Goal: Task Accomplishment & Management: Manage account settings

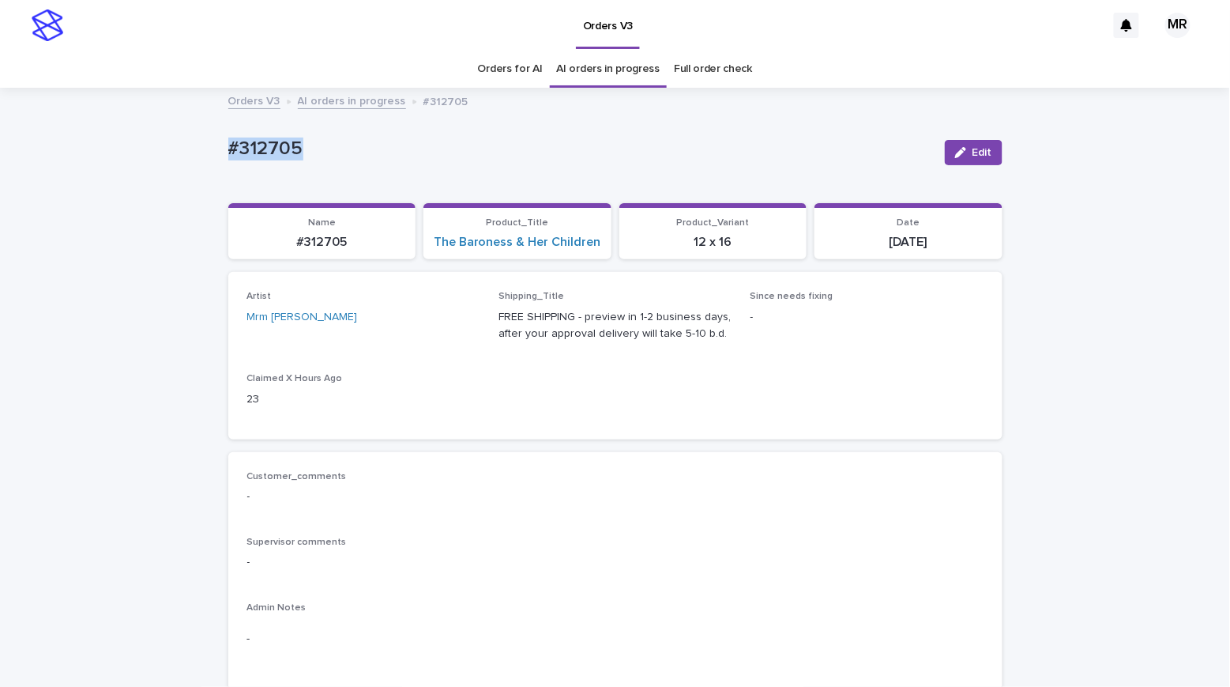
scroll to position [51, 0]
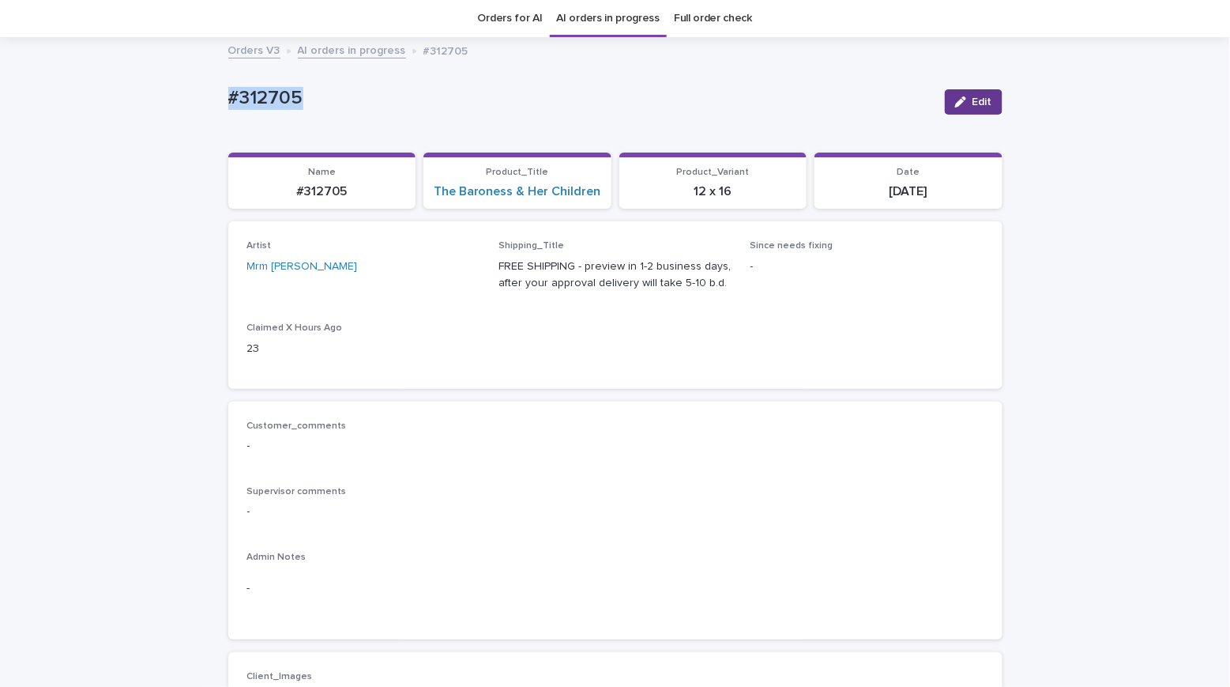
click at [981, 97] on span "Edit" at bounding box center [983, 101] width 20 height 11
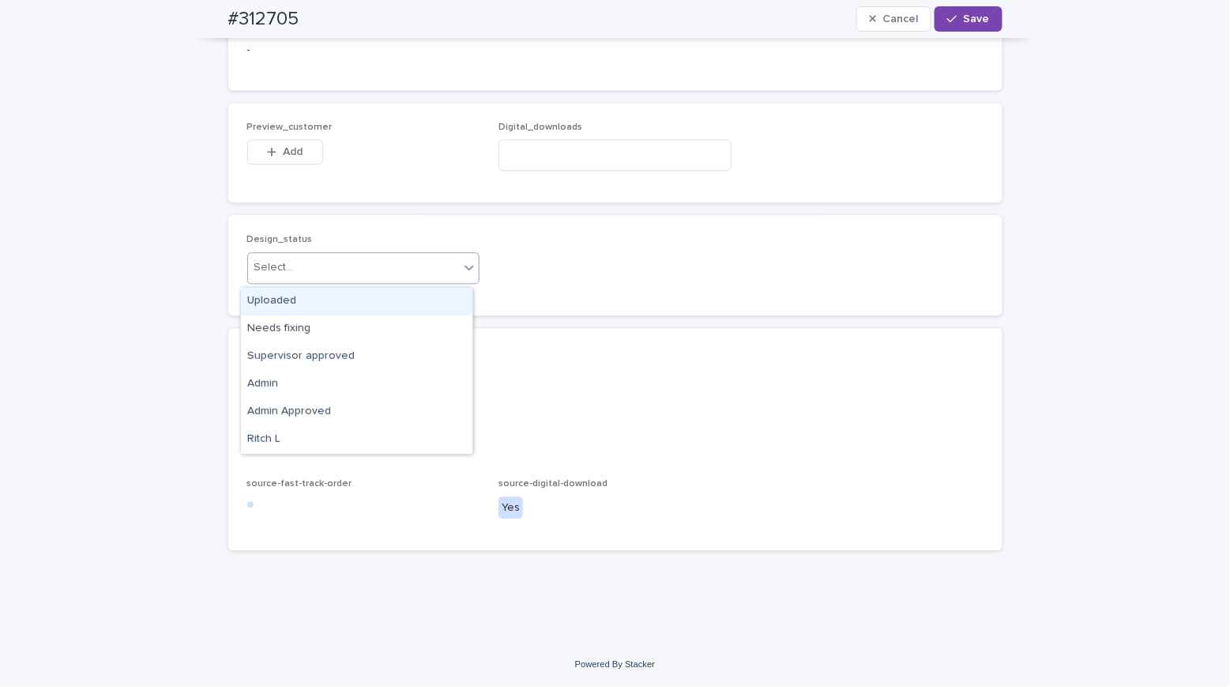
click at [283, 268] on div "Select..." at bounding box center [274, 267] width 40 height 17
click at [283, 291] on div "Uploaded" at bounding box center [357, 302] width 232 height 28
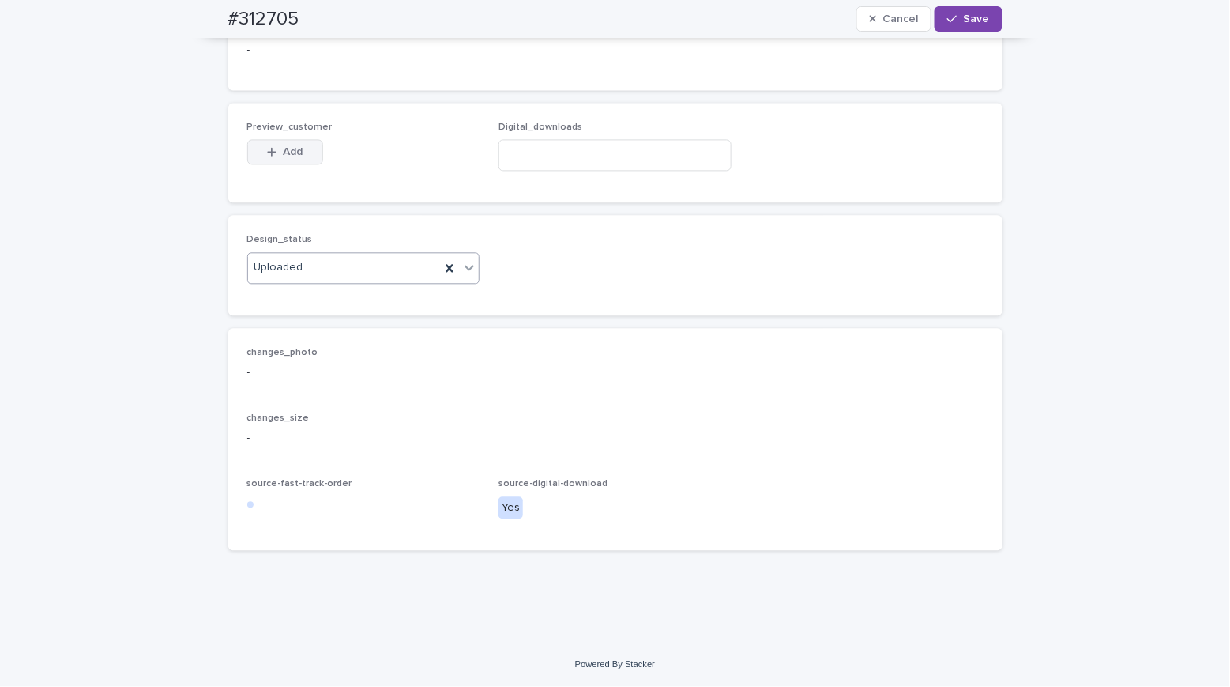
click at [294, 149] on span "Add" at bounding box center [293, 151] width 20 height 11
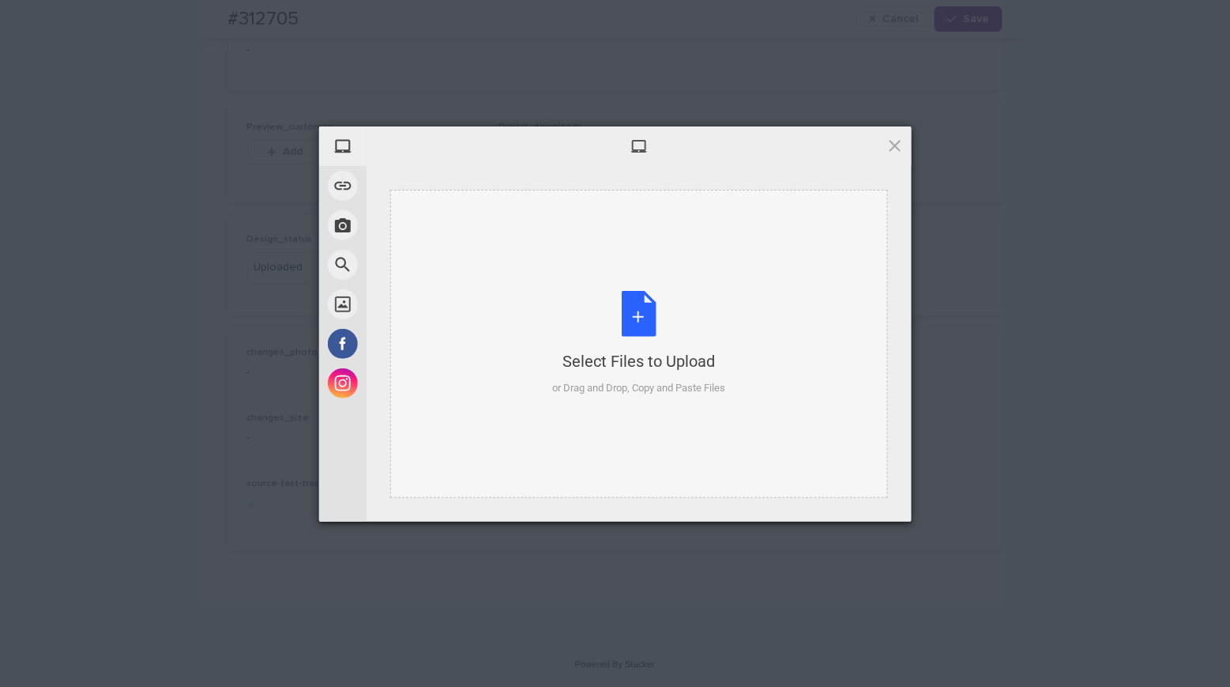
click at [644, 315] on div "Select Files to Upload or Drag and Drop, Copy and Paste Files" at bounding box center [638, 343] width 173 height 105
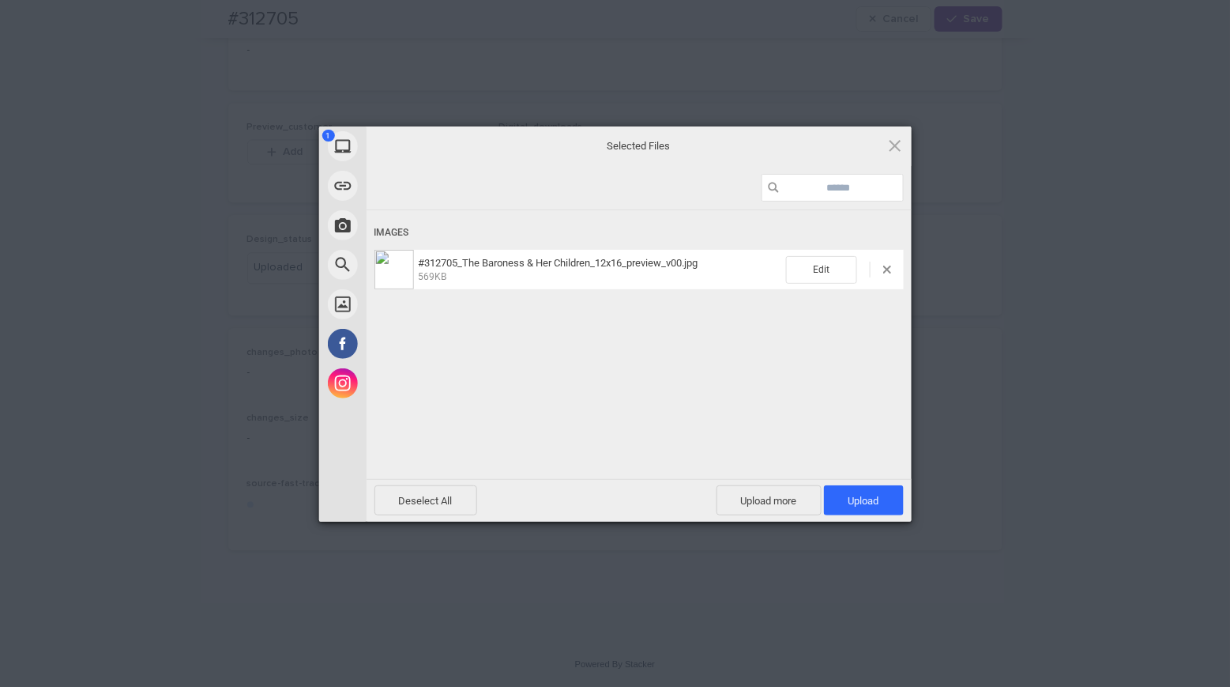
drag, startPoint x: 887, startPoint y: 499, endPoint x: 1099, endPoint y: 127, distance: 427.9
click at [887, 498] on span "Upload 1" at bounding box center [864, 500] width 80 height 30
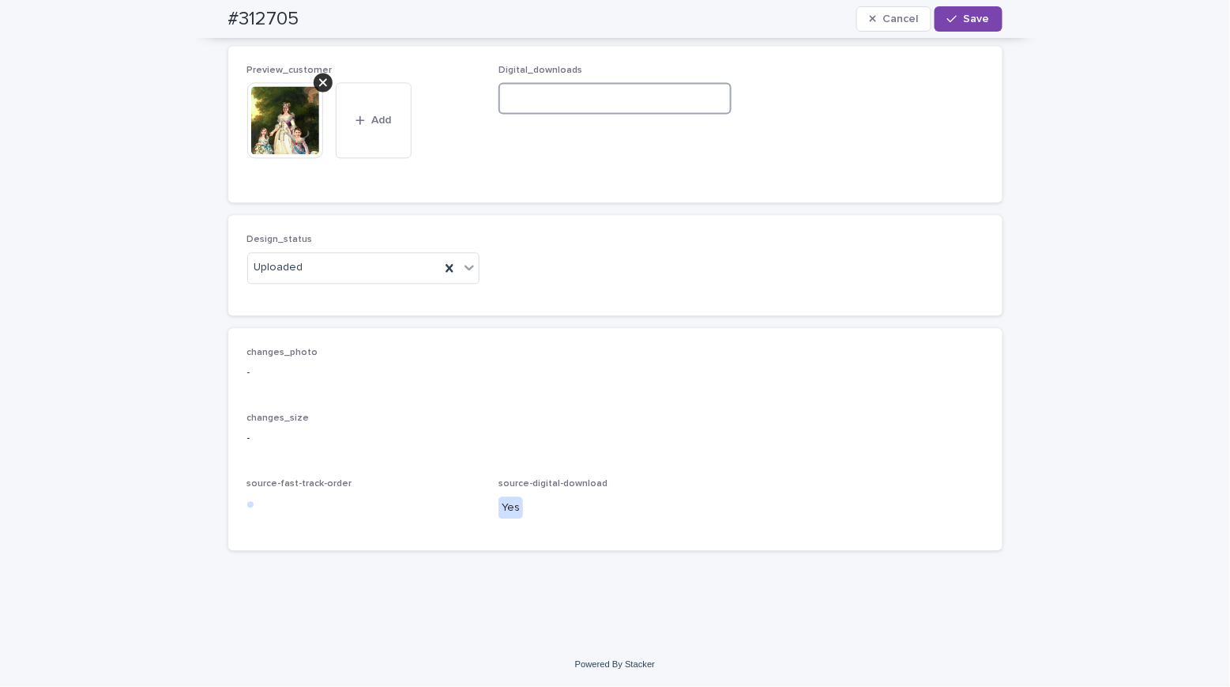
click at [518, 114] on input at bounding box center [615, 98] width 233 height 32
paste input "**********"
type input "**********"
click at [984, 28] on button "Save" at bounding box center [968, 18] width 67 height 25
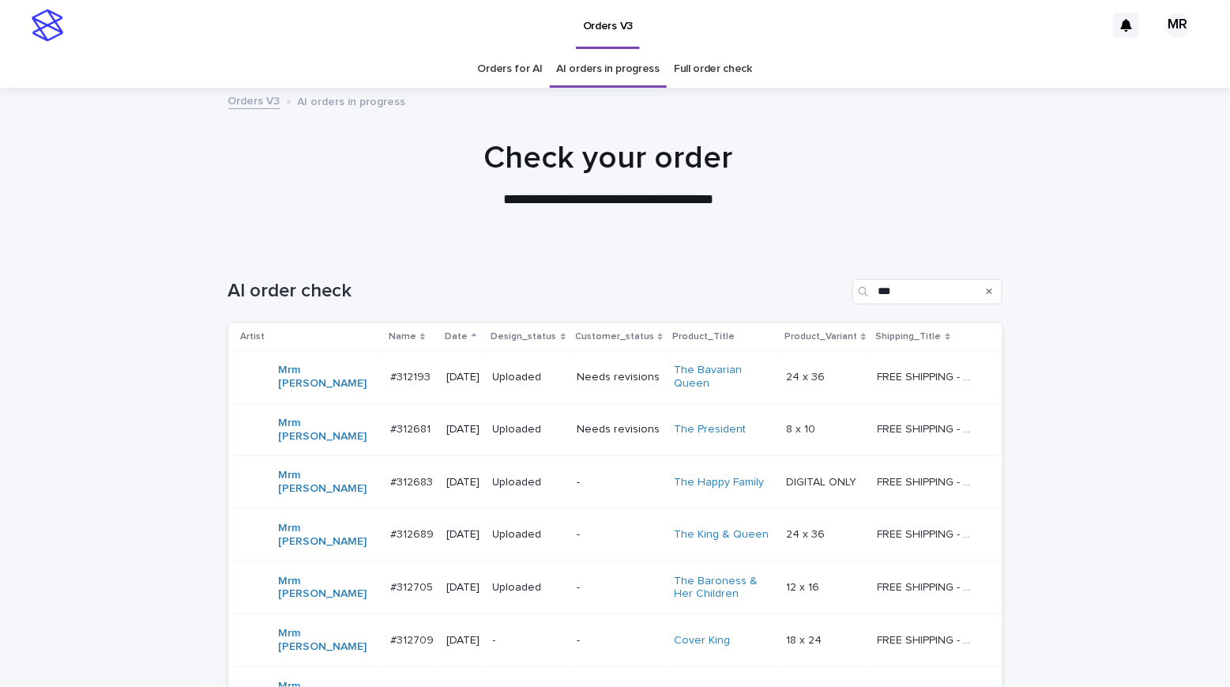
scroll to position [315, 0]
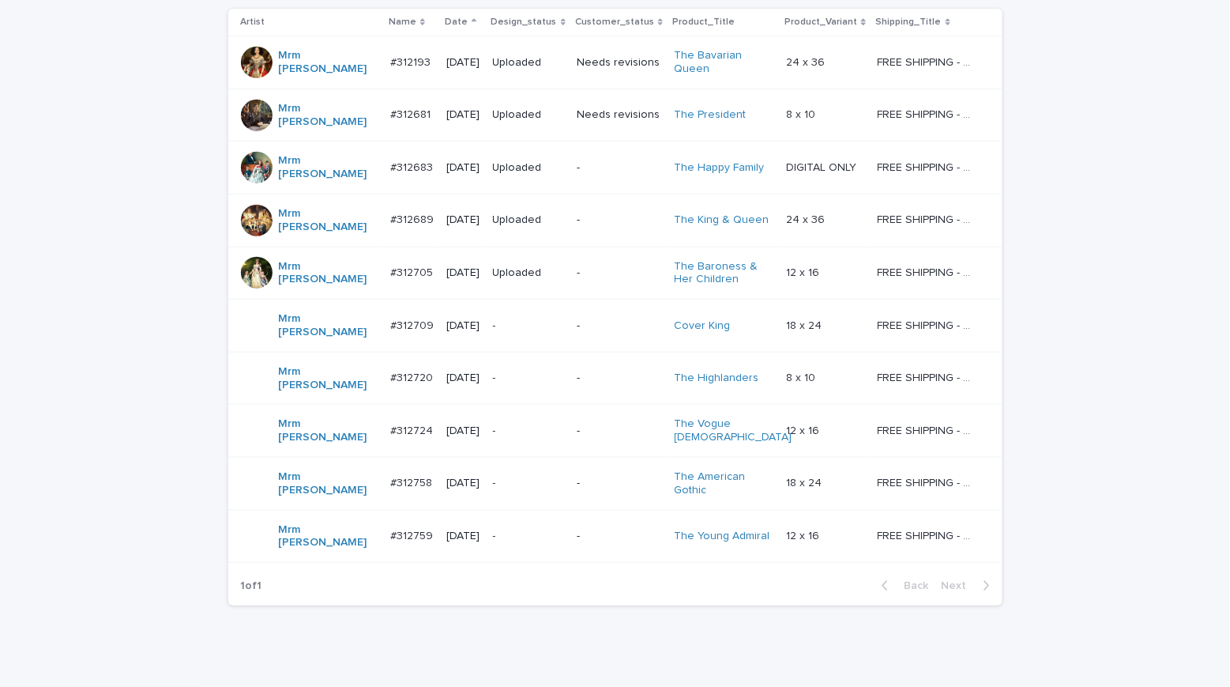
click at [531, 319] on p "-" at bounding box center [529, 325] width 72 height 13
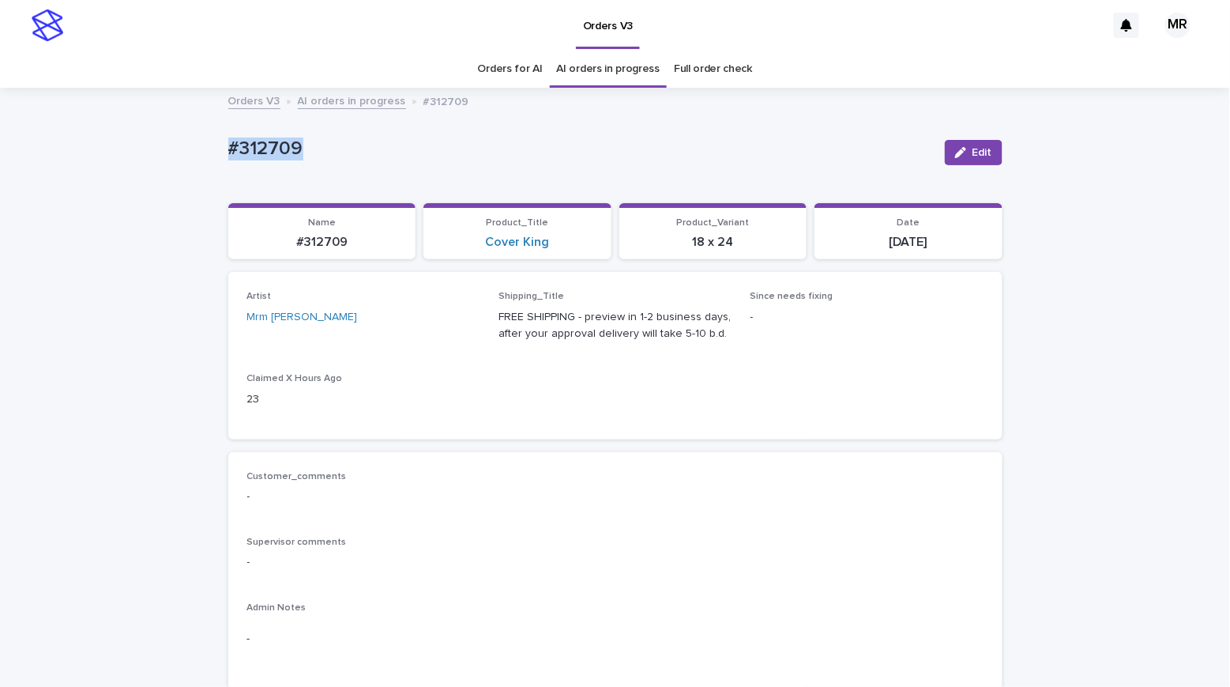
drag, startPoint x: 309, startPoint y: 149, endPoint x: 140, endPoint y: 145, distance: 169.1
copy p "#312709"
click at [514, 244] on link "Cover King" at bounding box center [517, 242] width 64 height 15
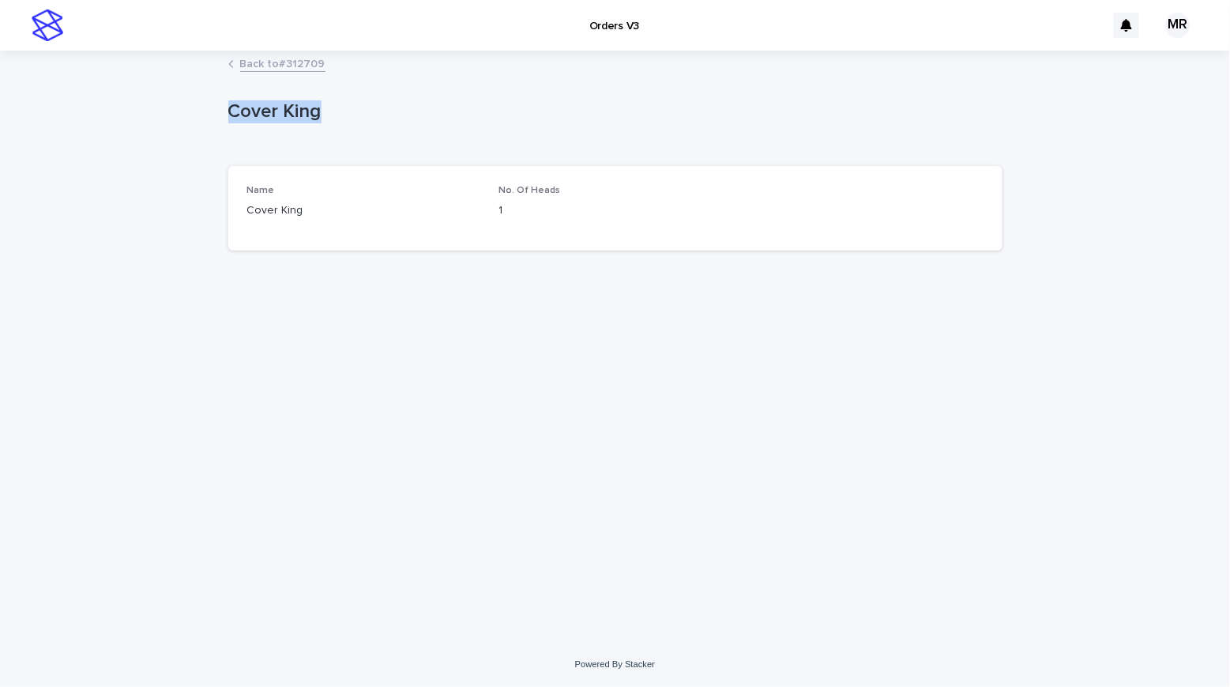
drag, startPoint x: 229, startPoint y: 107, endPoint x: 162, endPoint y: 96, distance: 67.9
click at [165, 97] on div "Loading... Saving… Loading... Saving… Cover King Cover King Sorry, there was an…" at bounding box center [615, 347] width 1230 height 590
copy p "Cover King"
click at [120, 123] on div "Loading... Saving… Loading... Saving… Cover King Cover King Sorry, there was an…" at bounding box center [615, 347] width 1230 height 590
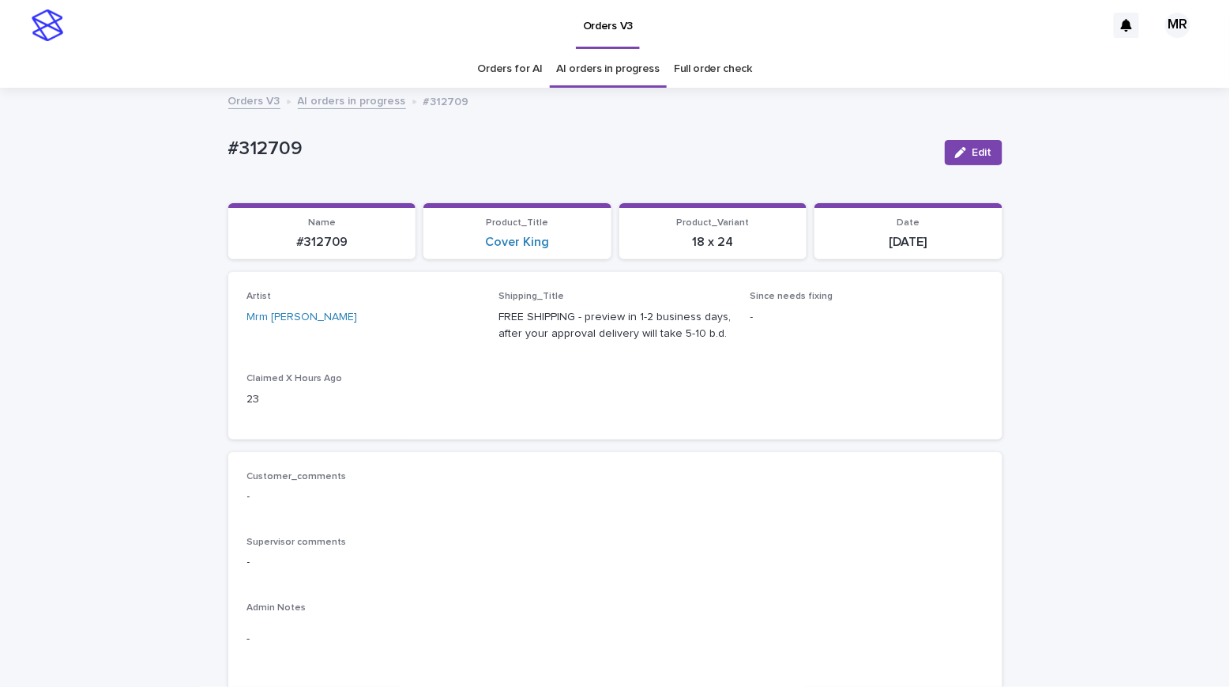
scroll to position [51, 0]
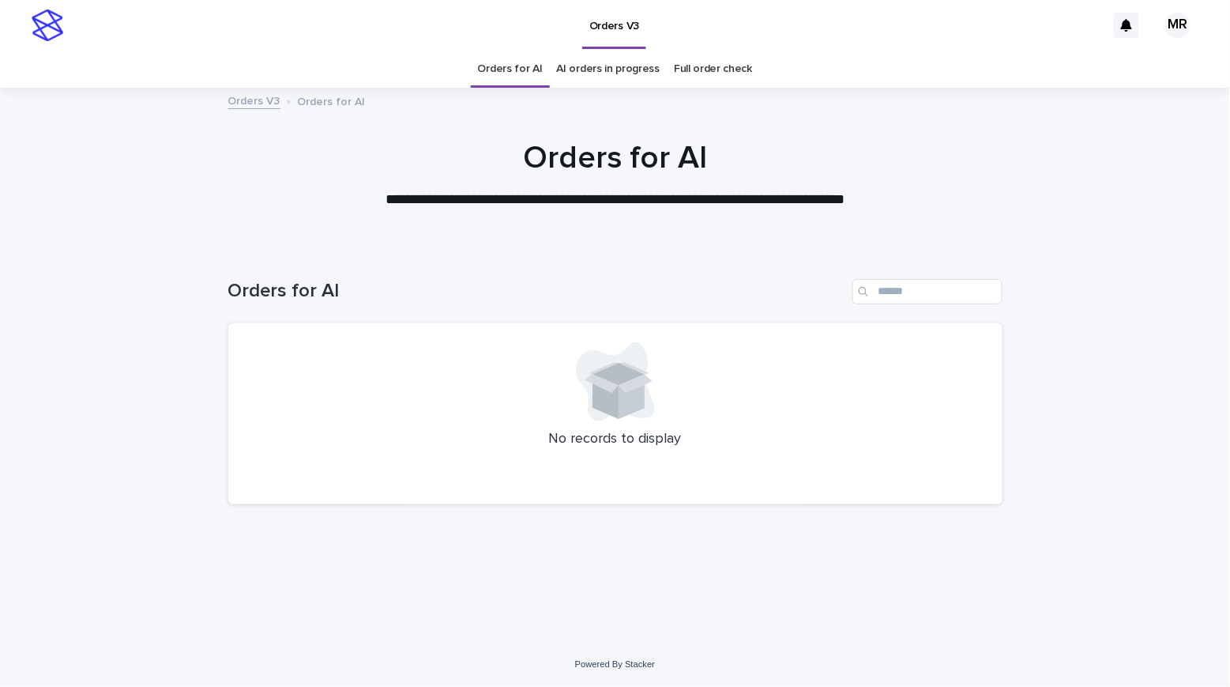
click at [581, 69] on link "AI orders in progress" at bounding box center [609, 69] width 104 height 37
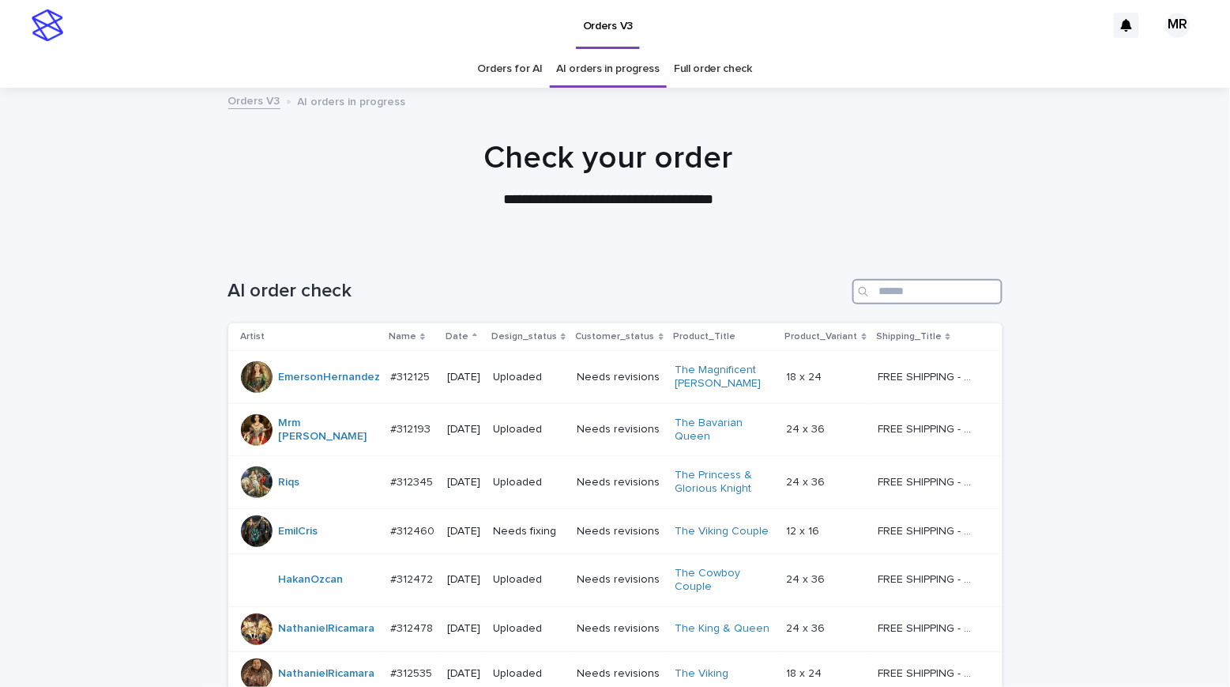
click at [916, 297] on input "Search" at bounding box center [928, 291] width 150 height 25
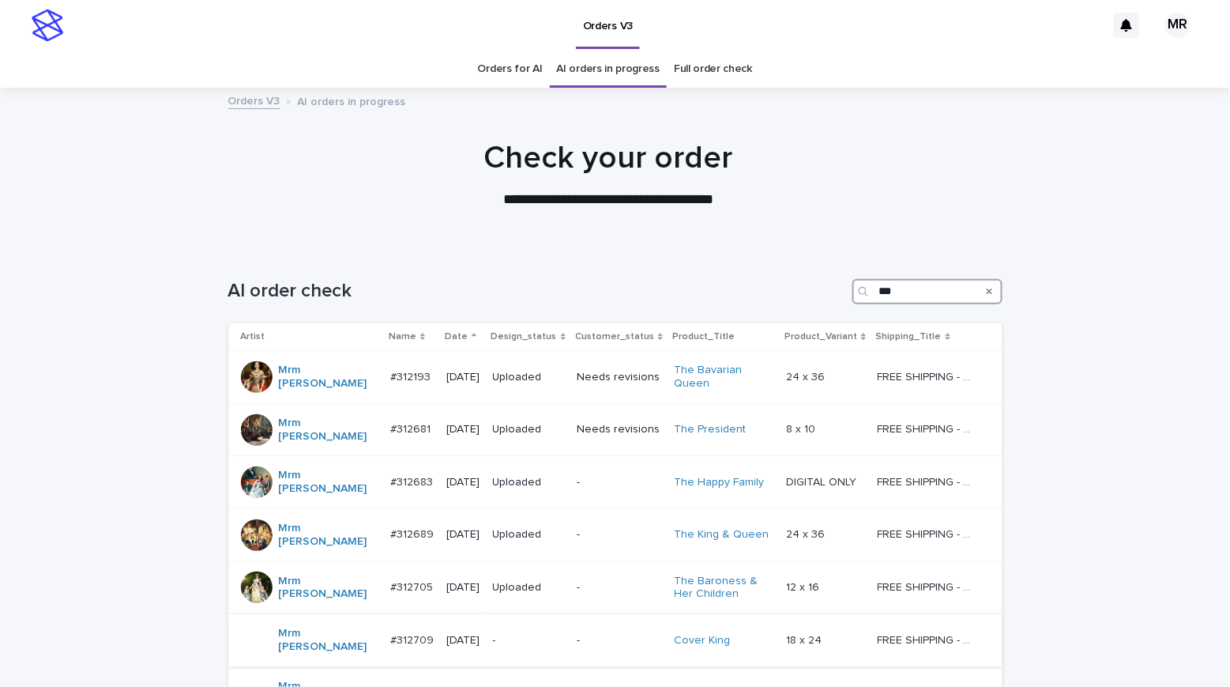
scroll to position [315, 0]
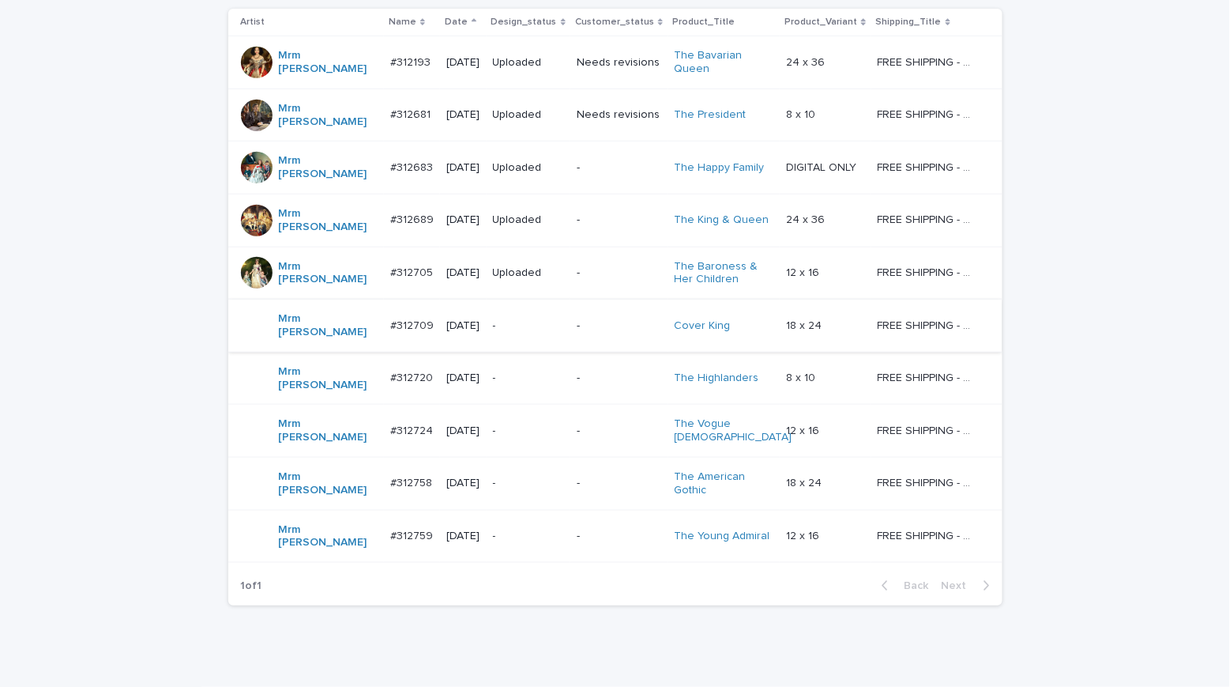
type input "***"
click at [519, 319] on p "-" at bounding box center [529, 325] width 72 height 13
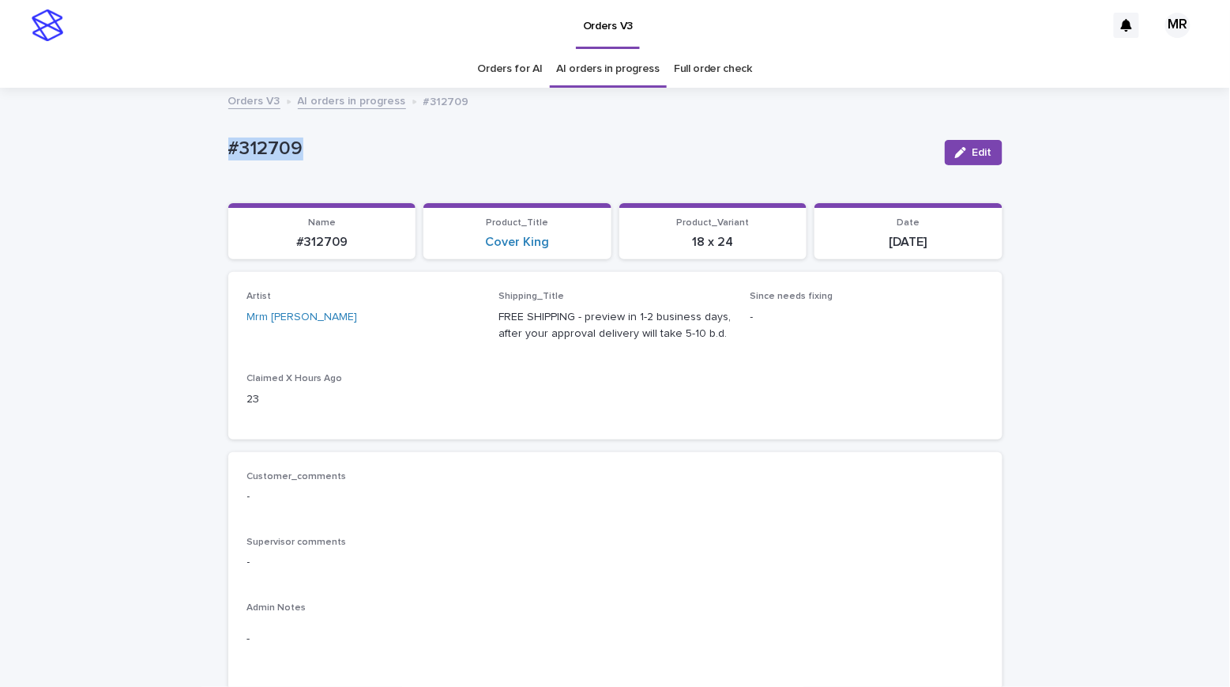
drag, startPoint x: 235, startPoint y: 137, endPoint x: 162, endPoint y: 127, distance: 74.2
copy p "#312709"
click at [740, 0] on div "Orders V3" at bounding box center [588, 25] width 1035 height 51
drag, startPoint x: 313, startPoint y: 146, endPoint x: 160, endPoint y: 144, distance: 153.3
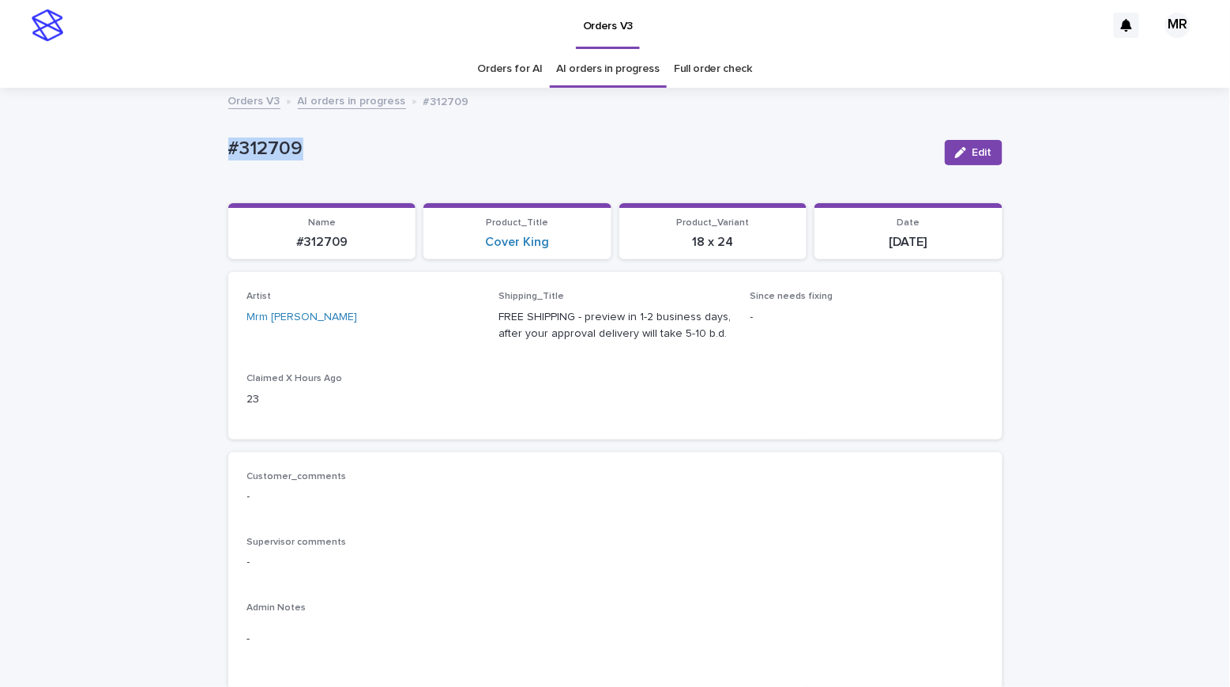
copy p "#312709"
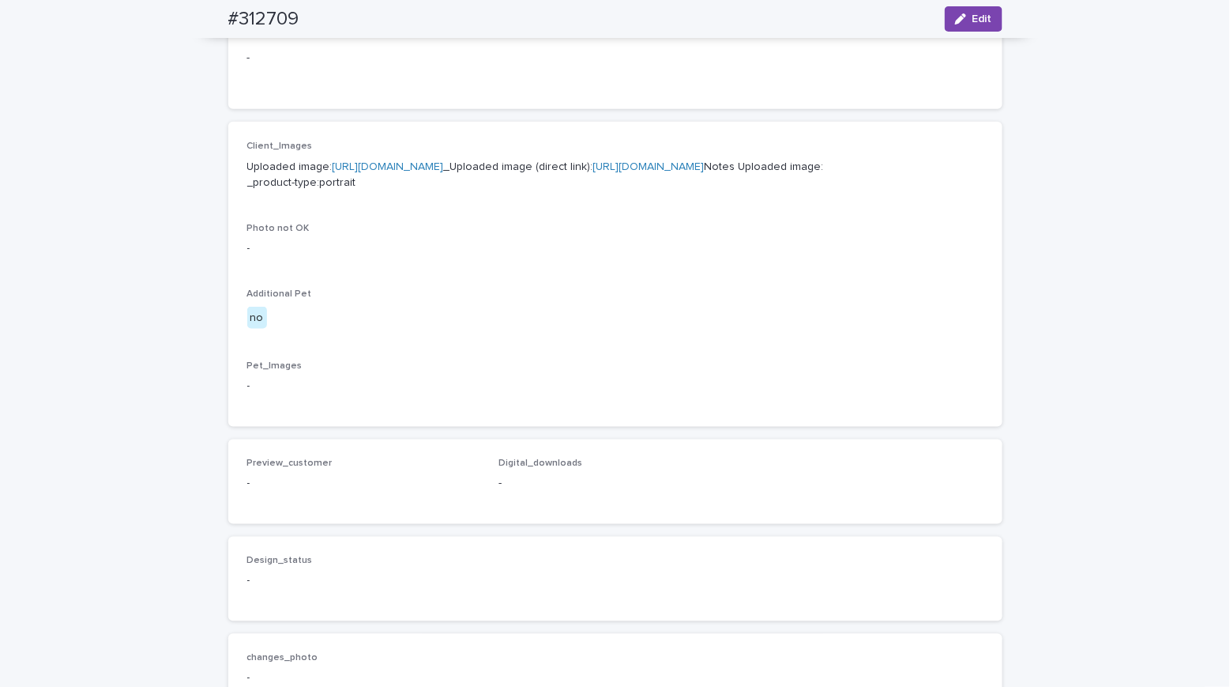
click at [340, 172] on link "https://cdn.shopify.com-uploadkit.app/s/files/1/0033/4807/0511/files/download.h…" at bounding box center [388, 166] width 111 height 11
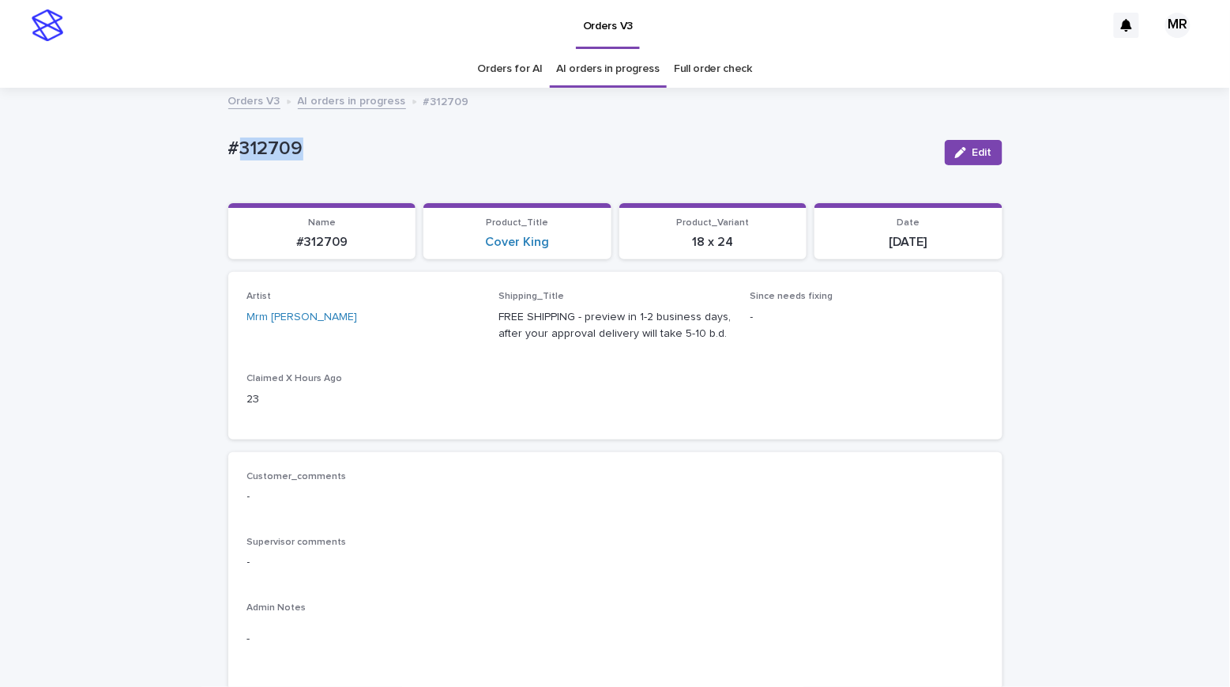
click at [330, 153] on p "#312709" at bounding box center [580, 148] width 704 height 23
drag, startPoint x: 318, startPoint y: 154, endPoint x: 145, endPoint y: 132, distance: 174.5
copy p "#312709"
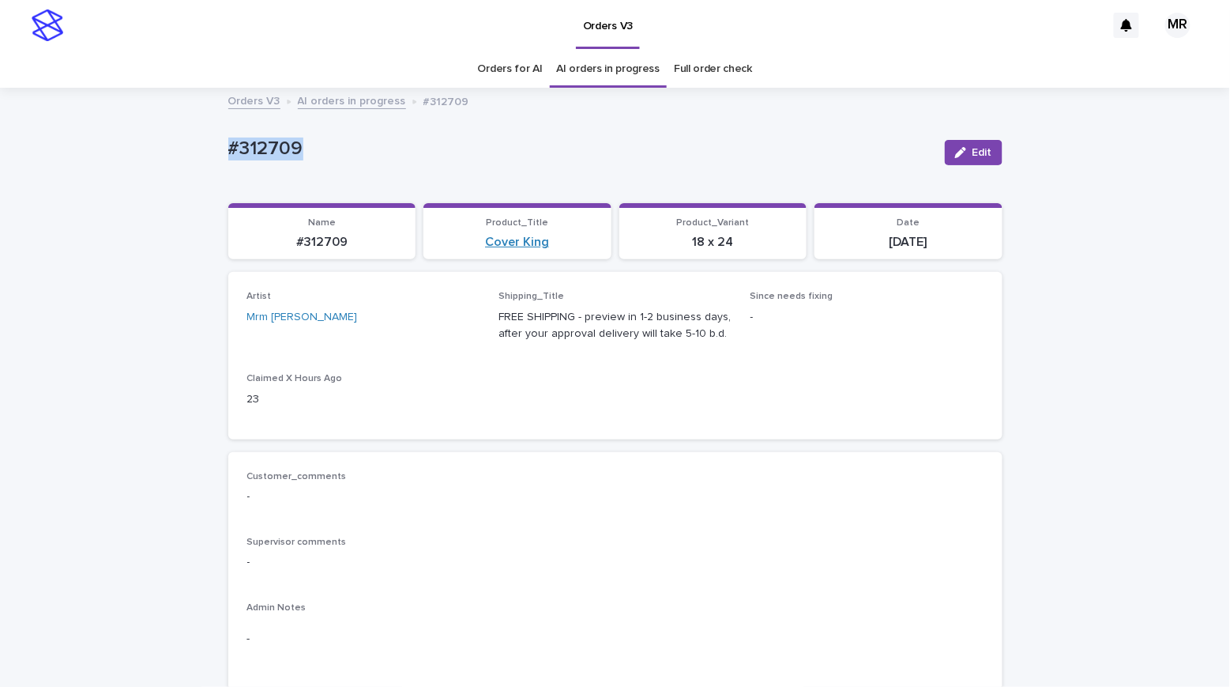
click at [523, 239] on link "Cover King" at bounding box center [517, 242] width 64 height 15
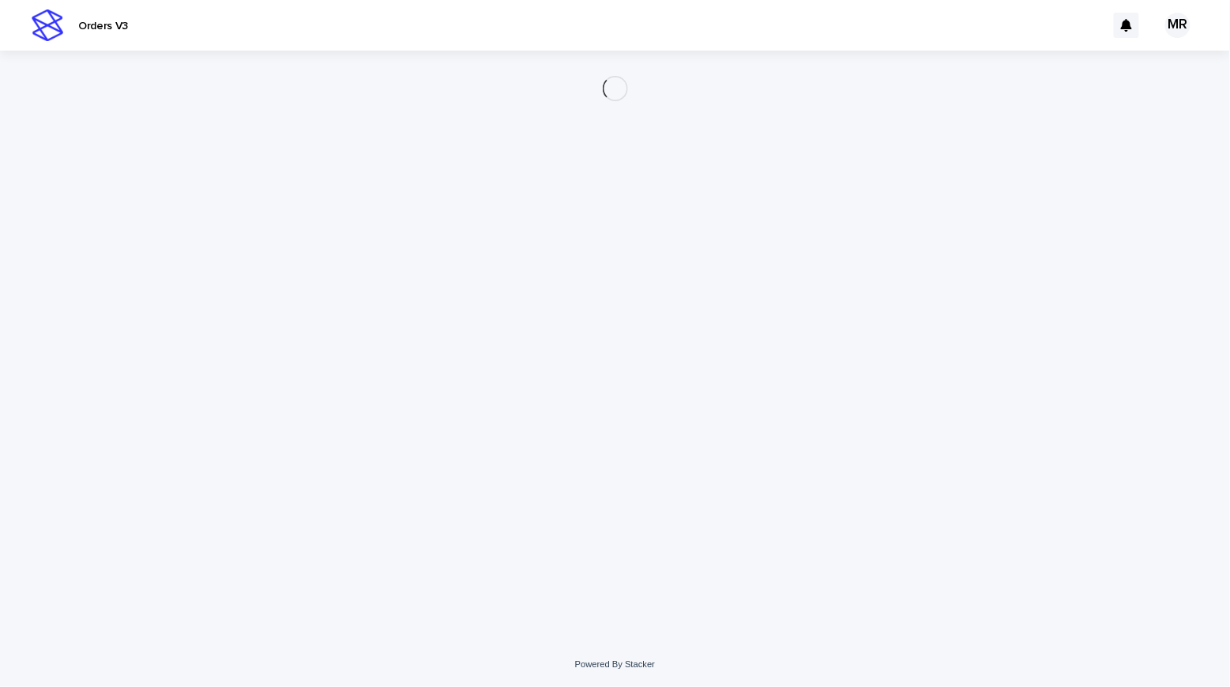
click at [522, 245] on div "Loading... Saving… Loading... Saving…" at bounding box center [615, 327] width 790 height 552
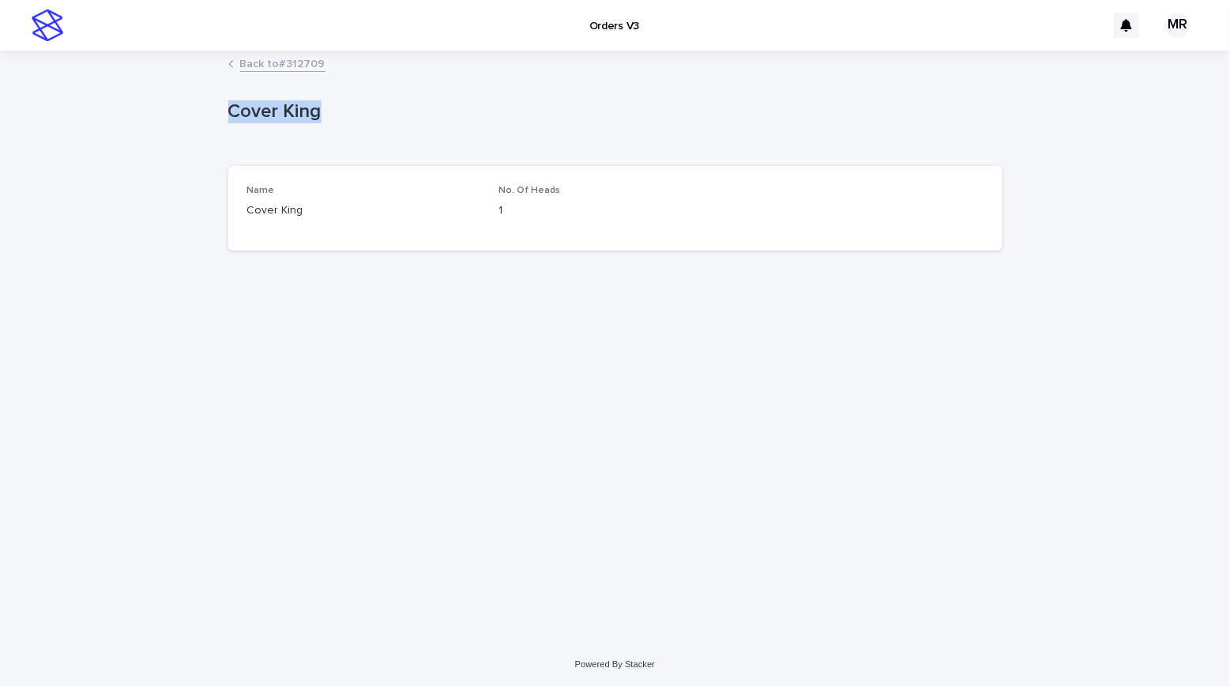
drag, startPoint x: 341, startPoint y: 115, endPoint x: 192, endPoint y: 101, distance: 150.0
click at [146, 89] on div "Loading... Saving… Loading... Saving… Cover King Cover King Sorry, there was an…" at bounding box center [615, 347] width 1230 height 590
copy p "Cover King"
drag, startPoint x: 100, startPoint y: 65, endPoint x: 134, endPoint y: 1, distance: 72.1
click at [101, 65] on div "Back to #312709" at bounding box center [615, 65] width 1230 height 22
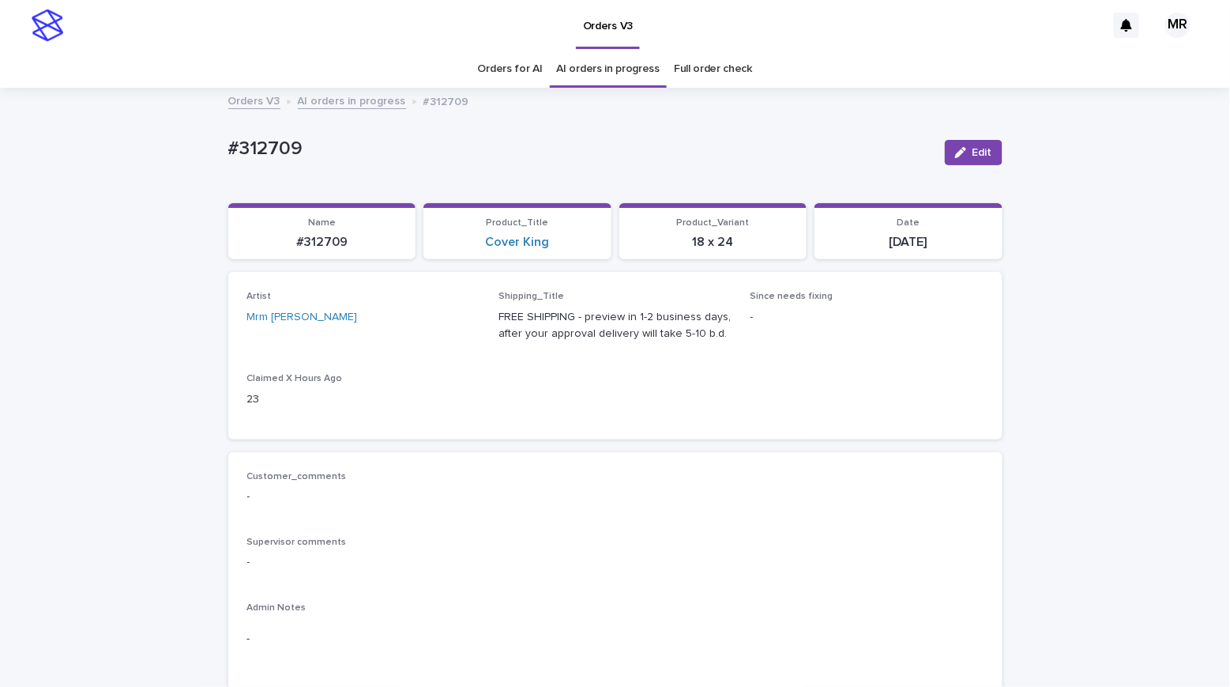
scroll to position [51, 0]
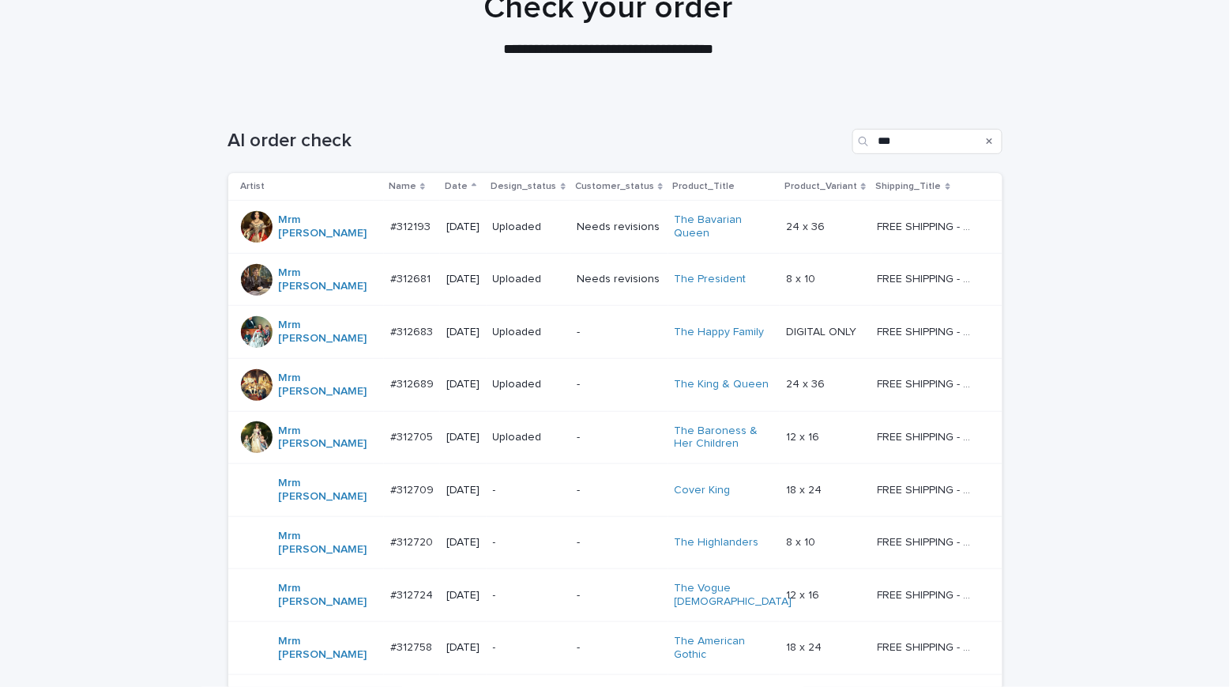
scroll to position [315, 0]
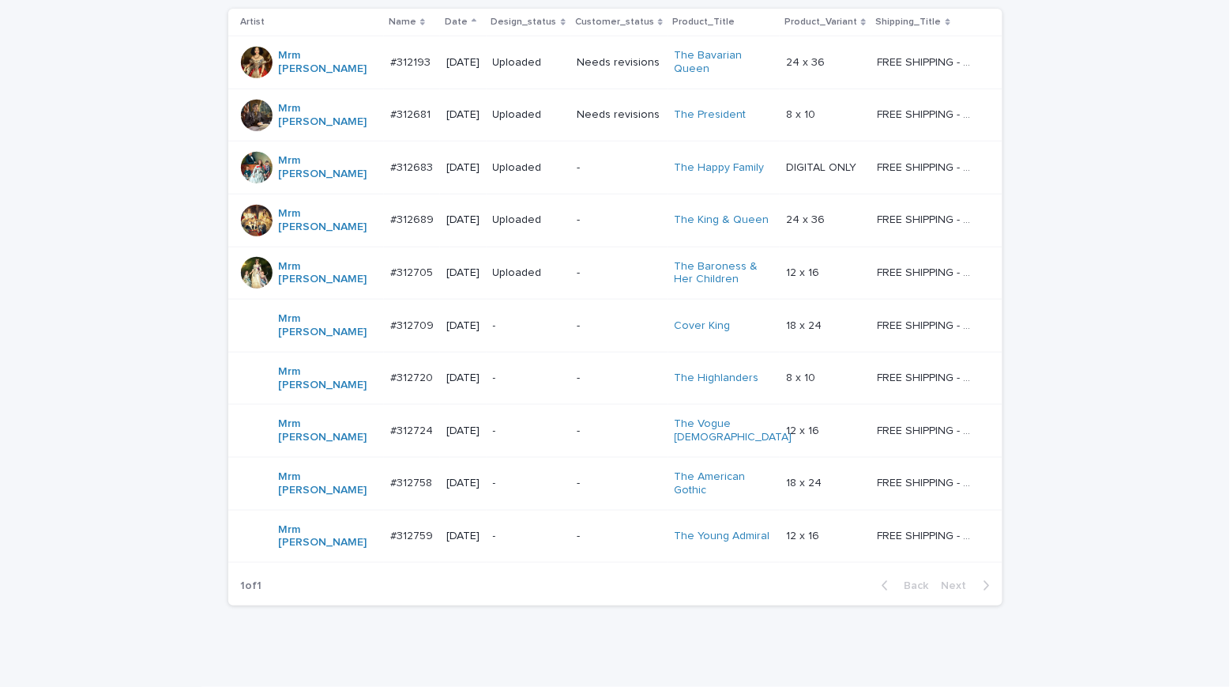
click at [511, 319] on p "-" at bounding box center [529, 325] width 72 height 13
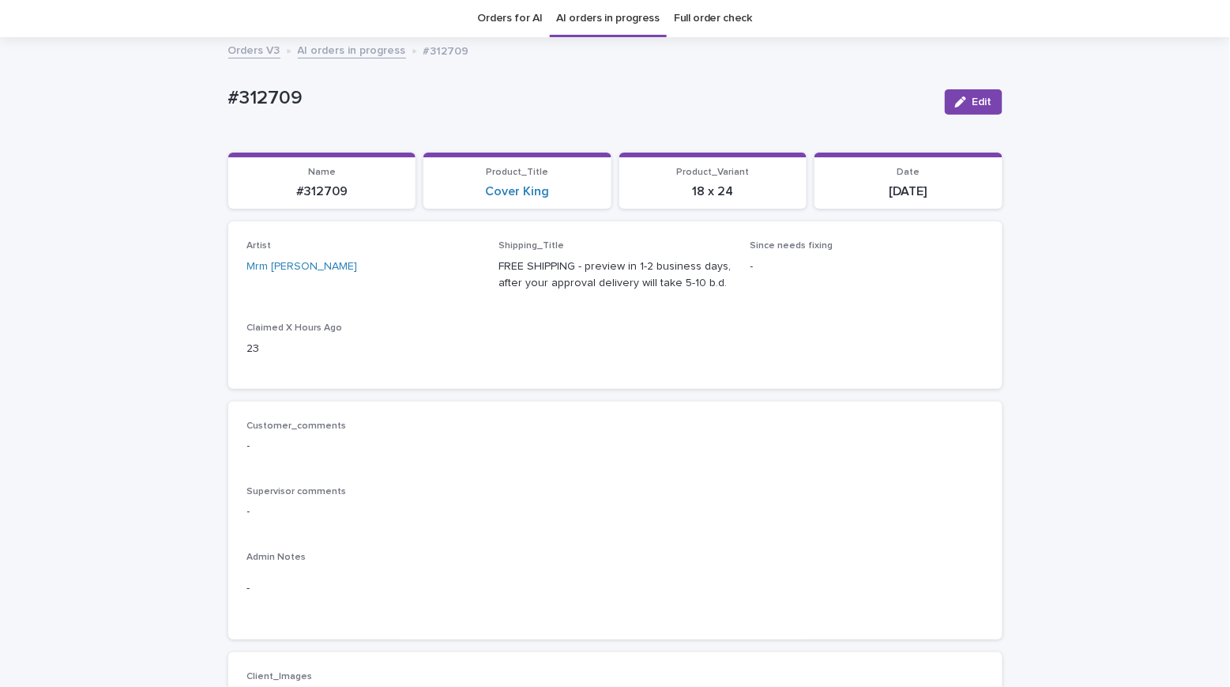
scroll to position [55, 0]
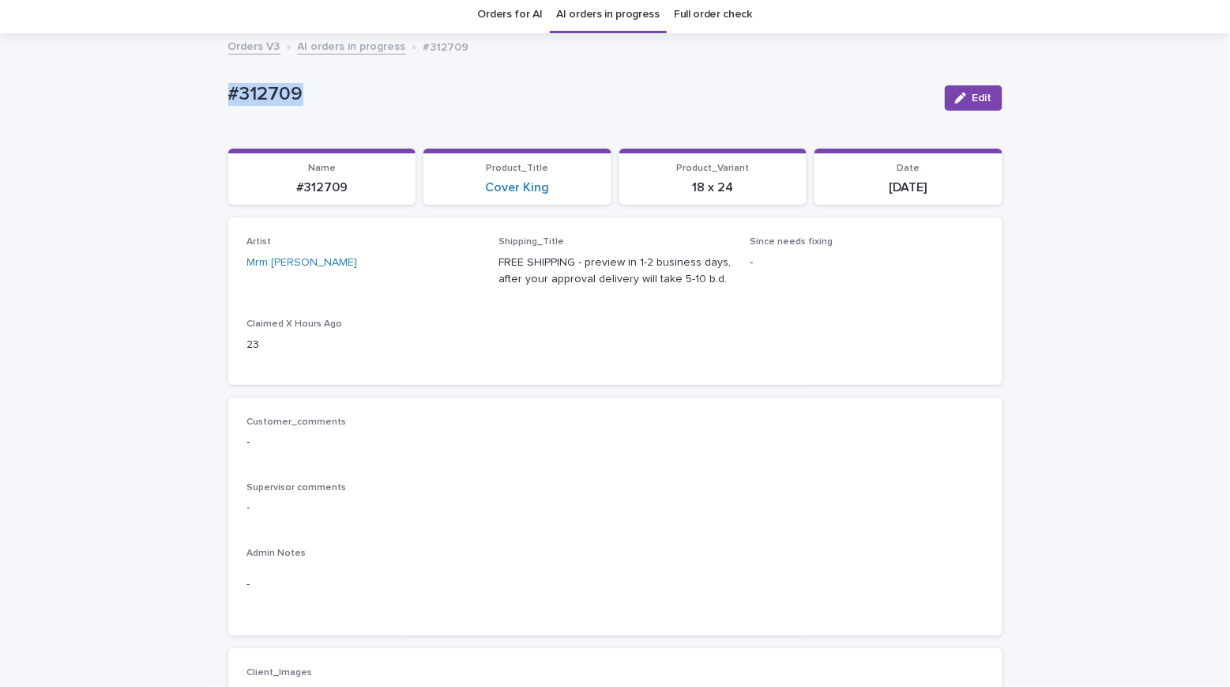
drag, startPoint x: 271, startPoint y: 85, endPoint x: 151, endPoint y: 83, distance: 120.1
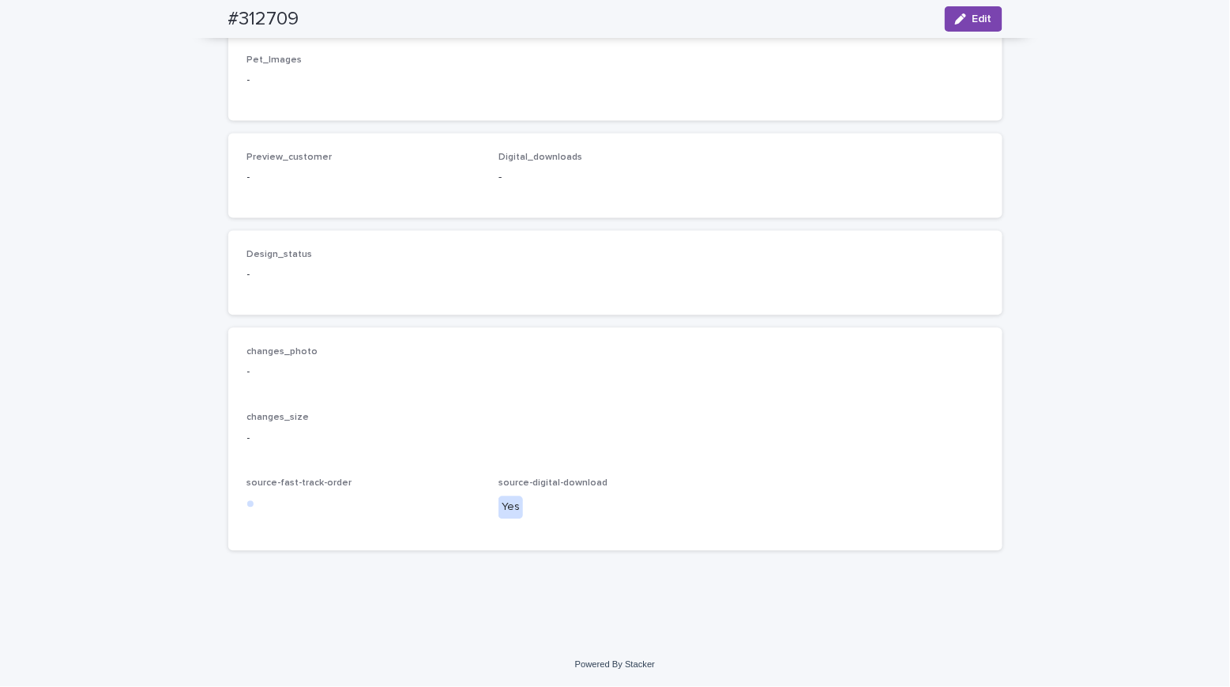
scroll to position [0, 0]
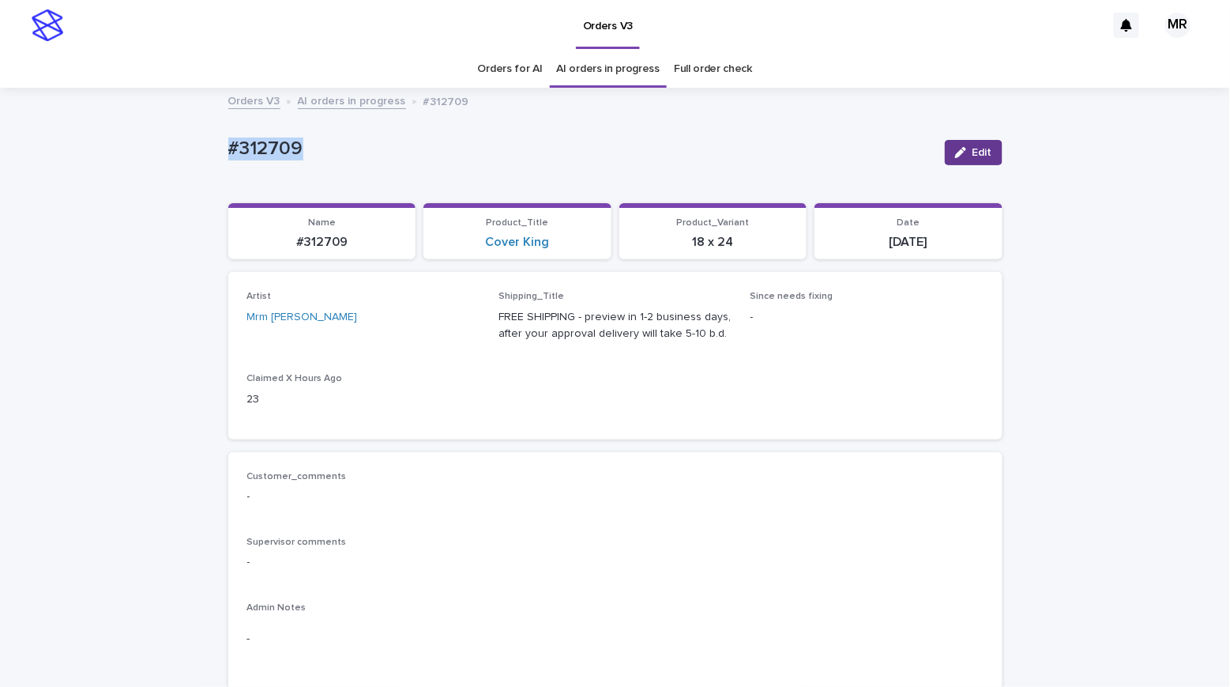
click at [984, 147] on span "Edit" at bounding box center [983, 152] width 20 height 11
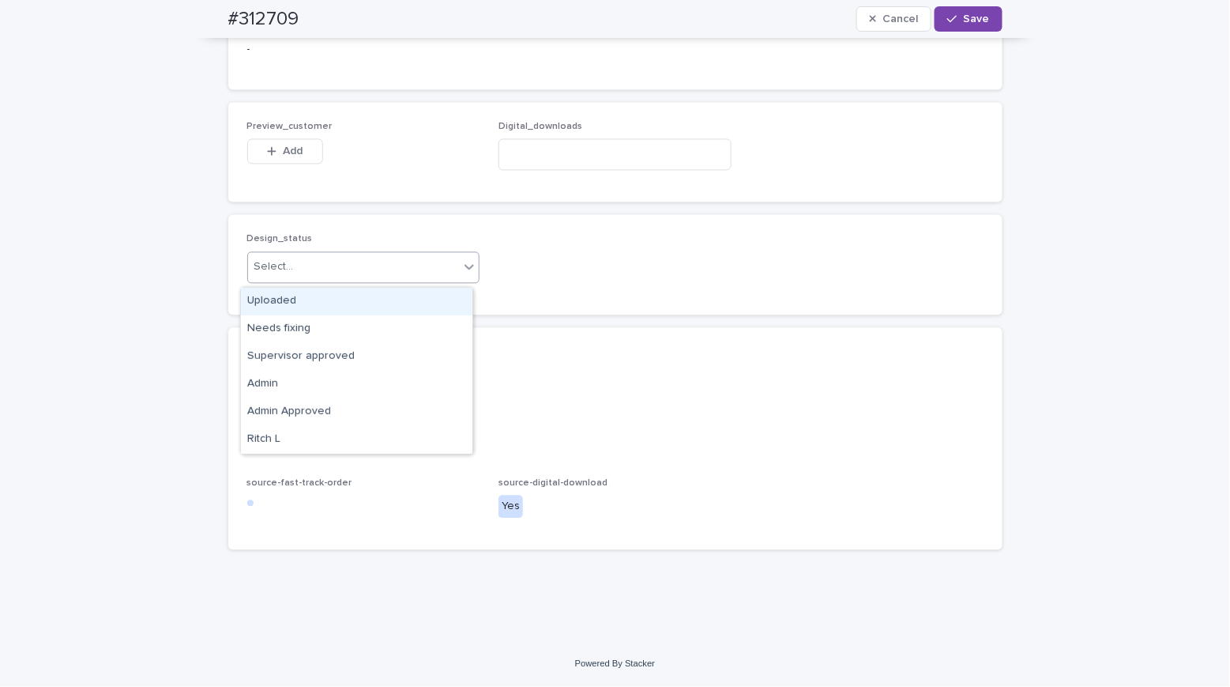
click at [277, 265] on div "Select..." at bounding box center [274, 267] width 40 height 17
click at [267, 299] on div "Uploaded" at bounding box center [357, 302] width 232 height 28
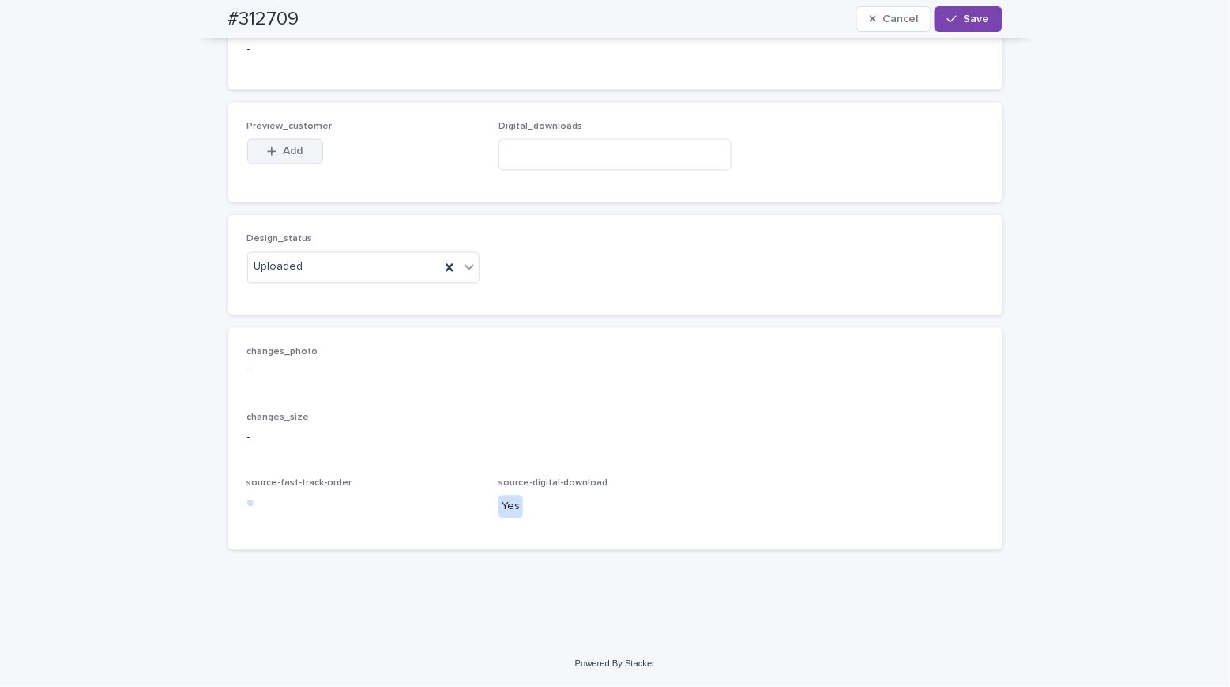
click at [294, 152] on span "Add" at bounding box center [293, 151] width 20 height 11
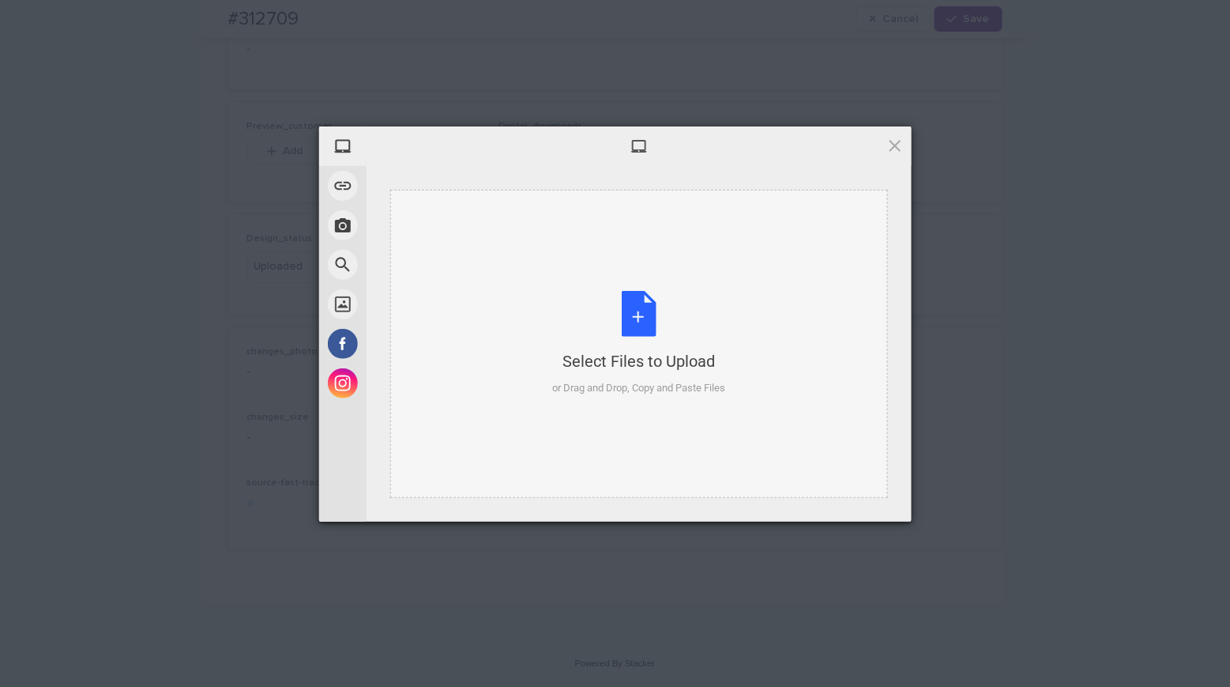
click at [644, 307] on div "Select Files to Upload or Drag and Drop, Copy and Paste Files" at bounding box center [638, 343] width 173 height 105
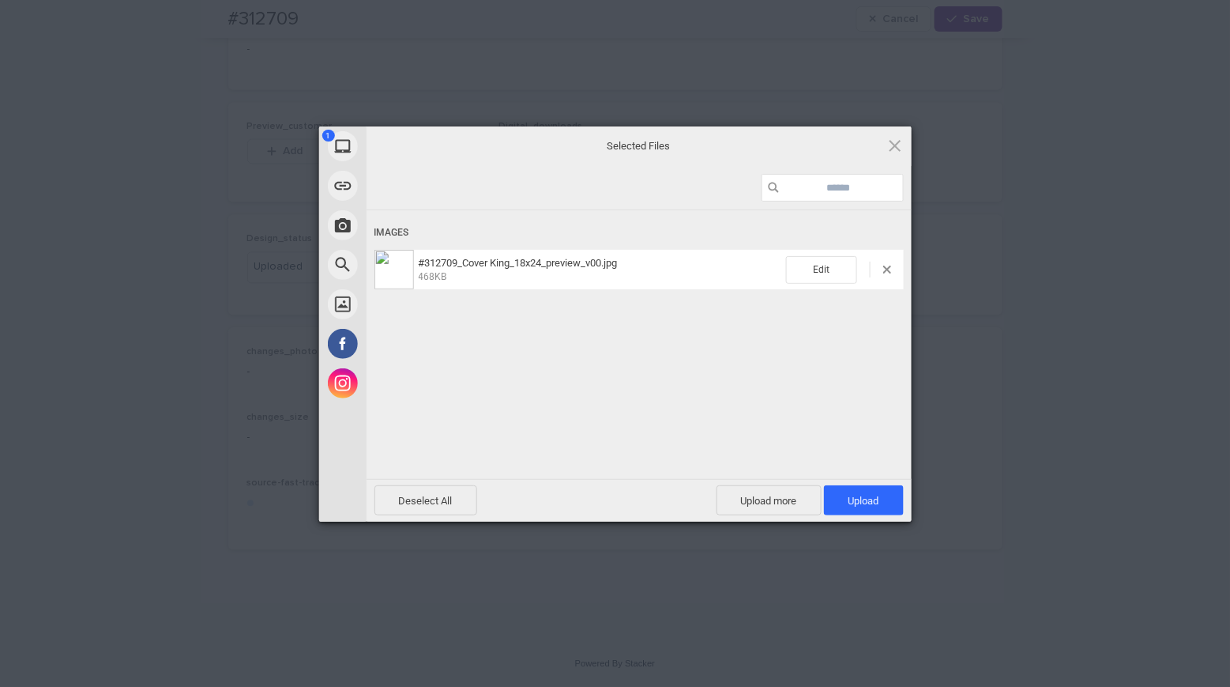
drag, startPoint x: 883, startPoint y: 507, endPoint x: 804, endPoint y: 387, distance: 143.1
click at [882, 505] on span "Upload 1" at bounding box center [864, 500] width 80 height 30
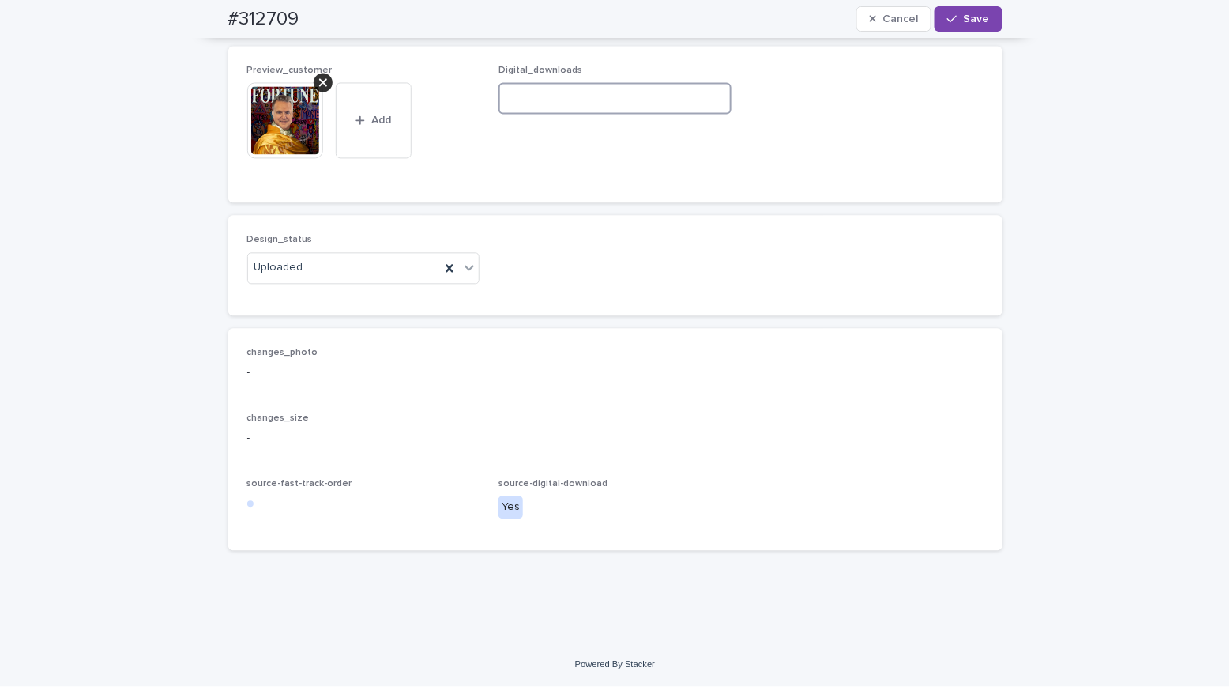
click at [540, 114] on input at bounding box center [615, 98] width 233 height 32
paste input "**********"
type input "**********"
click at [968, 15] on span "Save" at bounding box center [977, 18] width 26 height 11
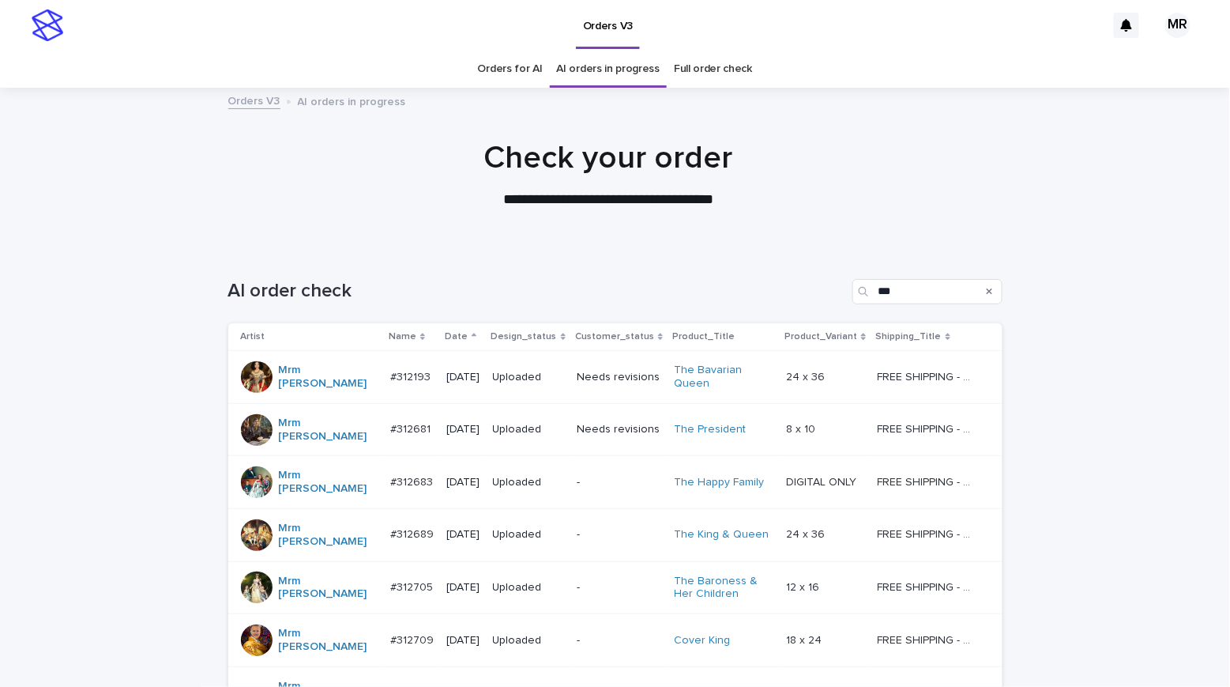
scroll to position [315, 0]
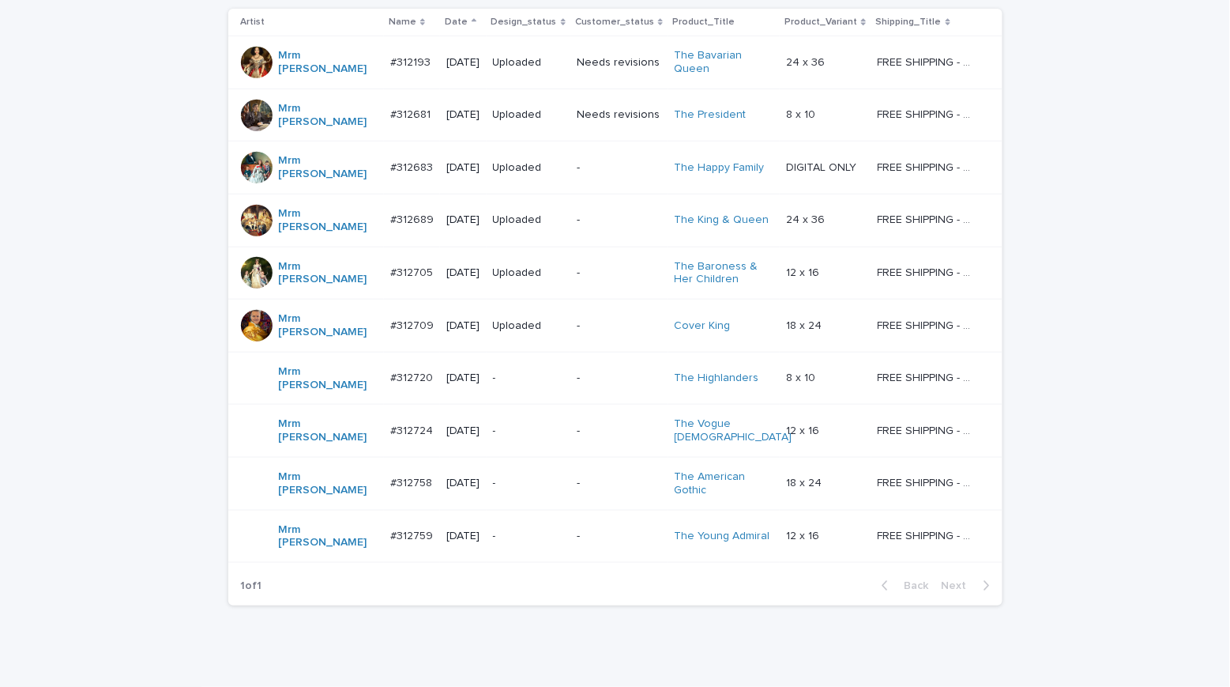
click at [118, 98] on div "Loading... Saving… Loading... Saving… AI order check *** Artist Name Date Desig…" at bounding box center [615, 315] width 1230 height 764
click at [513, 371] on p "-" at bounding box center [529, 377] width 72 height 13
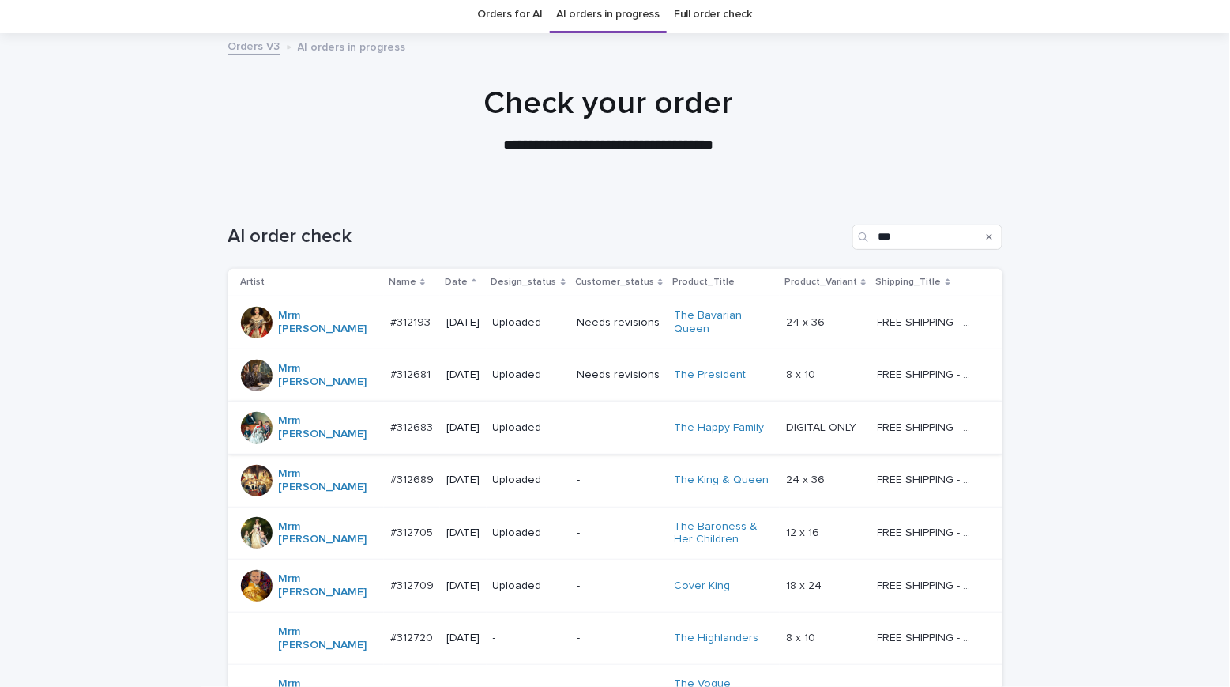
scroll to position [169, 0]
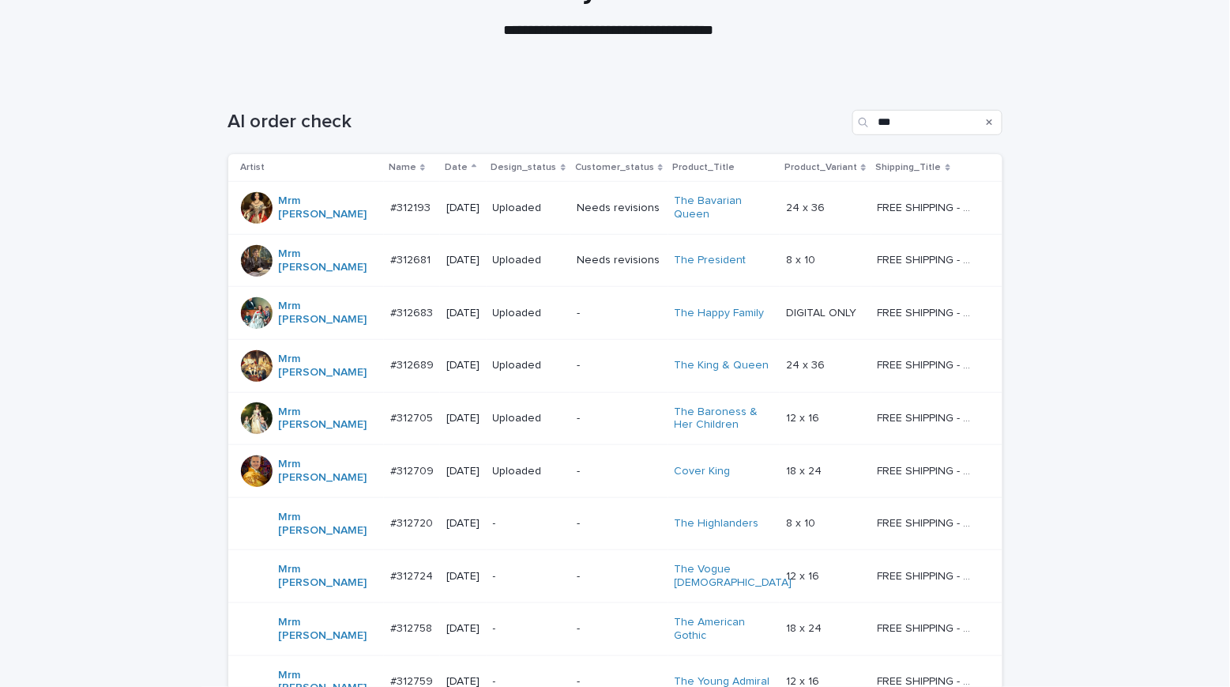
click at [612, 458] on div "-" at bounding box center [619, 471] width 85 height 26
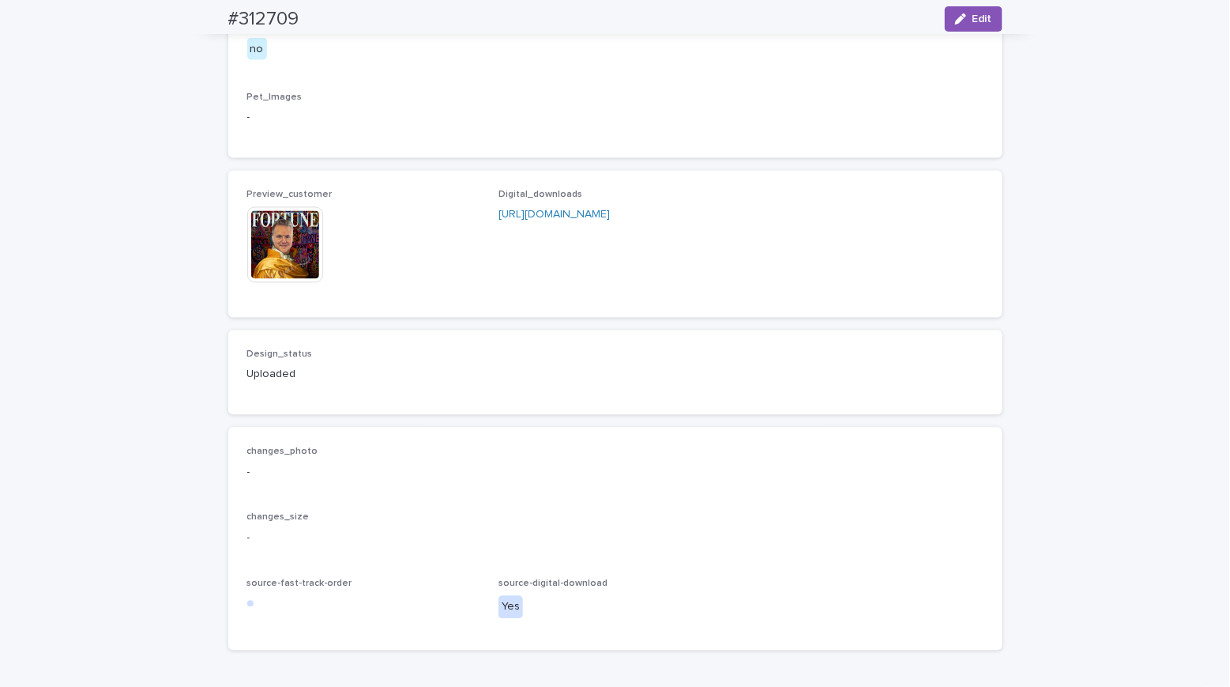
scroll to position [1015, 0]
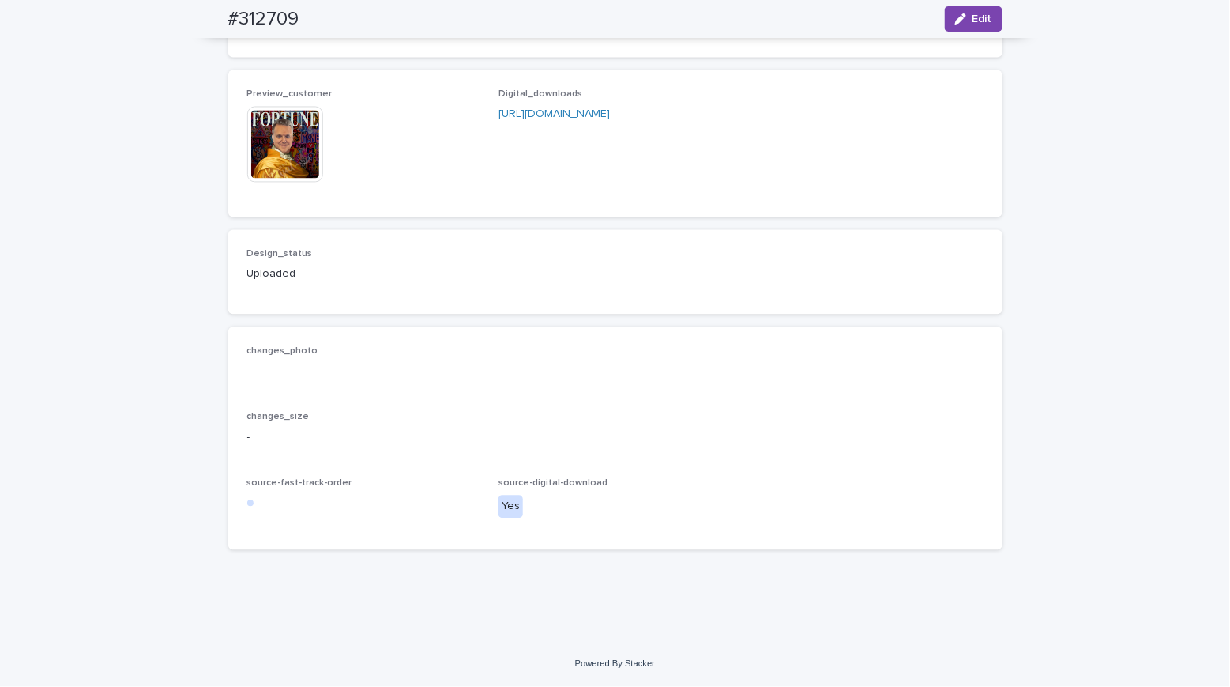
click at [274, 164] on img at bounding box center [285, 145] width 76 height 76
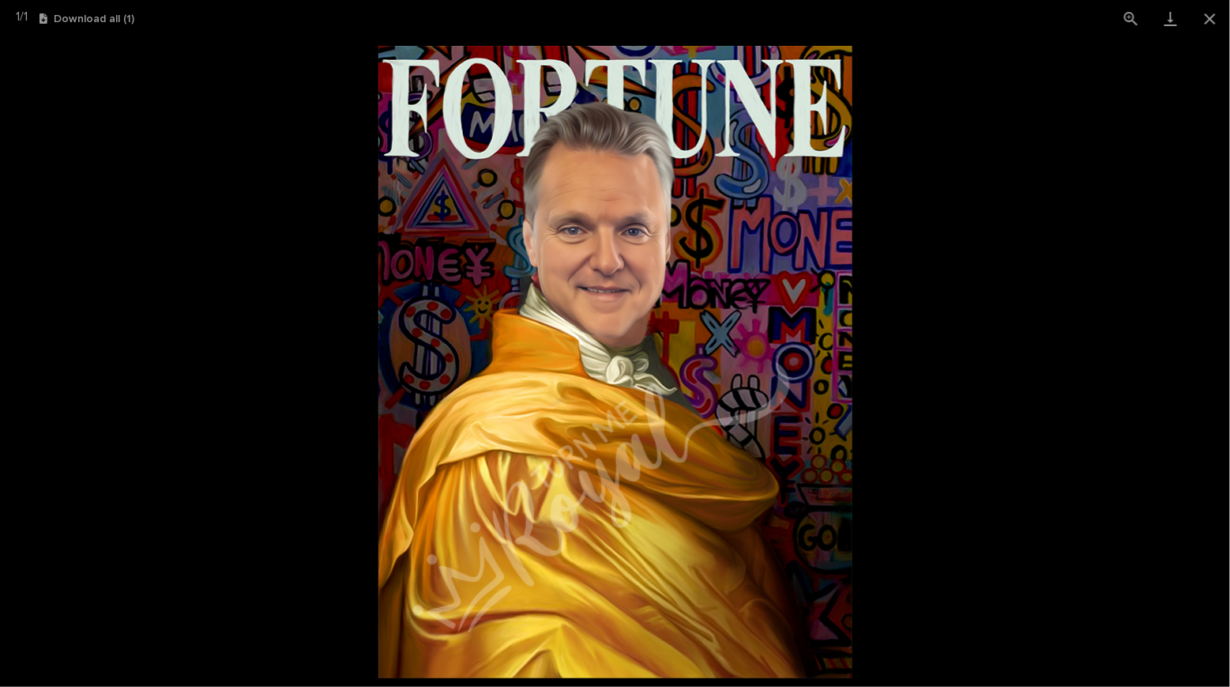
click at [143, 156] on picture at bounding box center [615, 362] width 1230 height 650
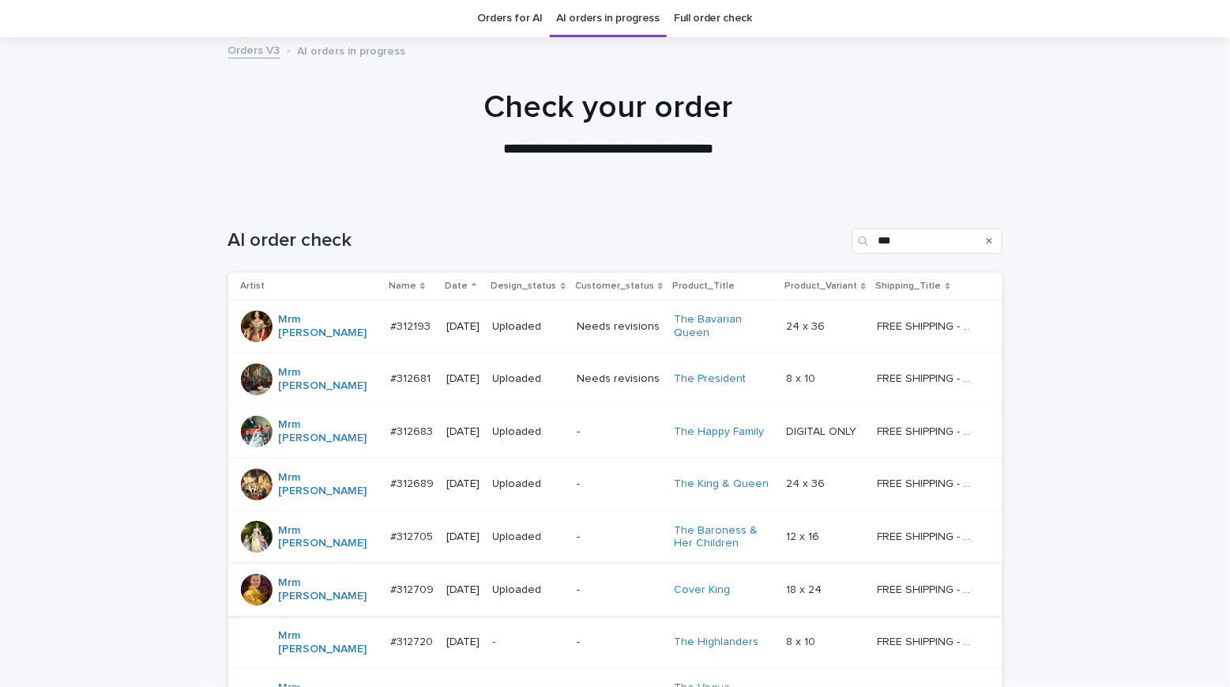
scroll to position [315, 0]
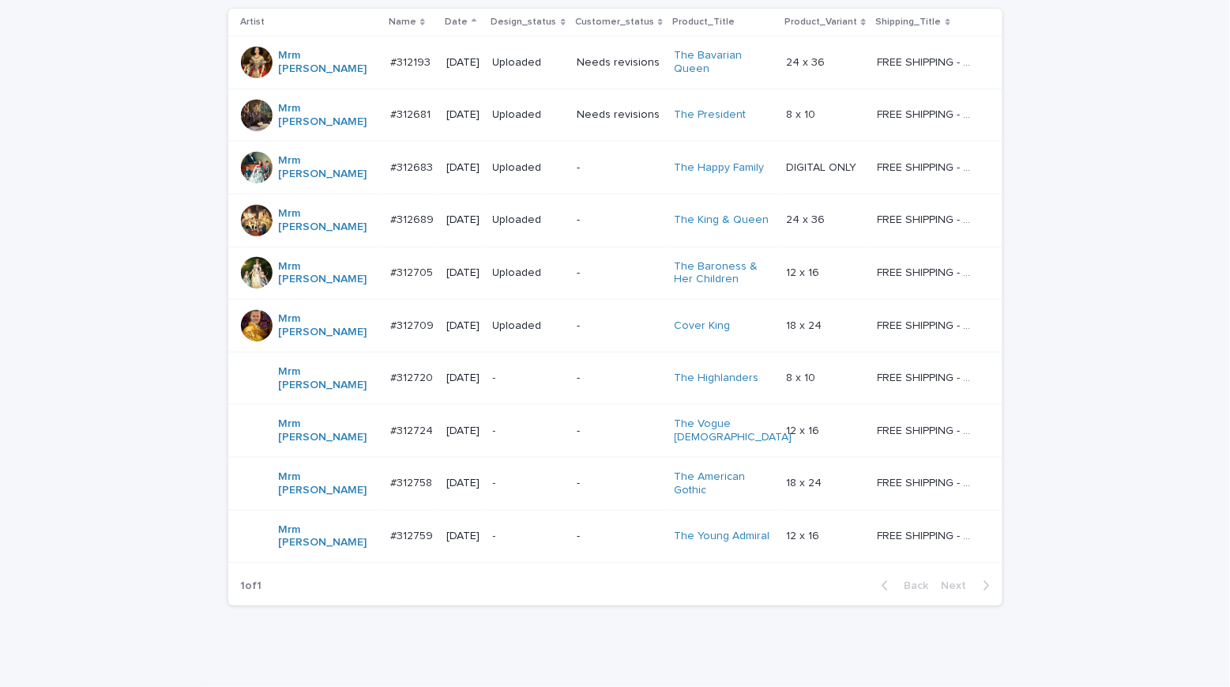
click at [619, 319] on p "-" at bounding box center [619, 325] width 85 height 13
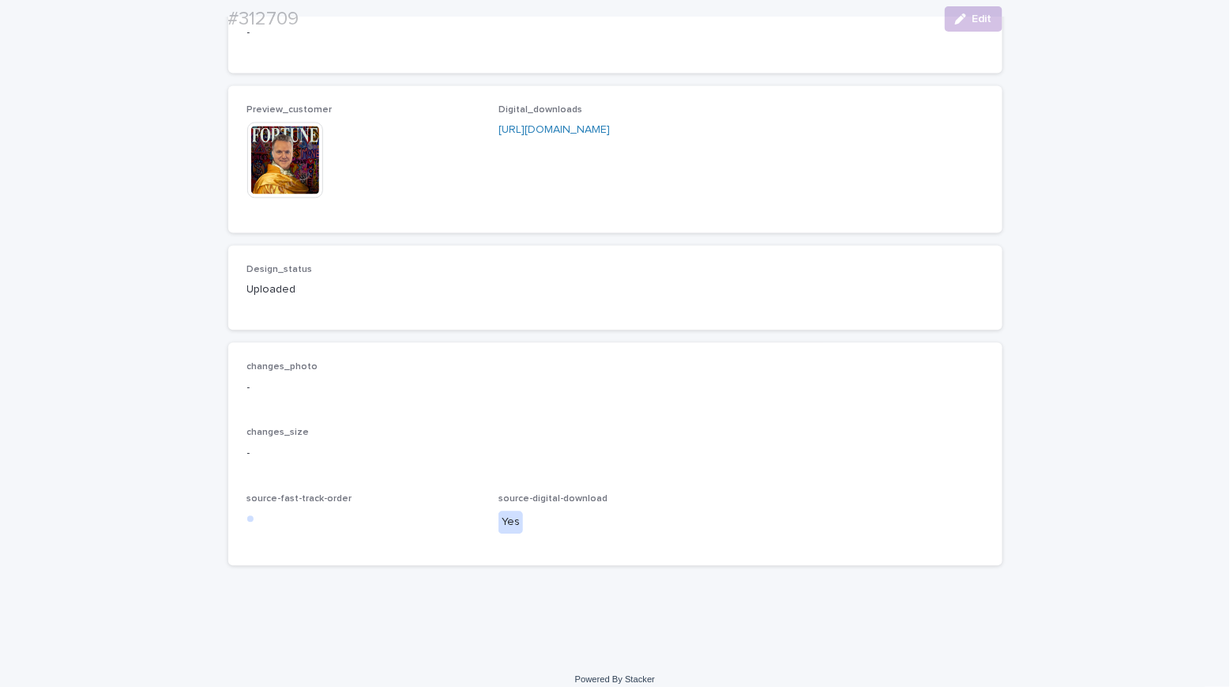
scroll to position [1015, 0]
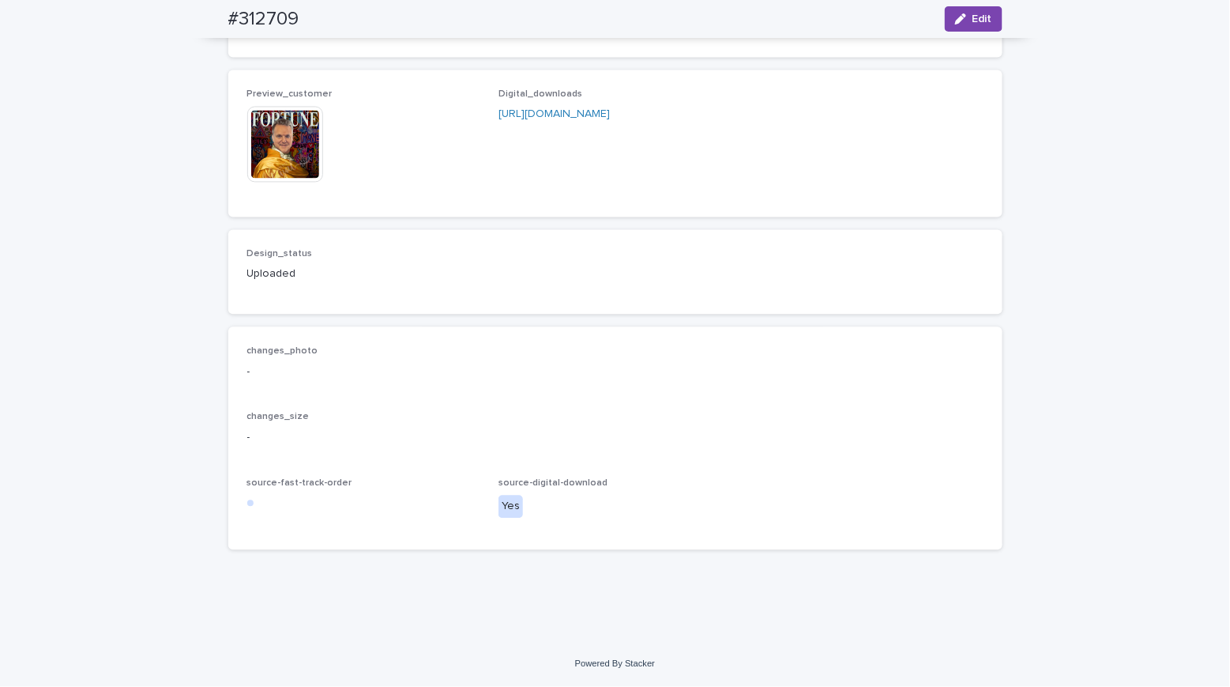
click at [302, 175] on img at bounding box center [285, 145] width 76 height 76
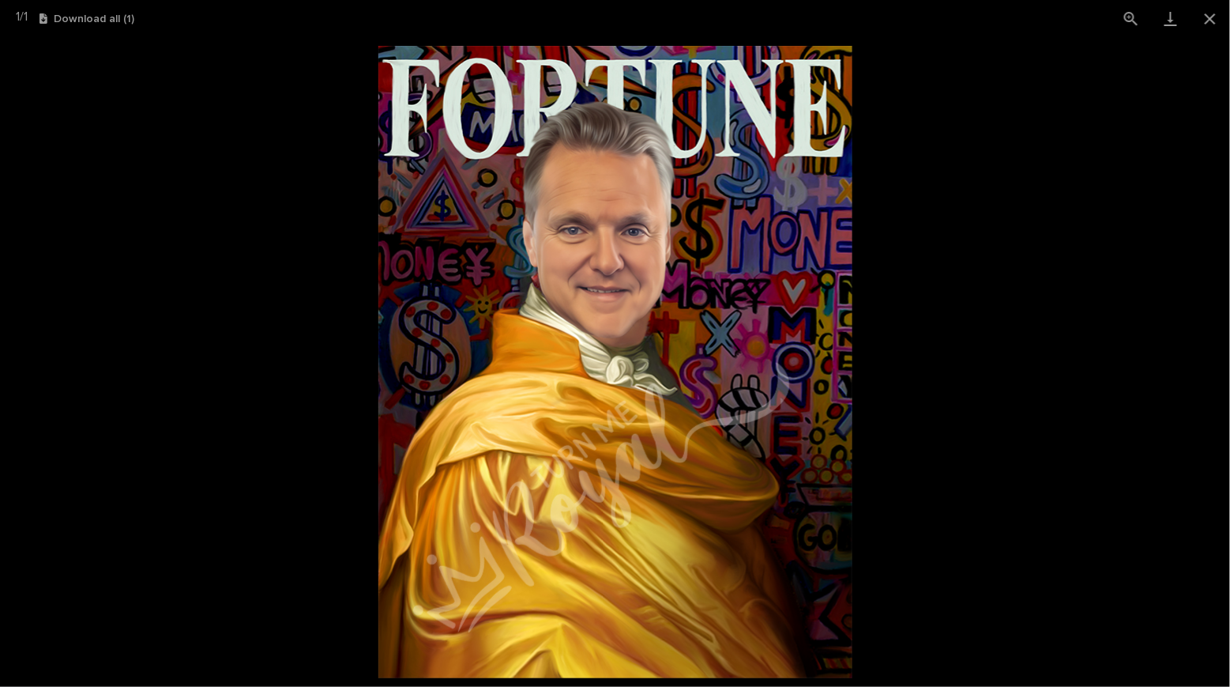
click at [152, 164] on picture at bounding box center [615, 362] width 1230 height 650
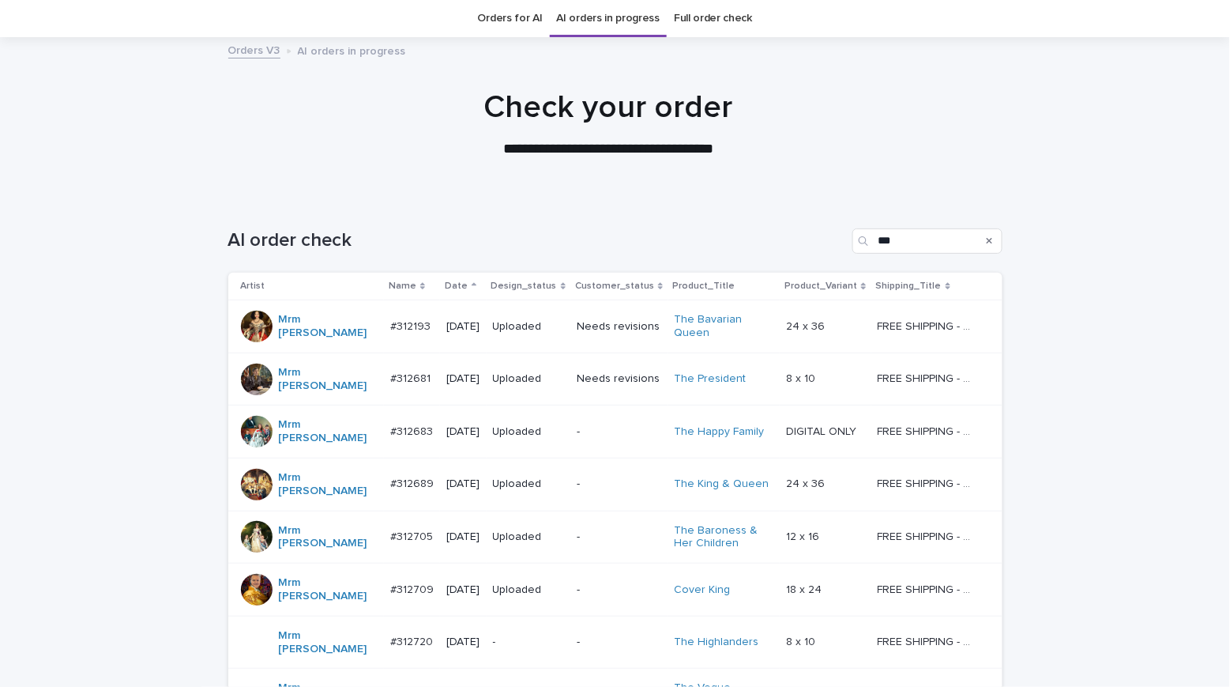
scroll to position [315, 0]
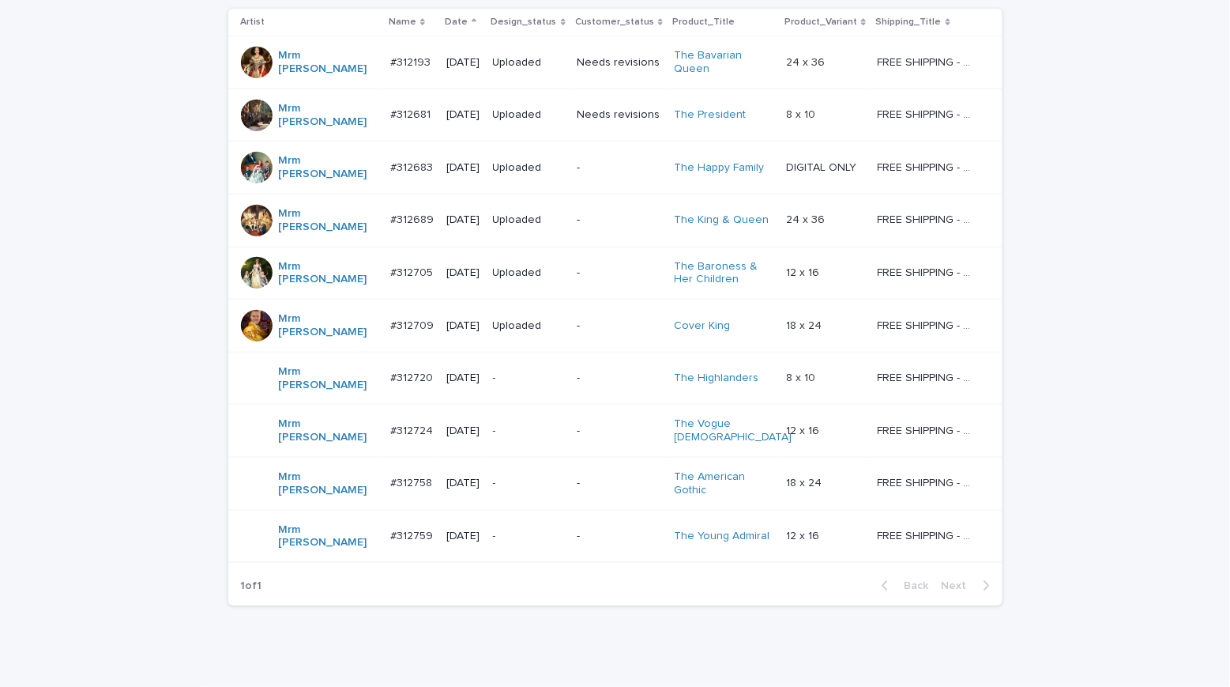
click at [518, 371] on p "-" at bounding box center [529, 377] width 72 height 13
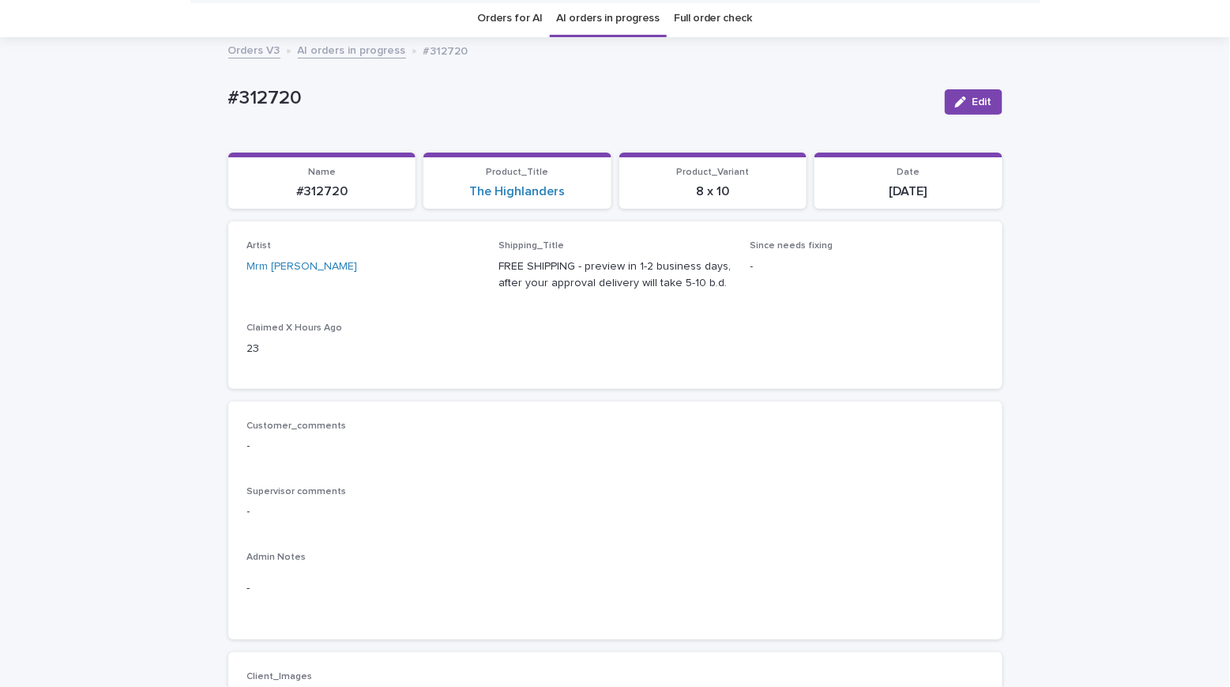
scroll to position [55, 0]
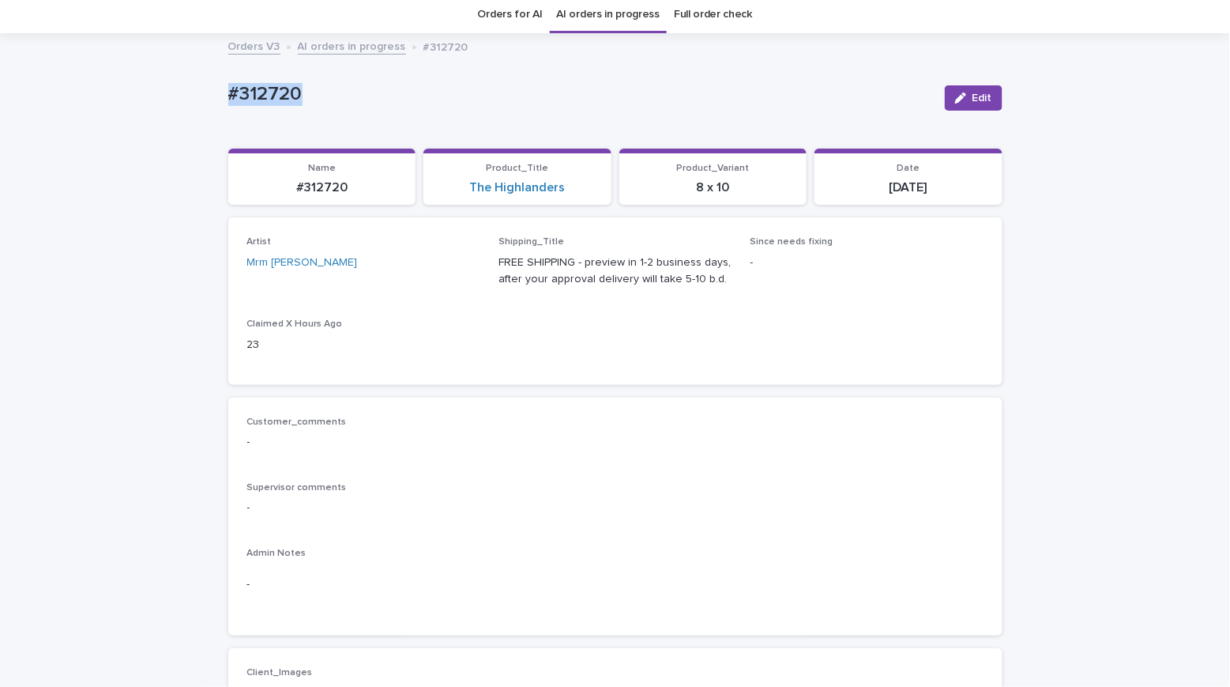
drag, startPoint x: 319, startPoint y: 106, endPoint x: 115, endPoint y: 91, distance: 205.2
copy p "#312720"
click at [496, 186] on link "The Highlanders" at bounding box center [517, 187] width 96 height 15
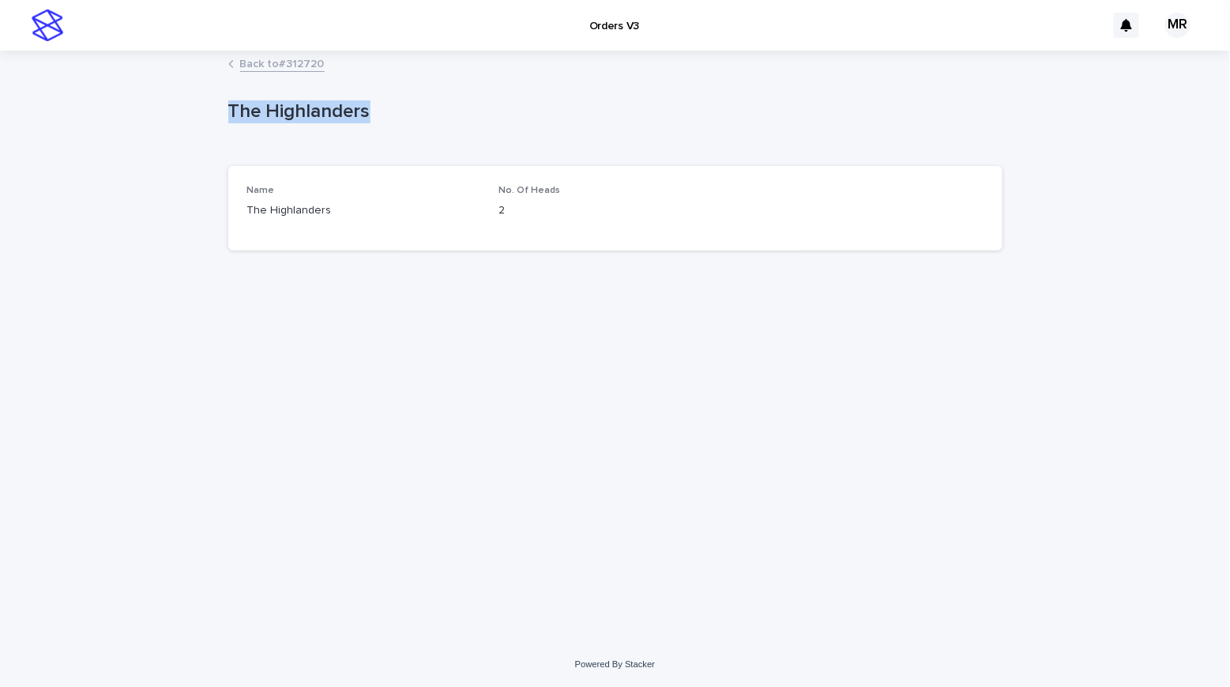
drag, startPoint x: 390, startPoint y: 109, endPoint x: 152, endPoint y: 108, distance: 238.6
click at [152, 108] on div "Loading... Saving… Loading... Saving… The Highlanders The Highlanders Sorry, th…" at bounding box center [615, 347] width 1230 height 590
copy p "The Highlanders"
click at [164, 96] on div "Loading... Saving… Loading... Saving… The Highlanders The Highlanders Sorry, th…" at bounding box center [615, 347] width 1230 height 590
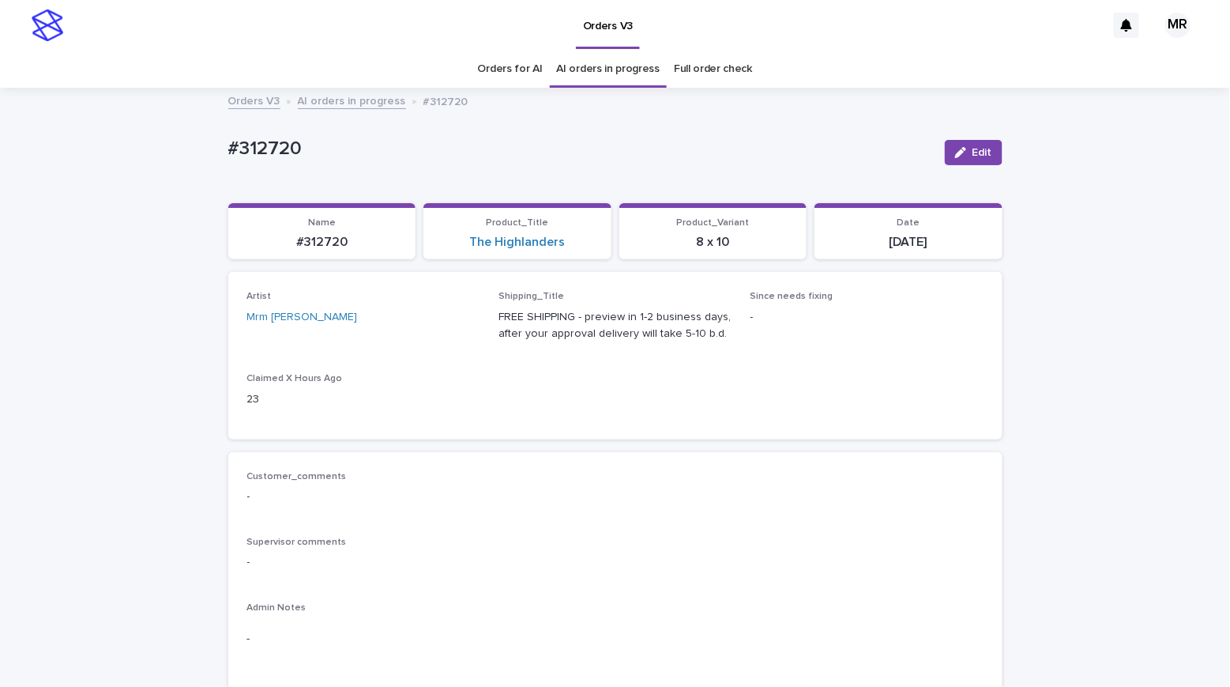
scroll to position [51, 0]
drag, startPoint x: 304, startPoint y: 165, endPoint x: 112, endPoint y: 145, distance: 193.1
copy p "#312720"
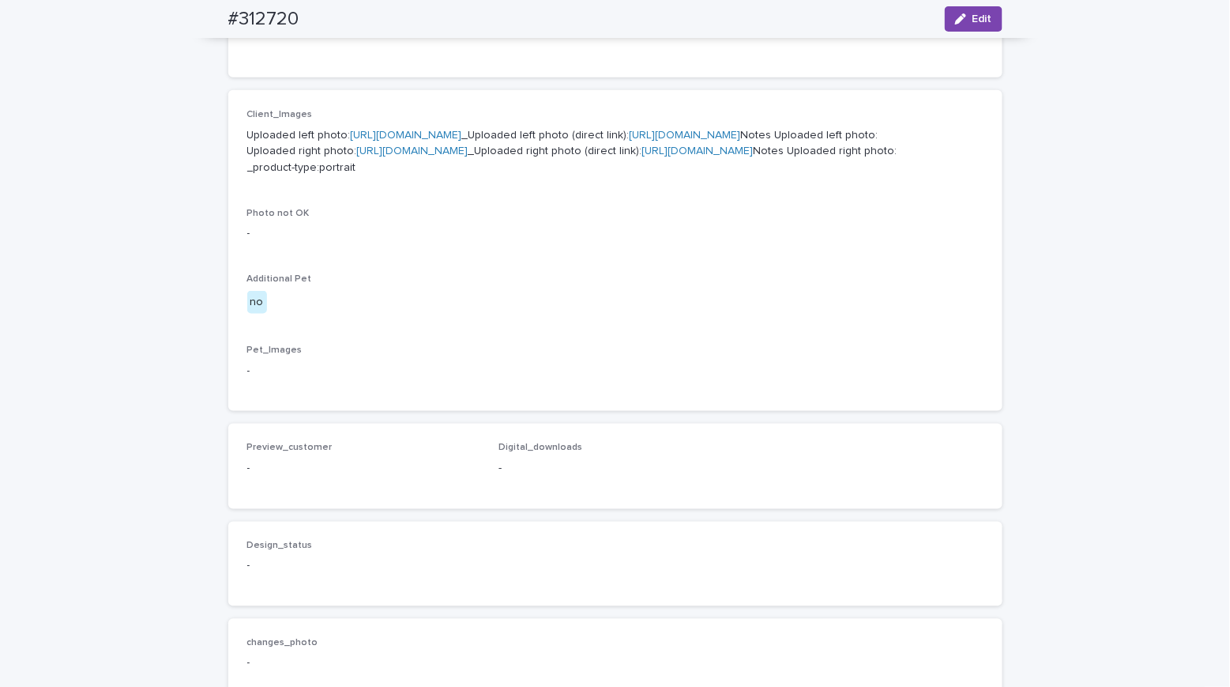
click at [359, 151] on p "Uploaded left photo: [URL][DOMAIN_NAME] _Uploaded left photo (direct link): [UR…" at bounding box center [615, 151] width 736 height 49
click at [364, 141] on link "[URL][DOMAIN_NAME]" at bounding box center [406, 135] width 111 height 11
click at [382, 156] on link "[URL][DOMAIN_NAME]" at bounding box center [412, 150] width 111 height 11
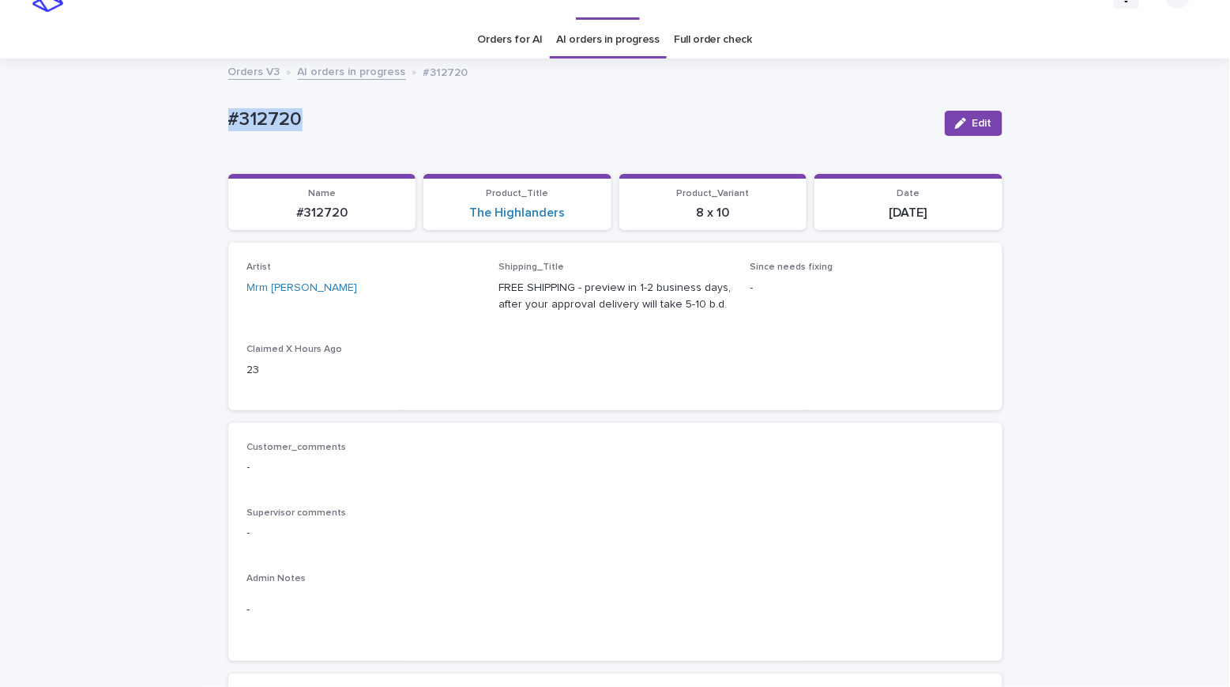
drag, startPoint x: 311, startPoint y: 122, endPoint x: 160, endPoint y: 125, distance: 151.0
copy p "#312720"
click at [515, 213] on link "The Highlanders" at bounding box center [517, 212] width 96 height 15
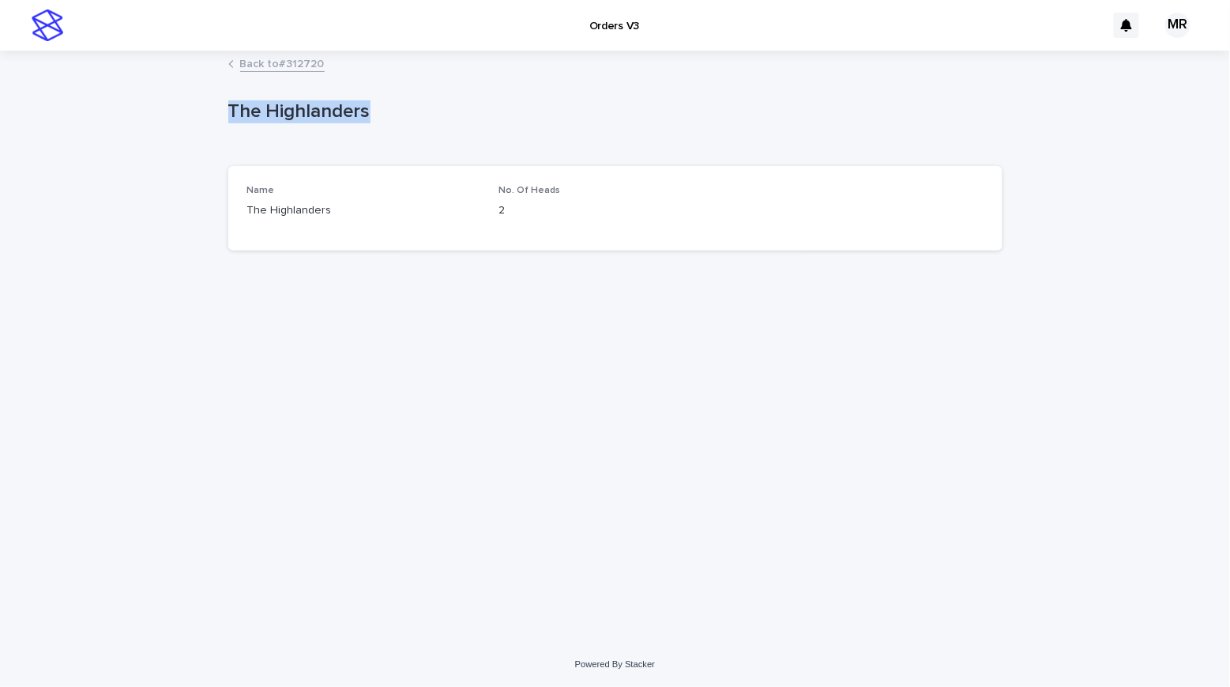
drag, startPoint x: 308, startPoint y: 118, endPoint x: 192, endPoint y: 118, distance: 116.2
click at [192, 118] on div "Loading... Saving… Loading... Saving… The Highlanders The Highlanders Sorry, th…" at bounding box center [615, 347] width 1230 height 590
click at [450, 106] on p "The Highlanders" at bounding box center [612, 111] width 768 height 23
click at [109, 75] on div "Back to #312720" at bounding box center [615, 65] width 1230 height 22
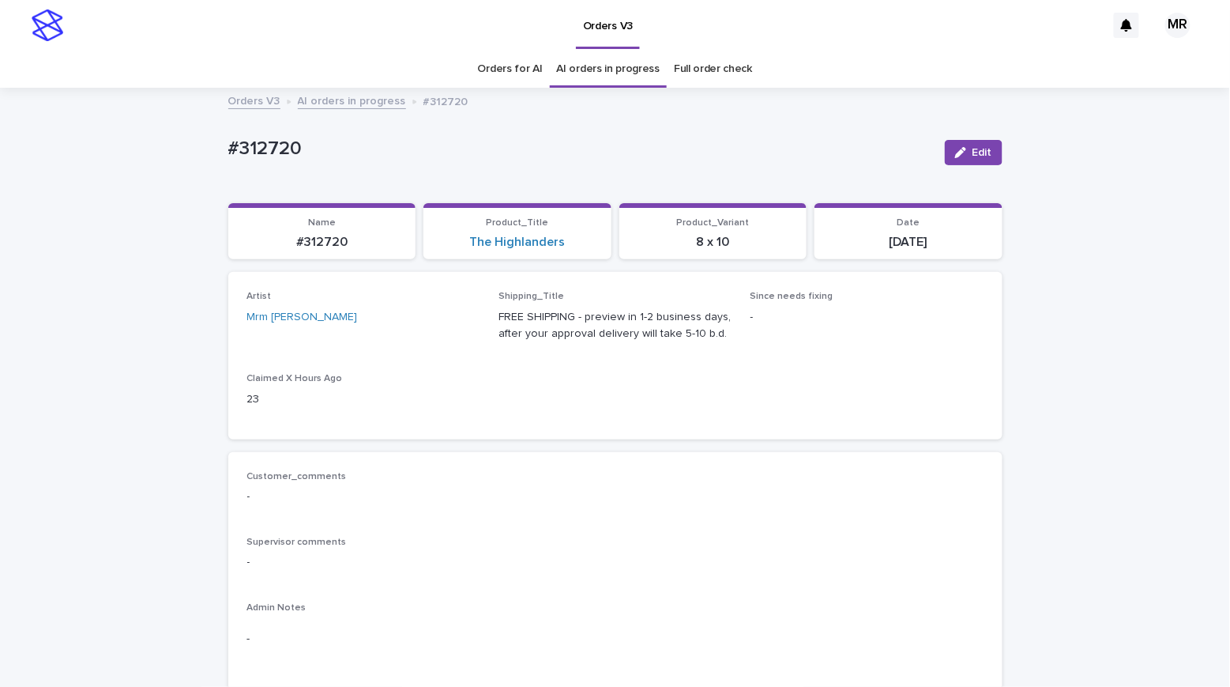
scroll to position [51, 0]
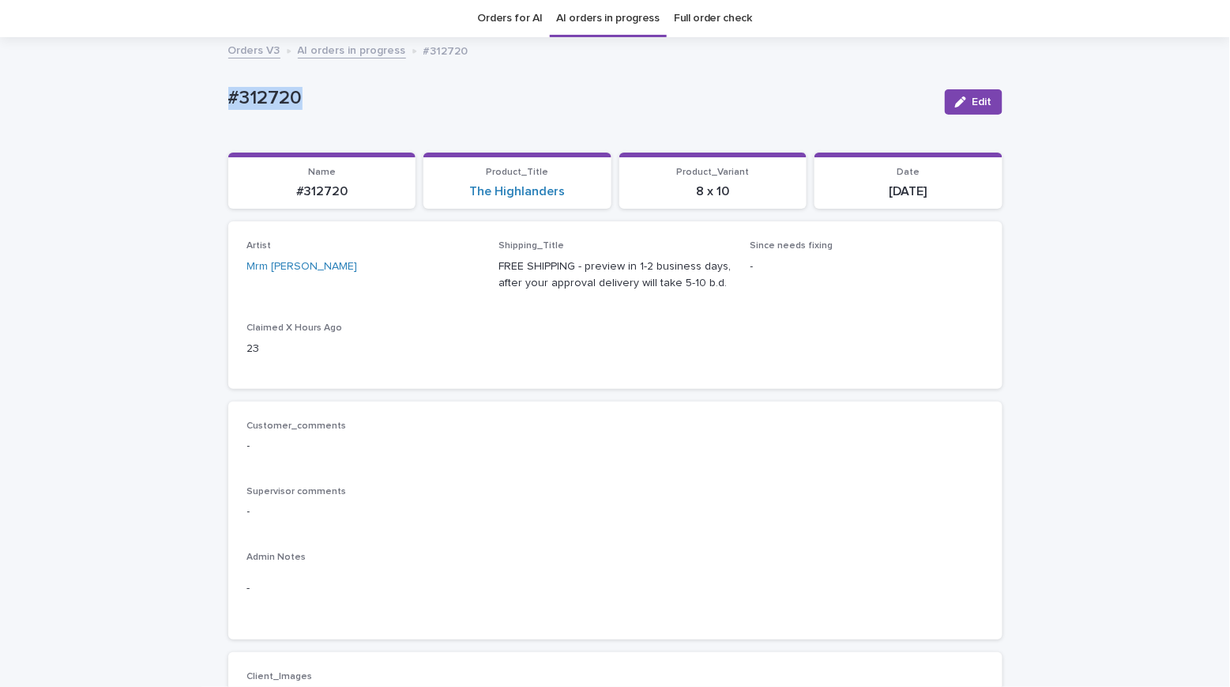
drag, startPoint x: 306, startPoint y: 112, endPoint x: 167, endPoint y: 94, distance: 140.3
copy p "#312720"
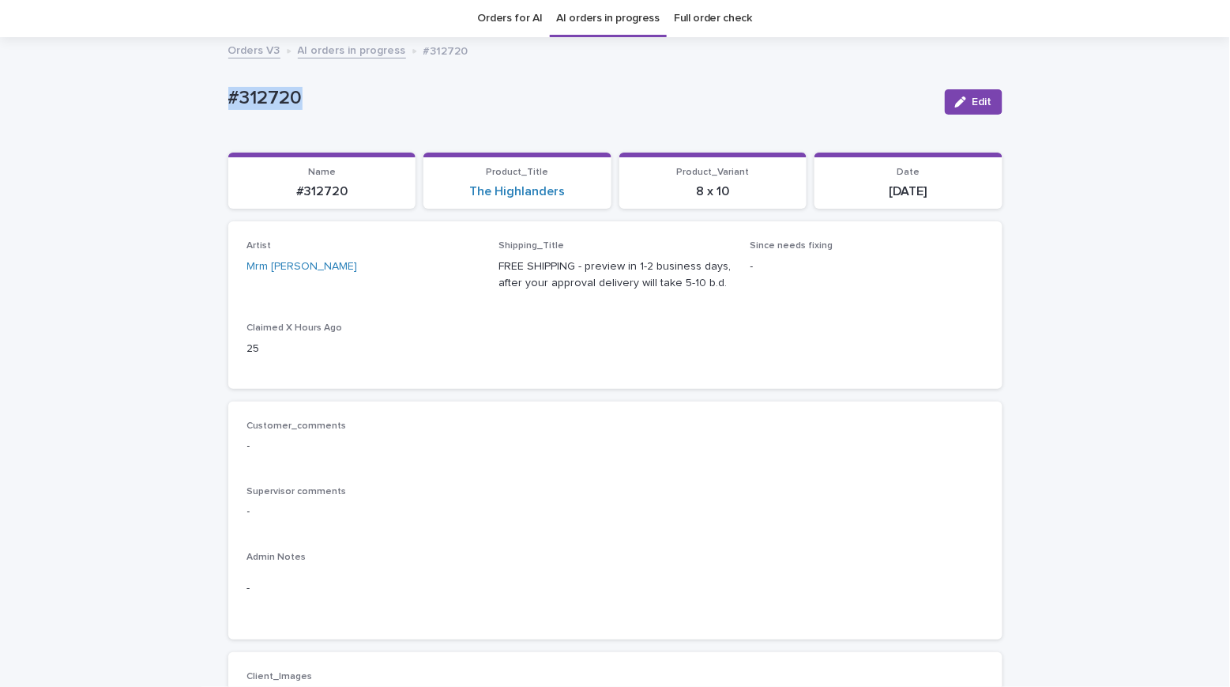
copy p "#312720"
click at [962, 103] on div "button" at bounding box center [963, 101] width 17 height 11
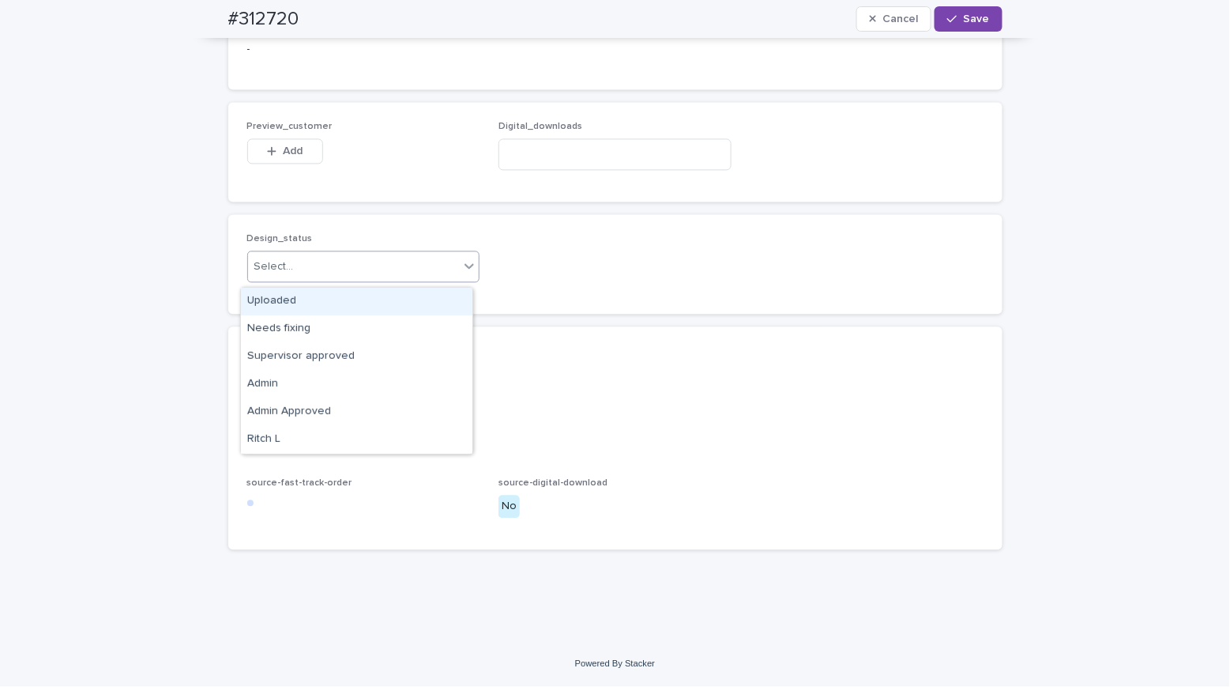
click at [275, 266] on div "Select..." at bounding box center [274, 267] width 40 height 17
click at [278, 293] on div "Uploaded" at bounding box center [357, 302] width 232 height 28
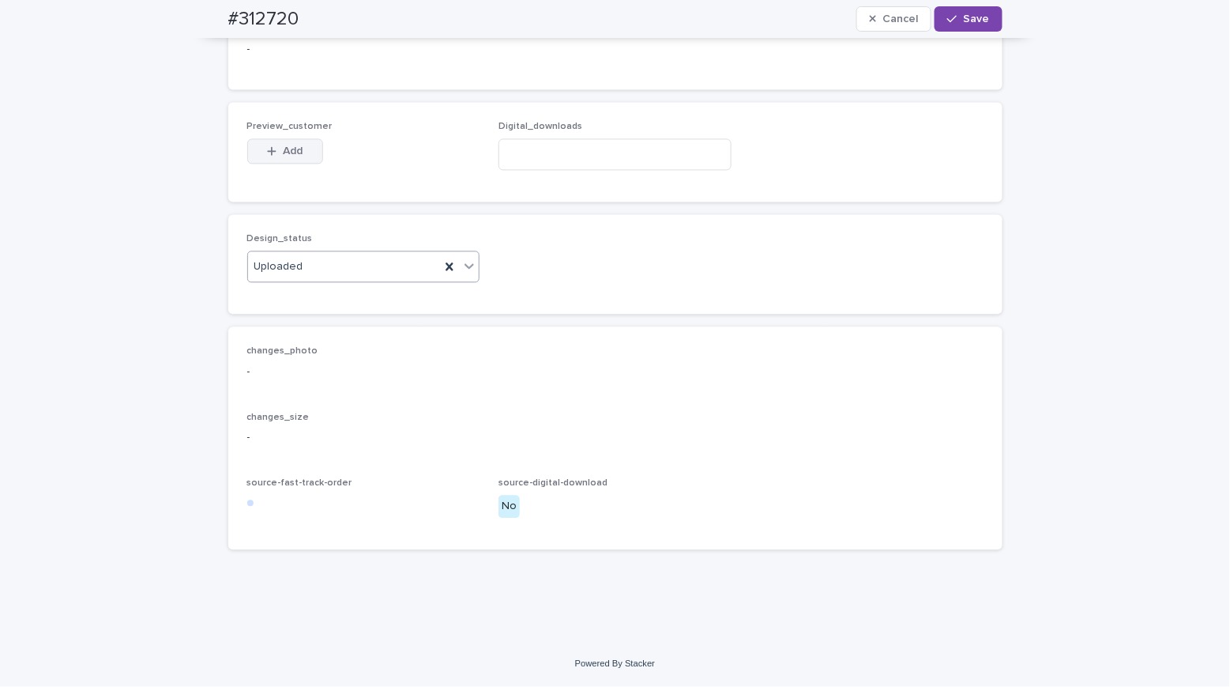
click at [287, 157] on span "Add" at bounding box center [293, 151] width 20 height 11
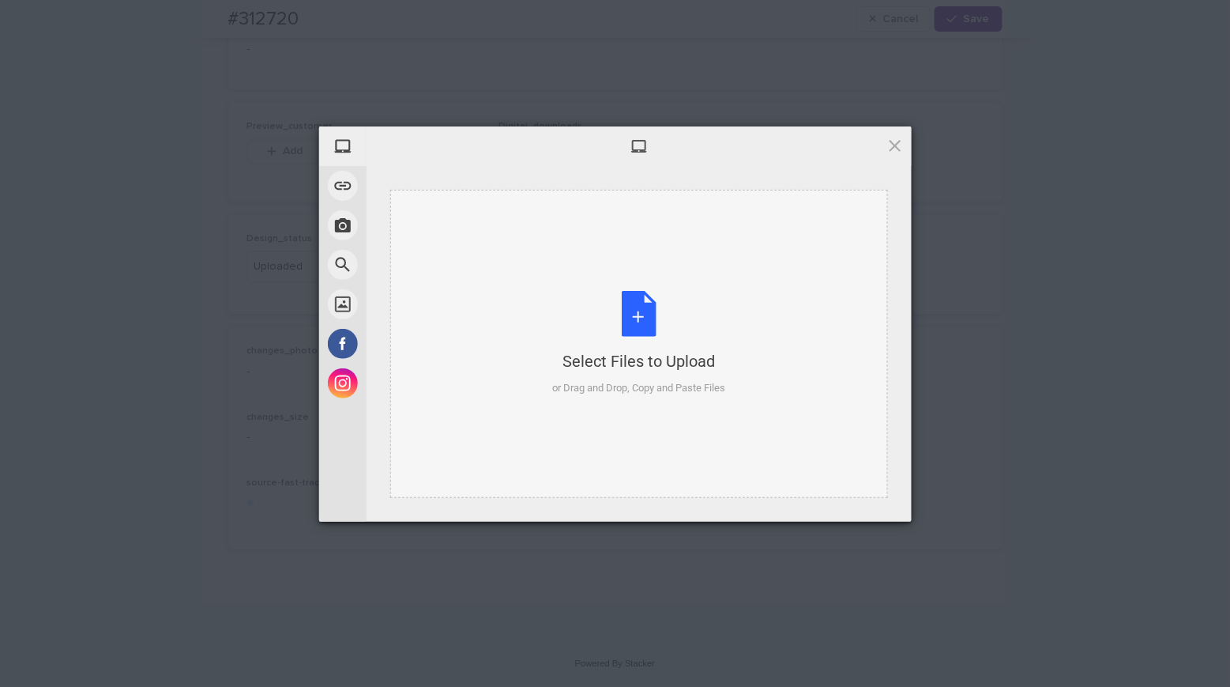
click at [644, 318] on div "Select Files to Upload or Drag and Drop, Copy and Paste Files" at bounding box center [638, 343] width 173 height 105
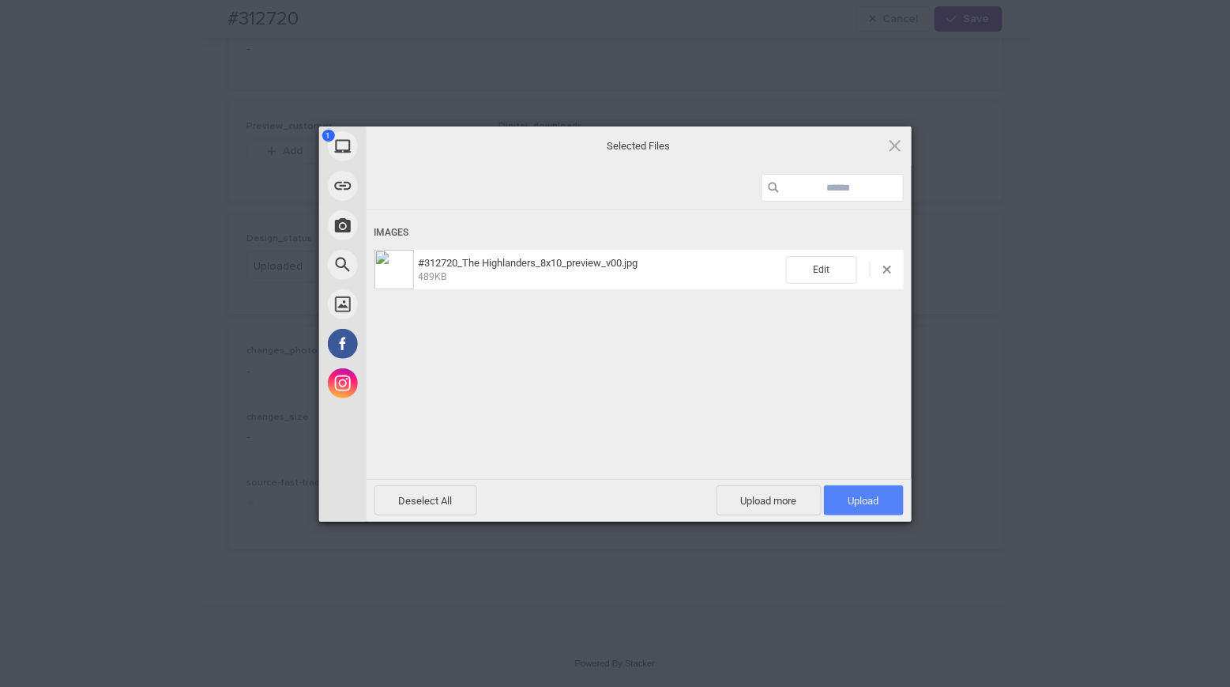
click at [891, 494] on span "Upload 1" at bounding box center [864, 500] width 80 height 30
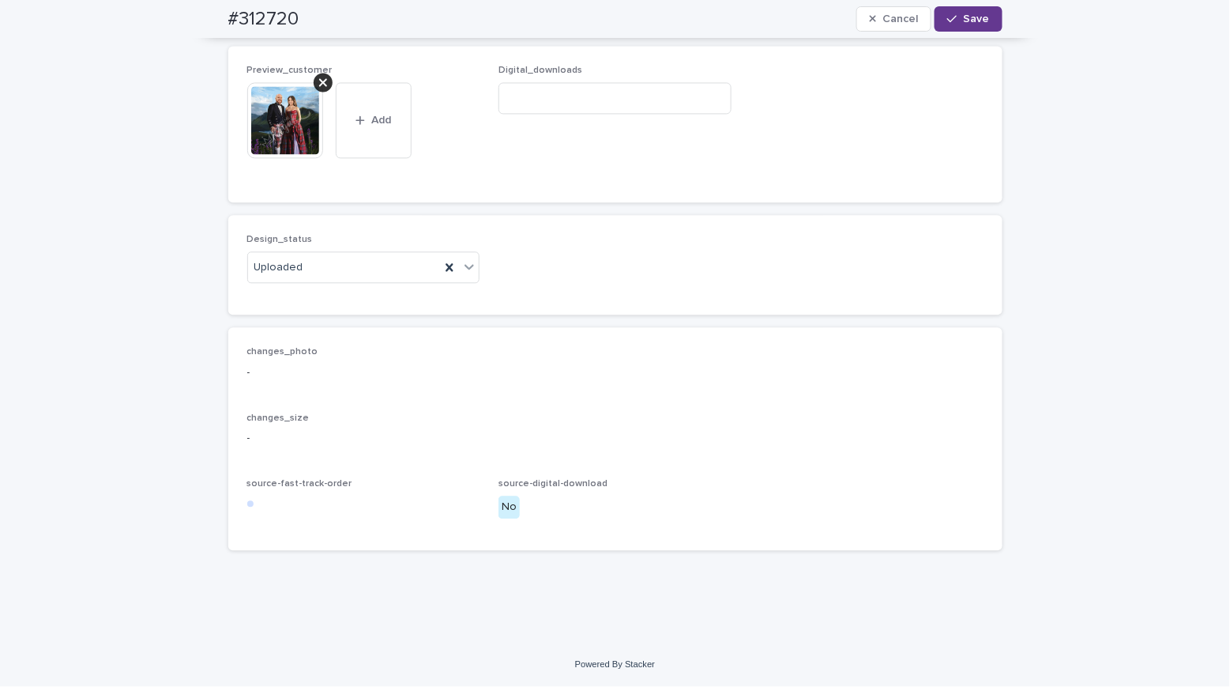
click at [964, 17] on span "Save" at bounding box center [977, 18] width 26 height 11
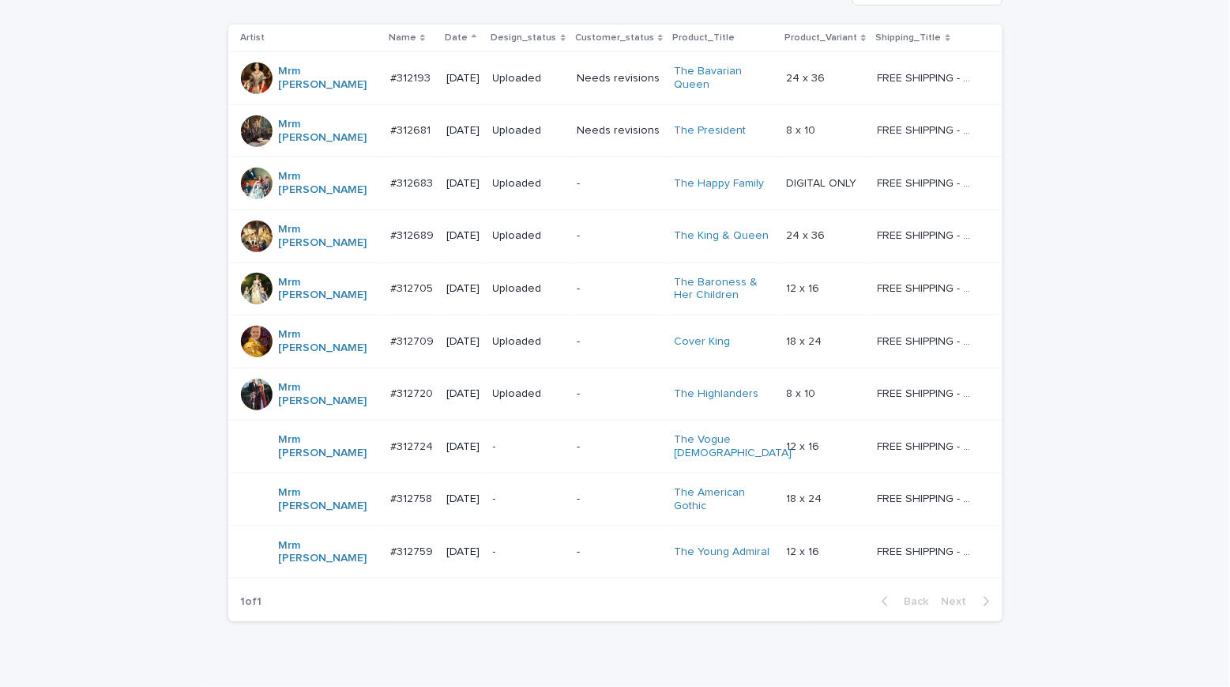
scroll to position [315, 0]
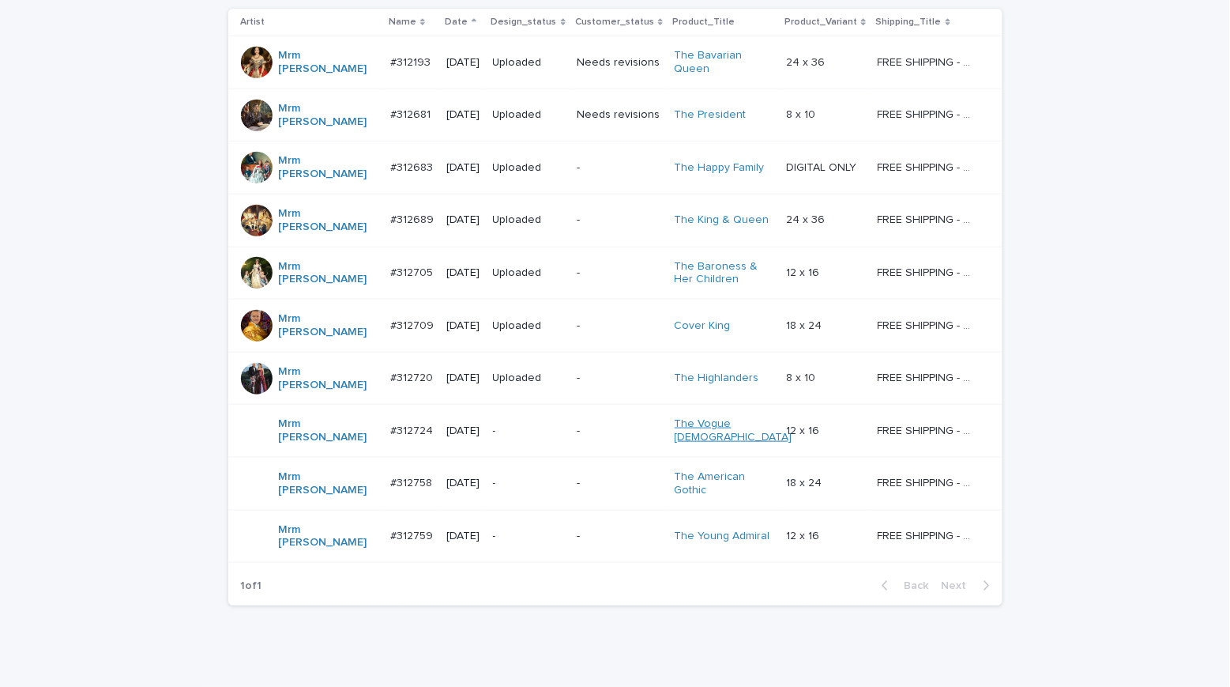
click at [706, 417] on link "The Vogue [DEMOGRAPHIC_DATA]" at bounding box center [734, 430] width 118 height 27
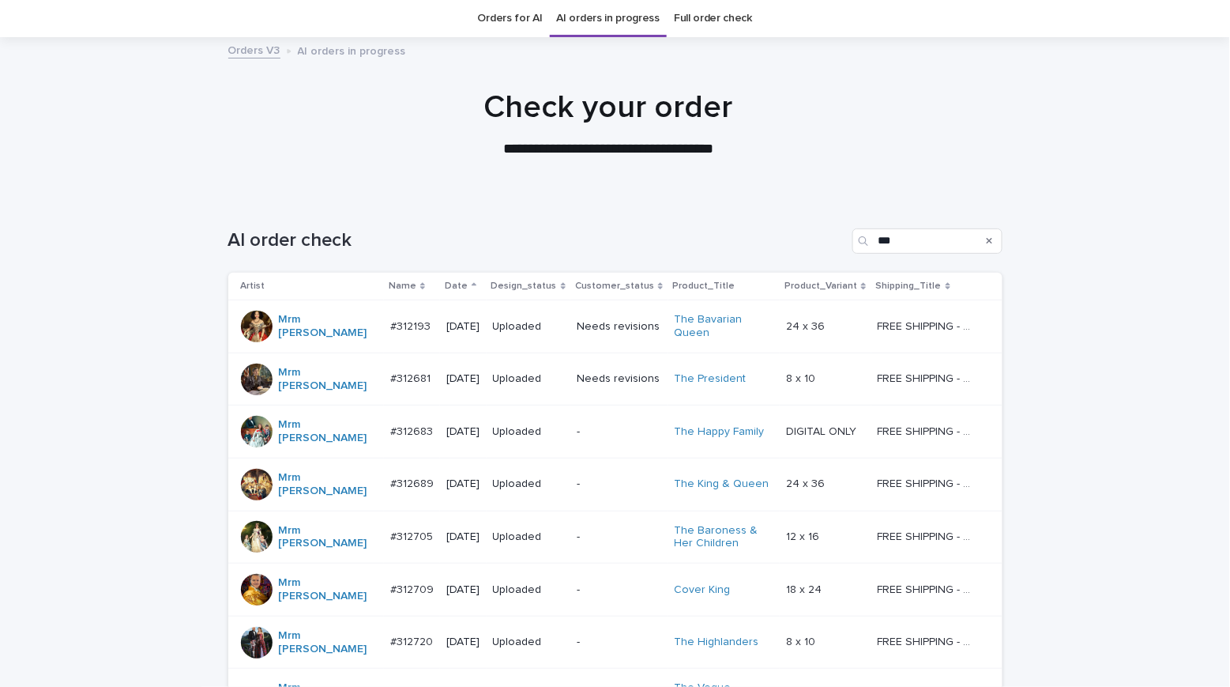
scroll to position [315, 0]
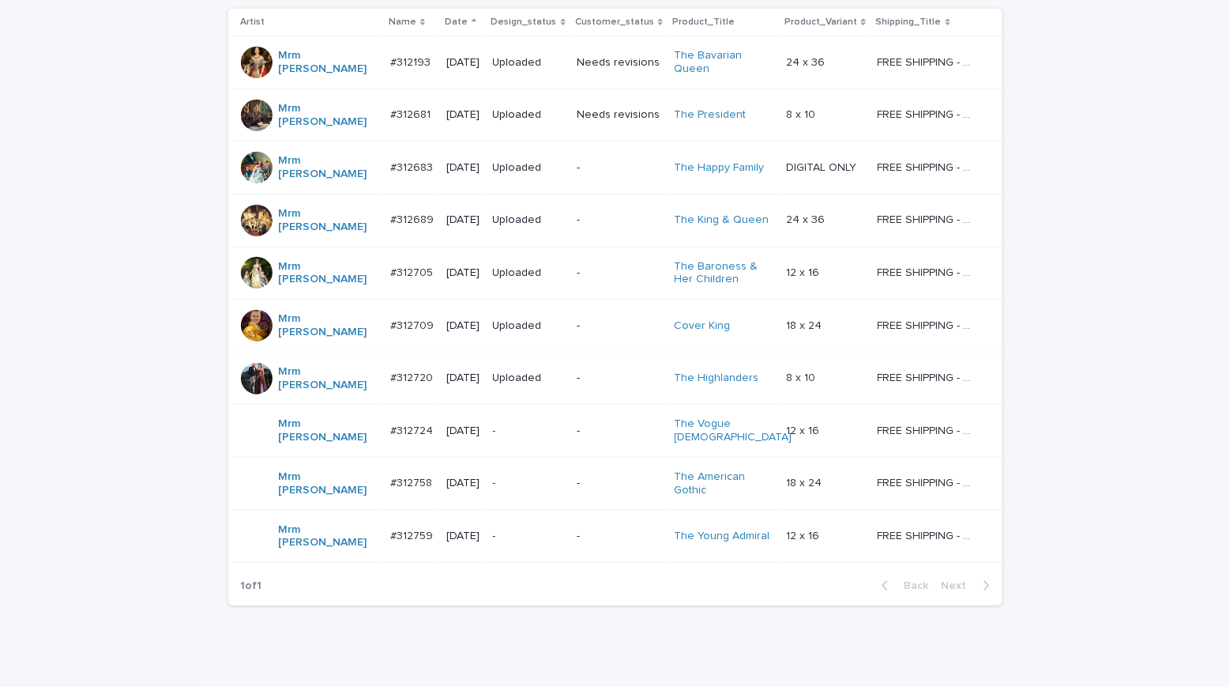
click at [512, 418] on div "-" at bounding box center [529, 431] width 72 height 26
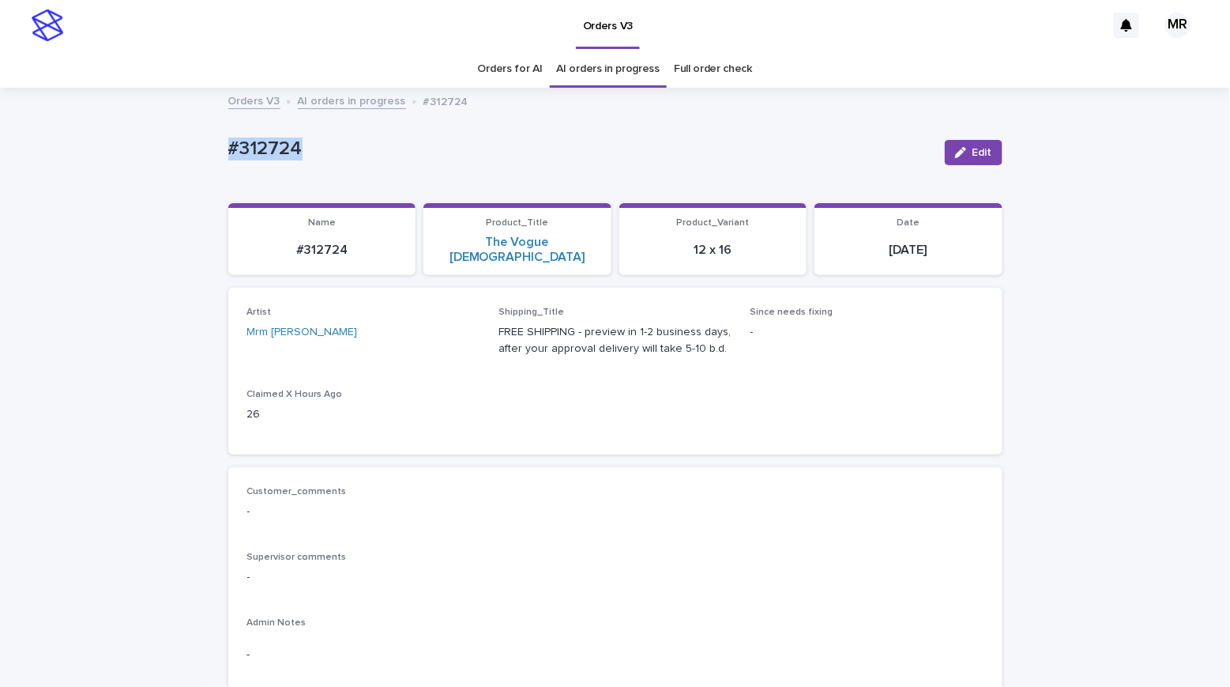
drag, startPoint x: 268, startPoint y: 145, endPoint x: 150, endPoint y: 141, distance: 117.8
copy p "#312724"
click at [515, 243] on link "The Vogue [DEMOGRAPHIC_DATA]" at bounding box center [517, 250] width 169 height 30
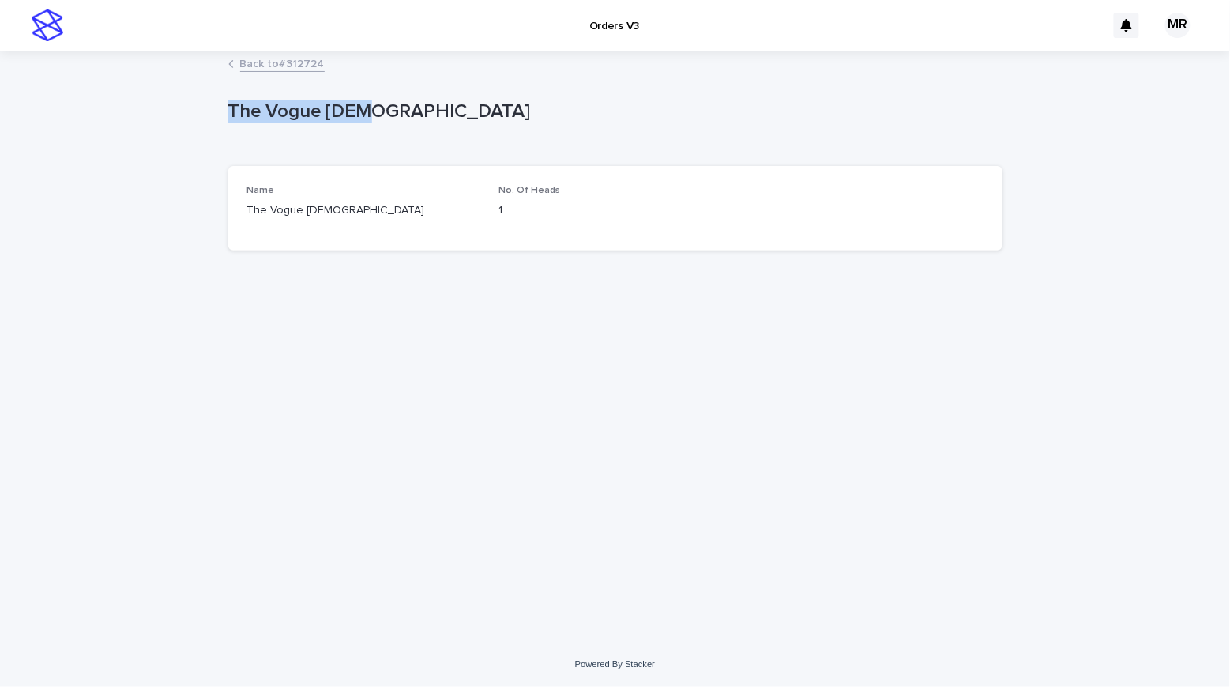
drag, startPoint x: 381, startPoint y: 117, endPoint x: 108, endPoint y: 92, distance: 273.7
click at [108, 92] on div "Loading... Saving… Loading... Saving… The Vogue Lady The Vogue Lady Sorry, ther…" at bounding box center [615, 347] width 1230 height 590
copy p "The Vogue [DEMOGRAPHIC_DATA]"
click at [162, 55] on div "Back to #312724" at bounding box center [615, 65] width 1230 height 22
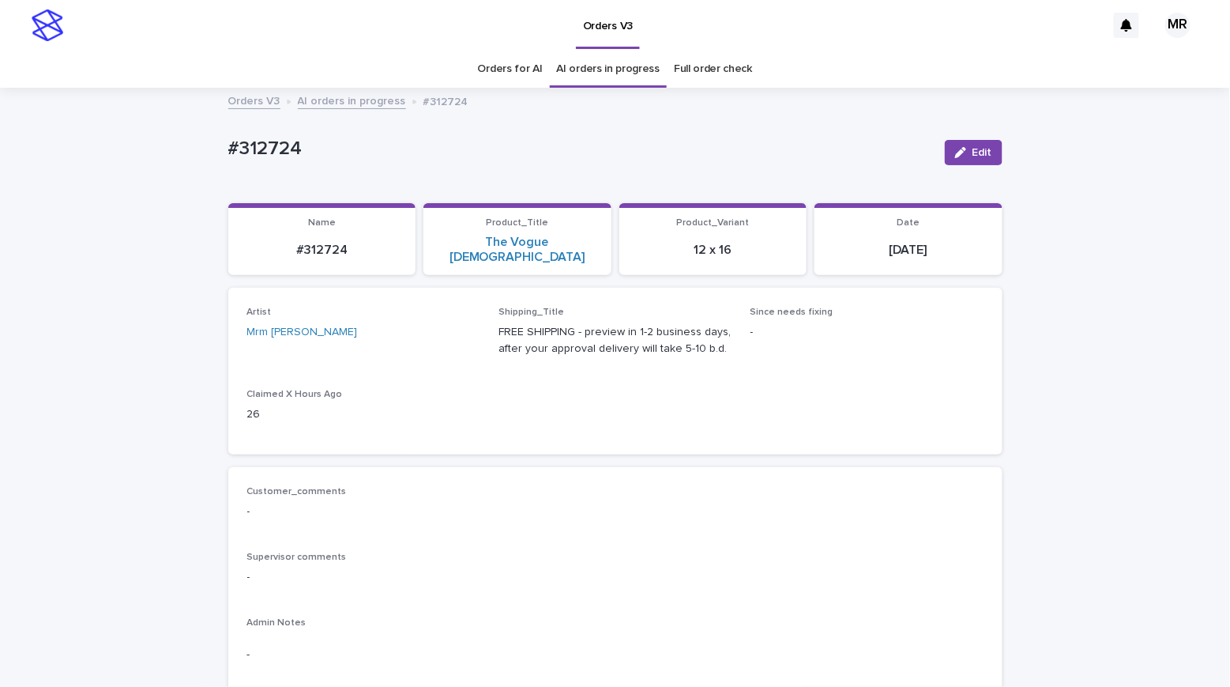
scroll to position [51, 0]
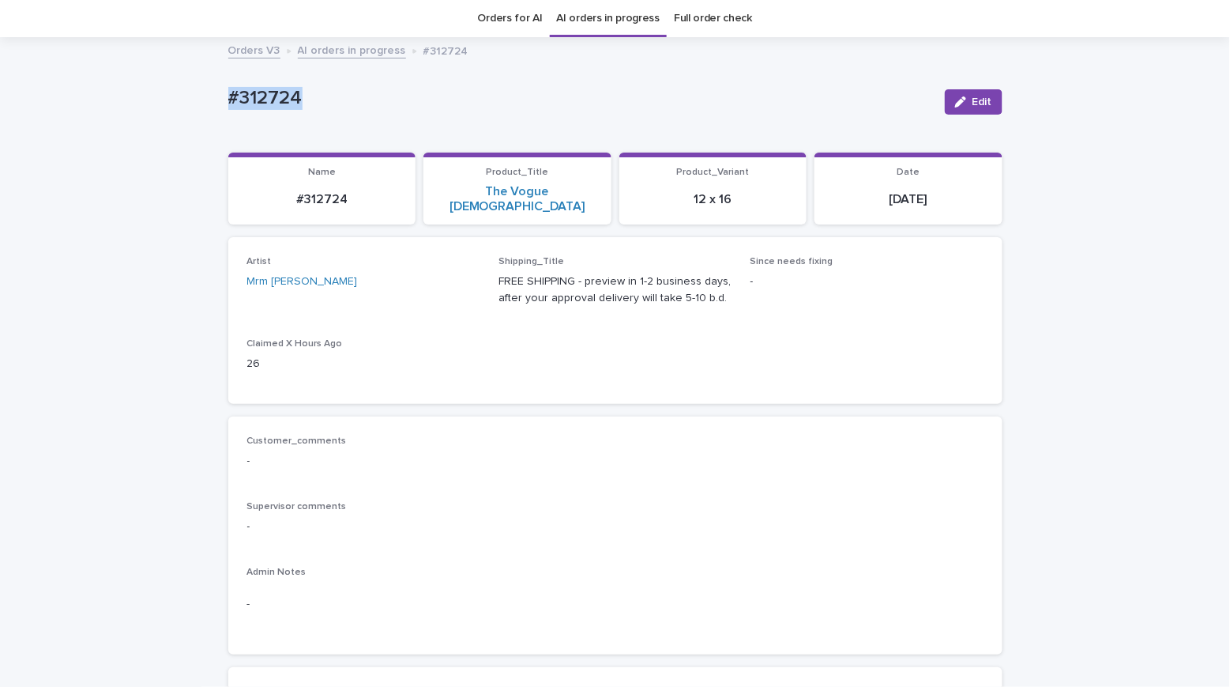
drag, startPoint x: 315, startPoint y: 97, endPoint x: 136, endPoint y: 93, distance: 179.4
copy p "#312724"
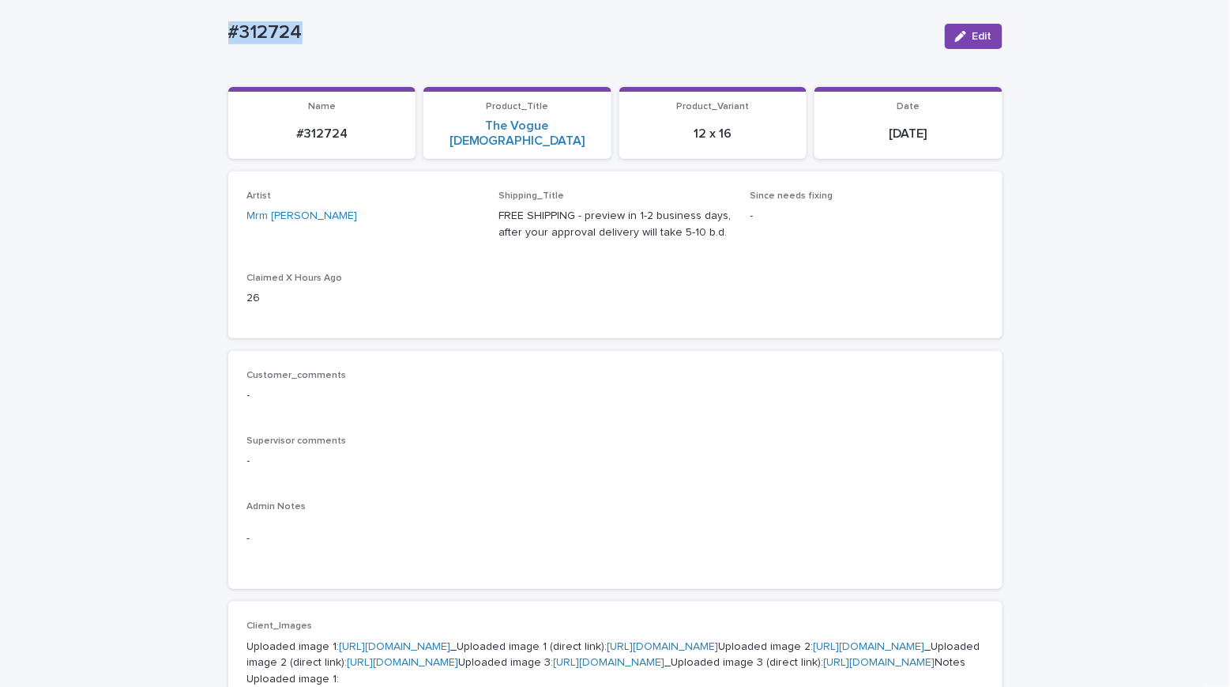
scroll to position [0, 0]
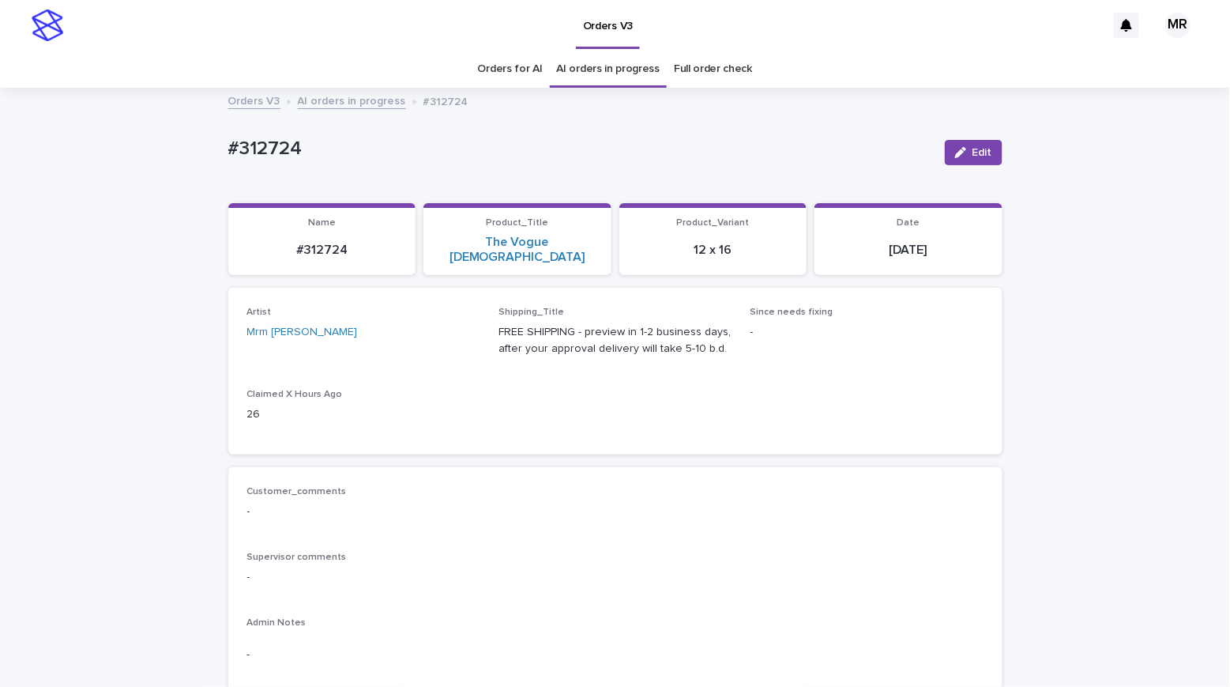
drag, startPoint x: 299, startPoint y: 161, endPoint x: 157, endPoint y: 160, distance: 141.5
drag, startPoint x: 286, startPoint y: 149, endPoint x: 146, endPoint y: 149, distance: 139.9
copy p "#312724"
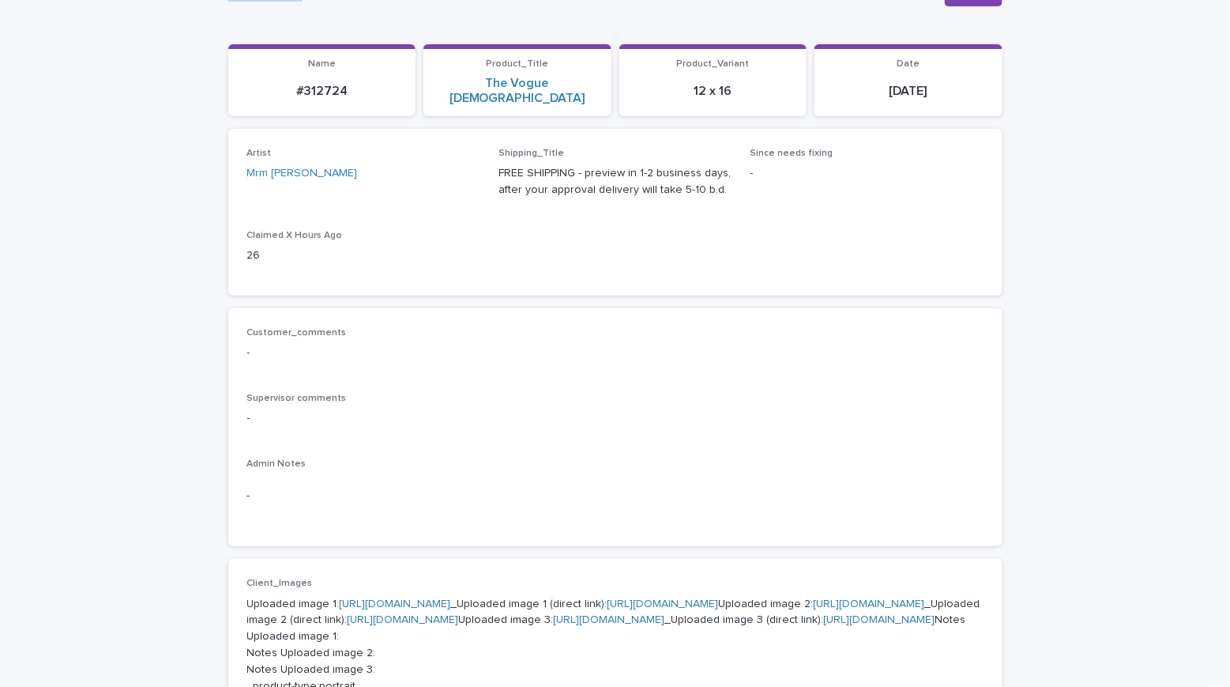
scroll to position [481, 0]
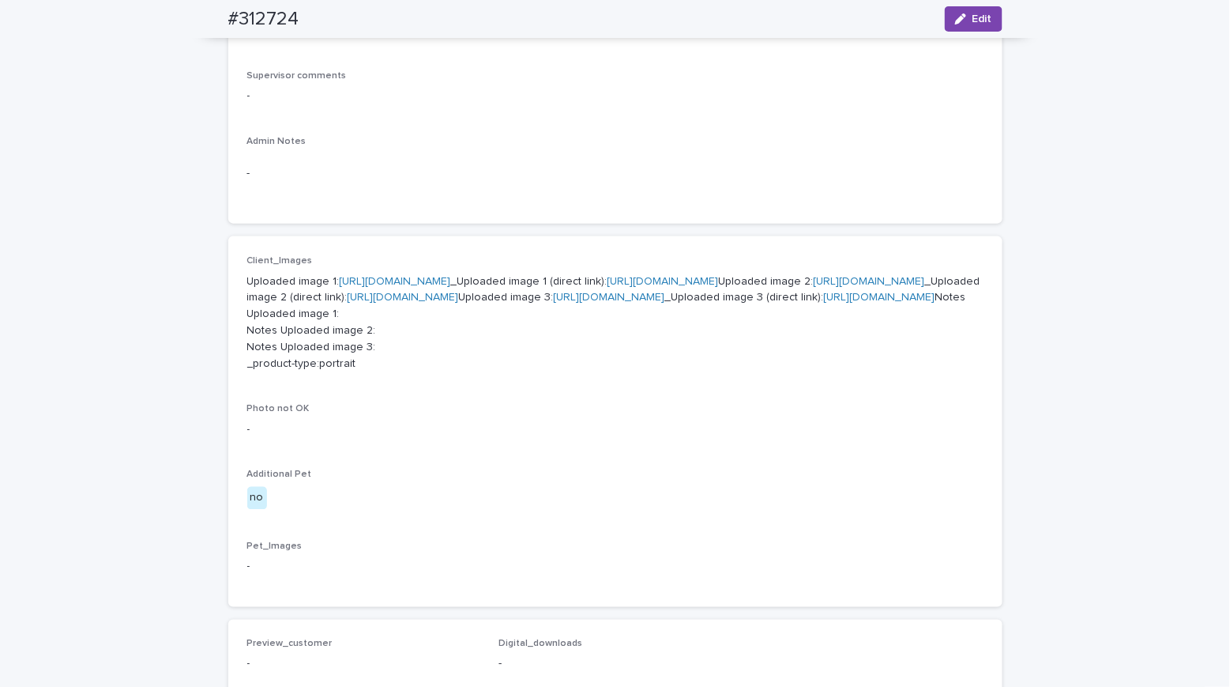
click at [434, 276] on link "[URL][DOMAIN_NAME]" at bounding box center [395, 281] width 111 height 11
click at [814, 287] on link "[URL][DOMAIN_NAME]" at bounding box center [869, 281] width 111 height 11
click at [554, 303] on link "[URL][DOMAIN_NAME]" at bounding box center [609, 297] width 111 height 11
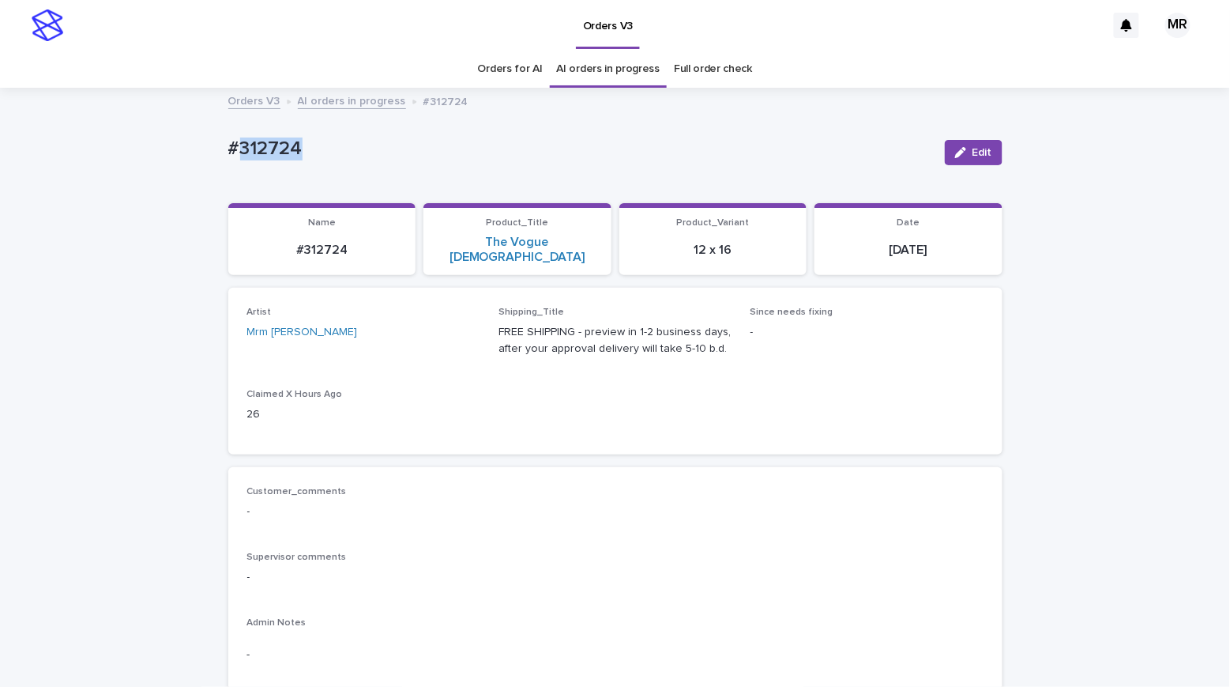
drag, startPoint x: 303, startPoint y: 148, endPoint x: 136, endPoint y: 145, distance: 166.8
copy p "#312724"
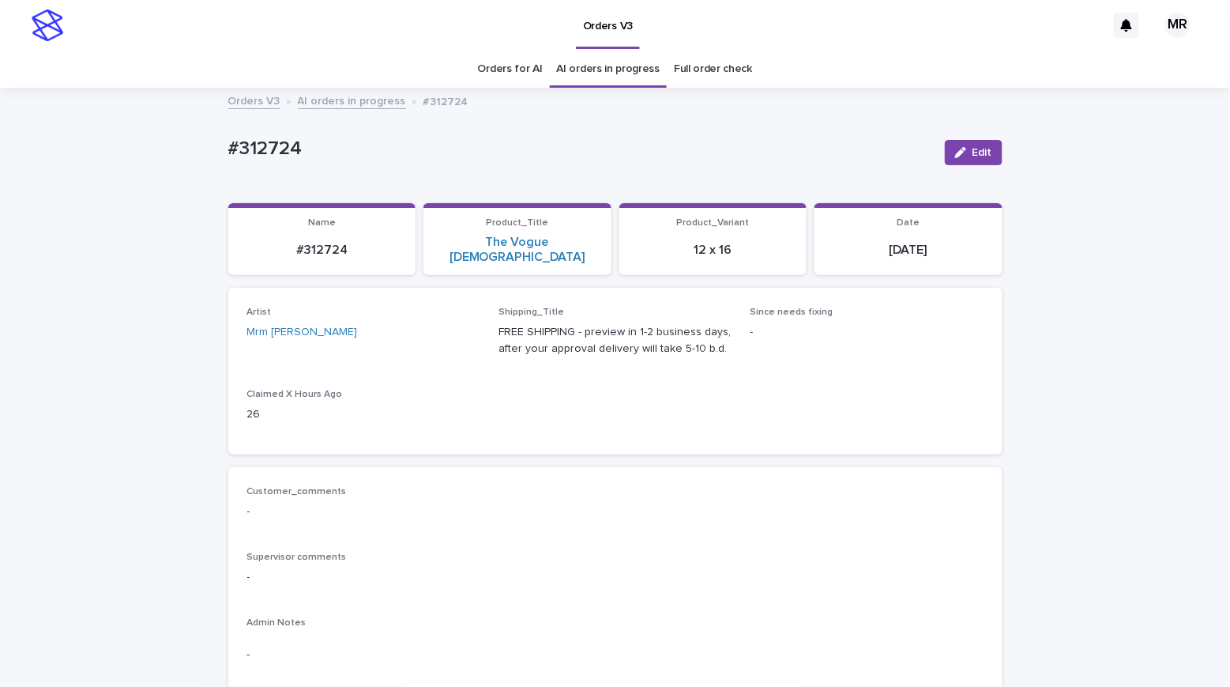
click at [489, 232] on div "Product_Title The Vogue Lady" at bounding box center [517, 241] width 169 height 48
click at [495, 247] on link "The Vogue [DEMOGRAPHIC_DATA]" at bounding box center [517, 250] width 169 height 30
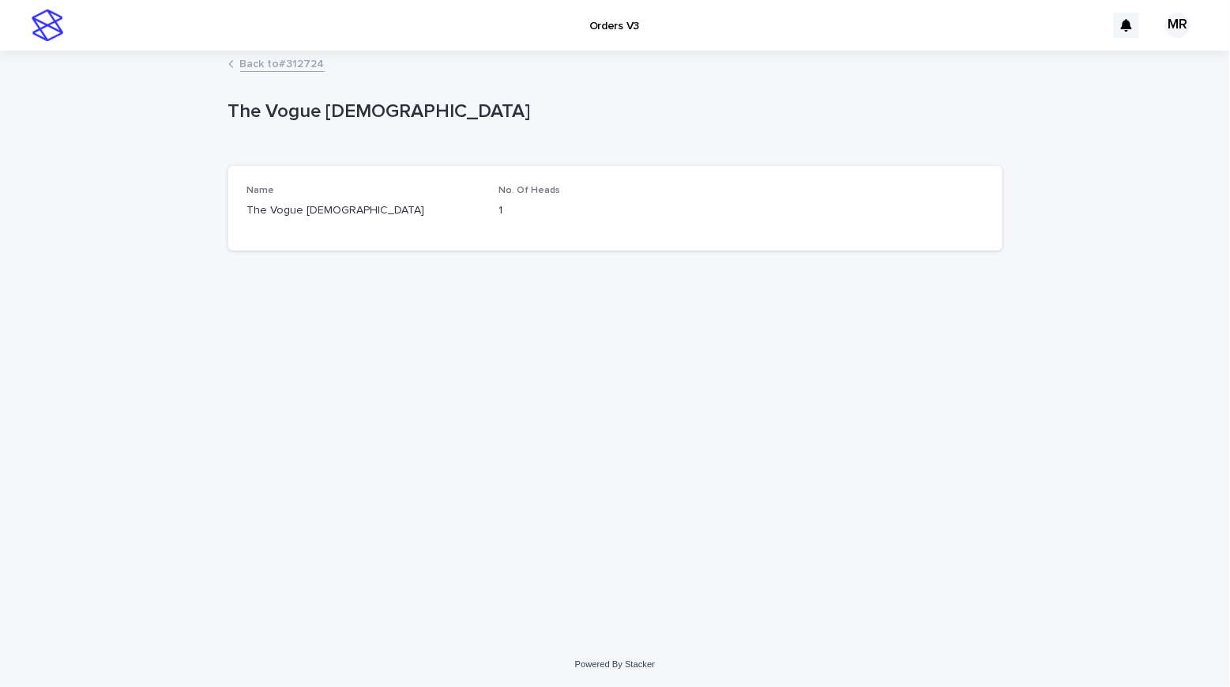
drag, startPoint x: 364, startPoint y: 129, endPoint x: 201, endPoint y: 119, distance: 163.9
click at [209, 119] on div "Loading... Saving… Loading... Saving… The Vogue [DEMOGRAPHIC_DATA] The Vogue [D…" at bounding box center [615, 347] width 1230 height 590
copy p "The Vogue [DEMOGRAPHIC_DATA]"
click at [92, 96] on div "Loading... Saving… Loading... Saving… The Vogue [DEMOGRAPHIC_DATA] The Vogue [D…" at bounding box center [615, 347] width 1230 height 590
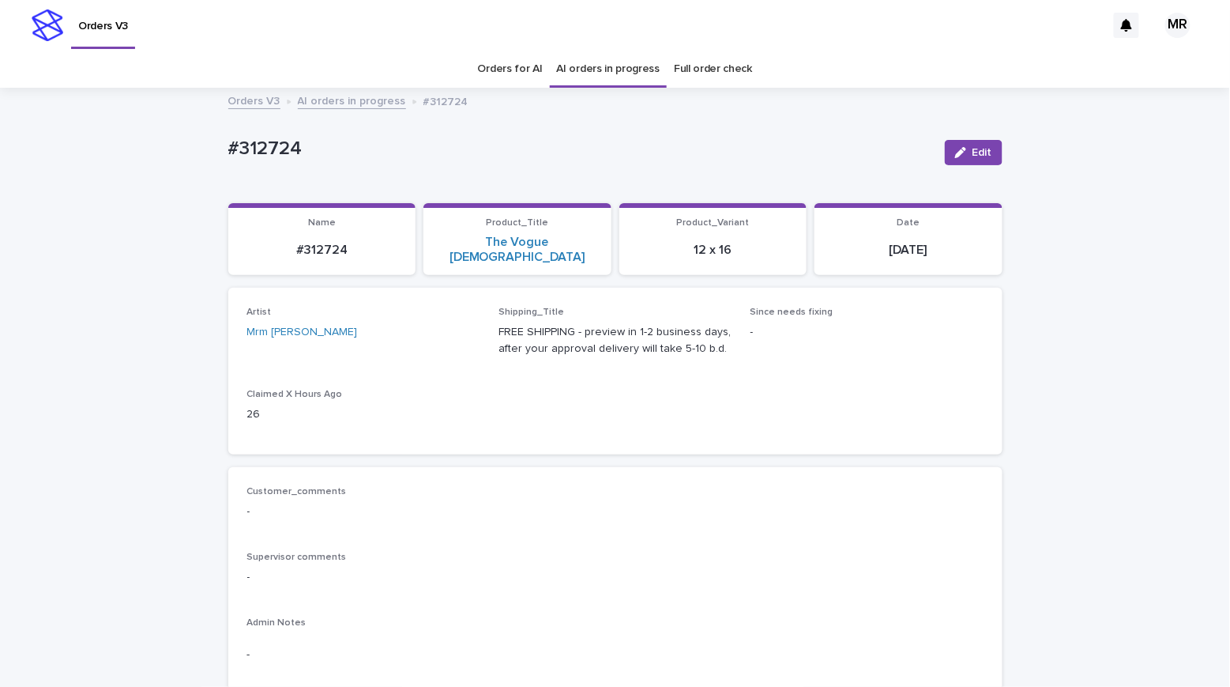
scroll to position [51, 0]
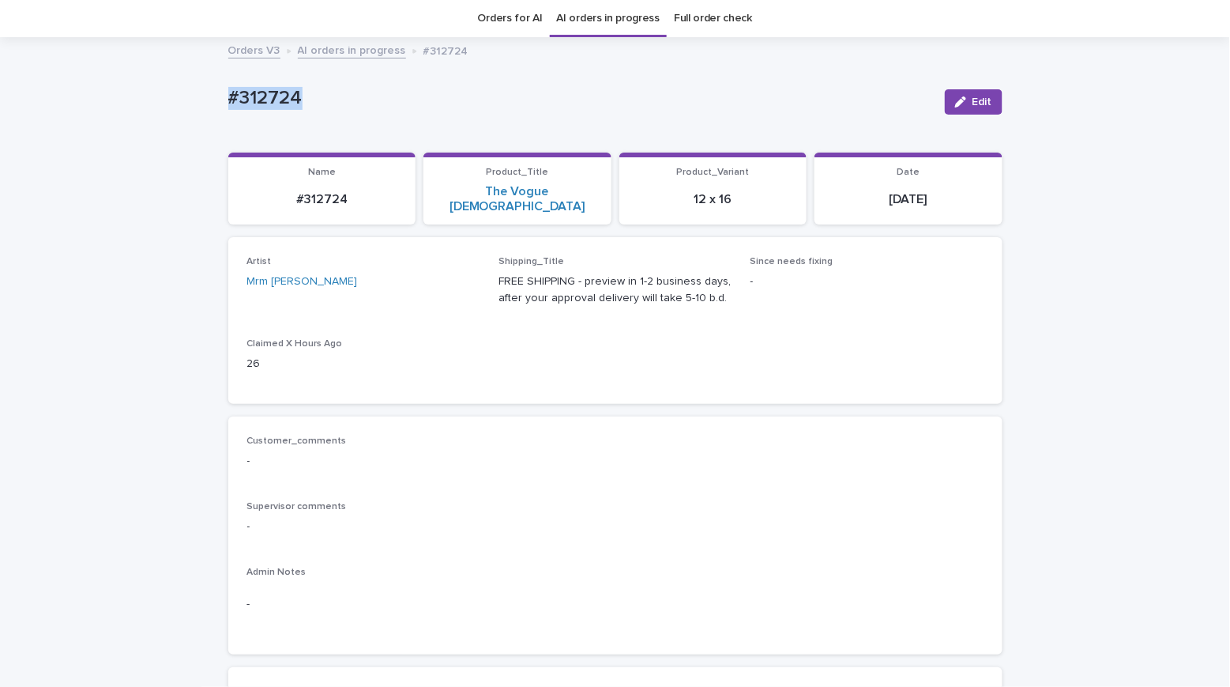
drag, startPoint x: 340, startPoint y: 111, endPoint x: 180, endPoint y: 104, distance: 159.8
copy p "#312724"
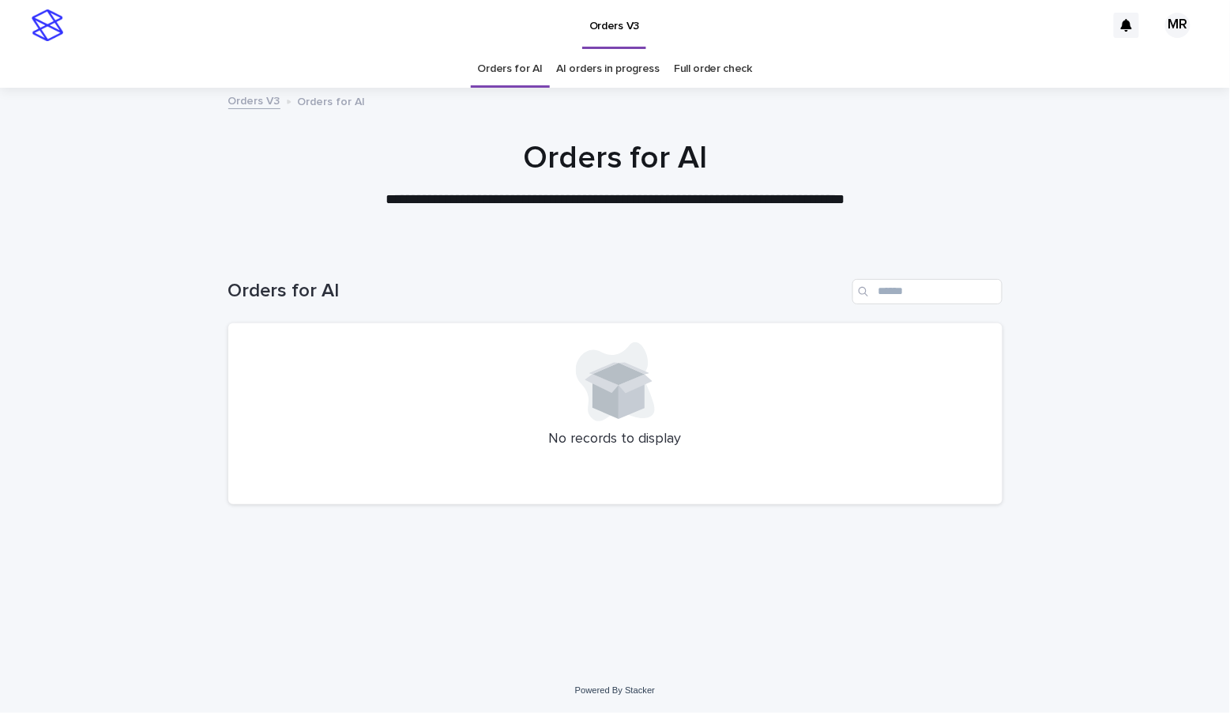
click at [586, 70] on link "AI orders in progress" at bounding box center [609, 69] width 104 height 37
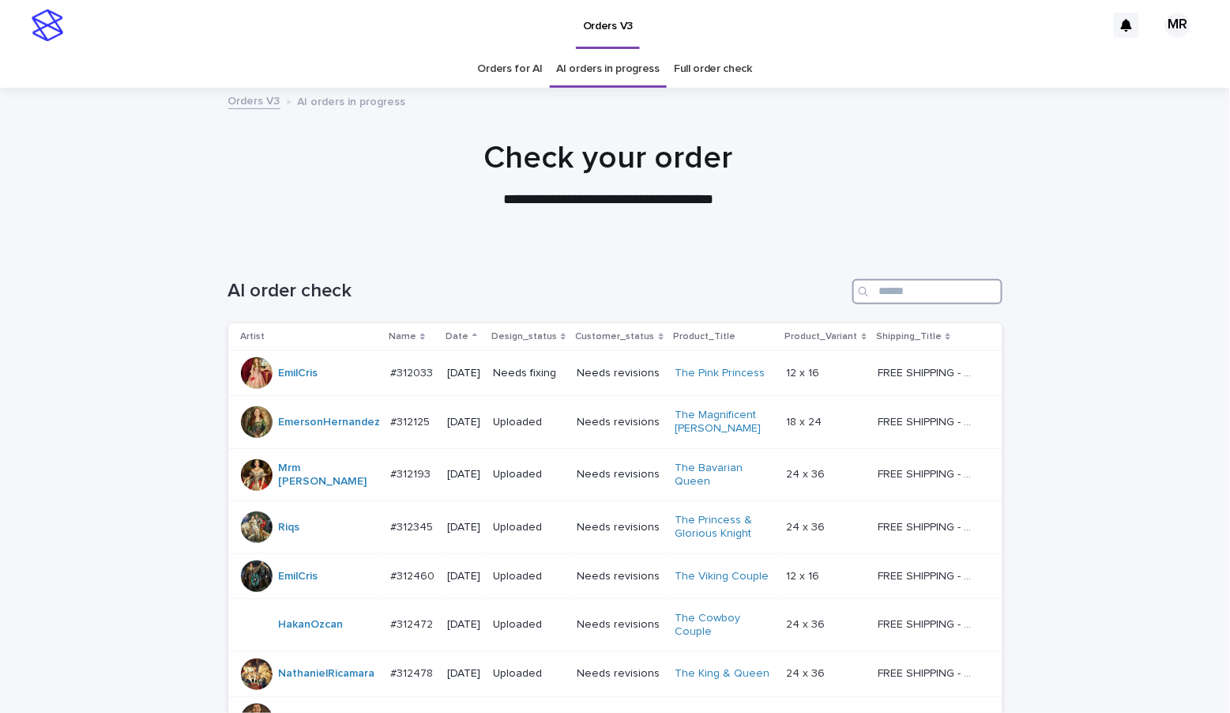
click at [915, 296] on input "Search" at bounding box center [928, 291] width 150 height 25
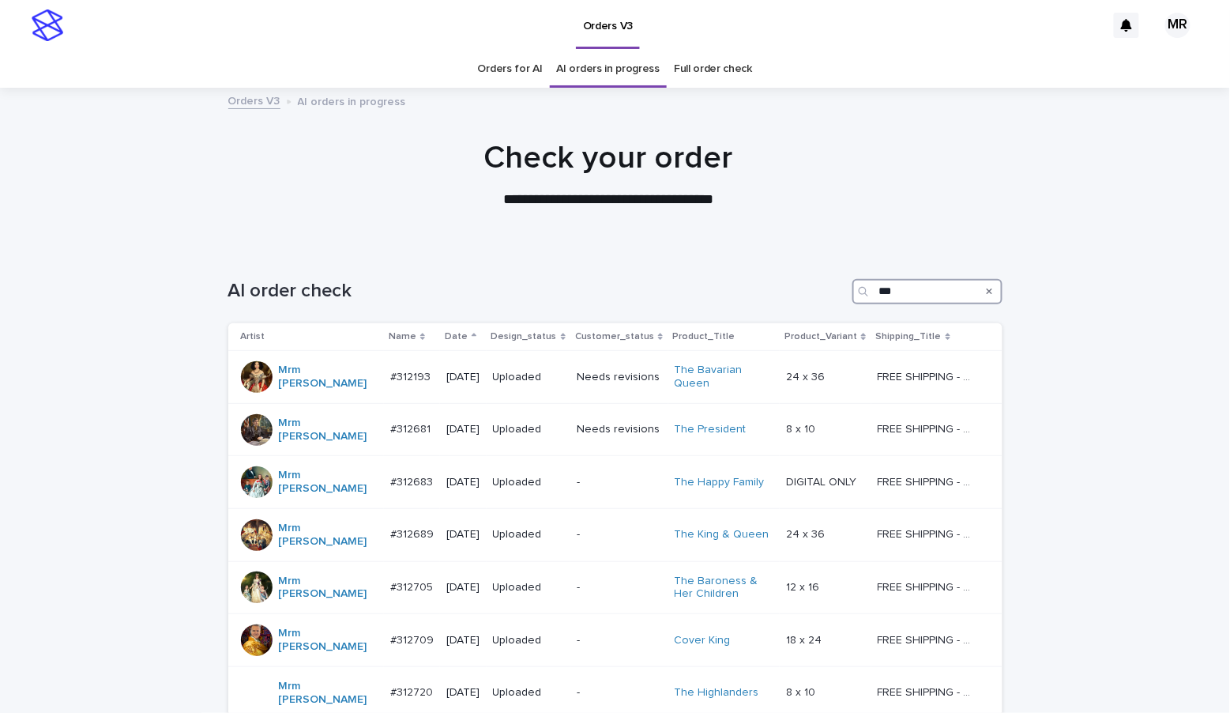
scroll to position [288, 0]
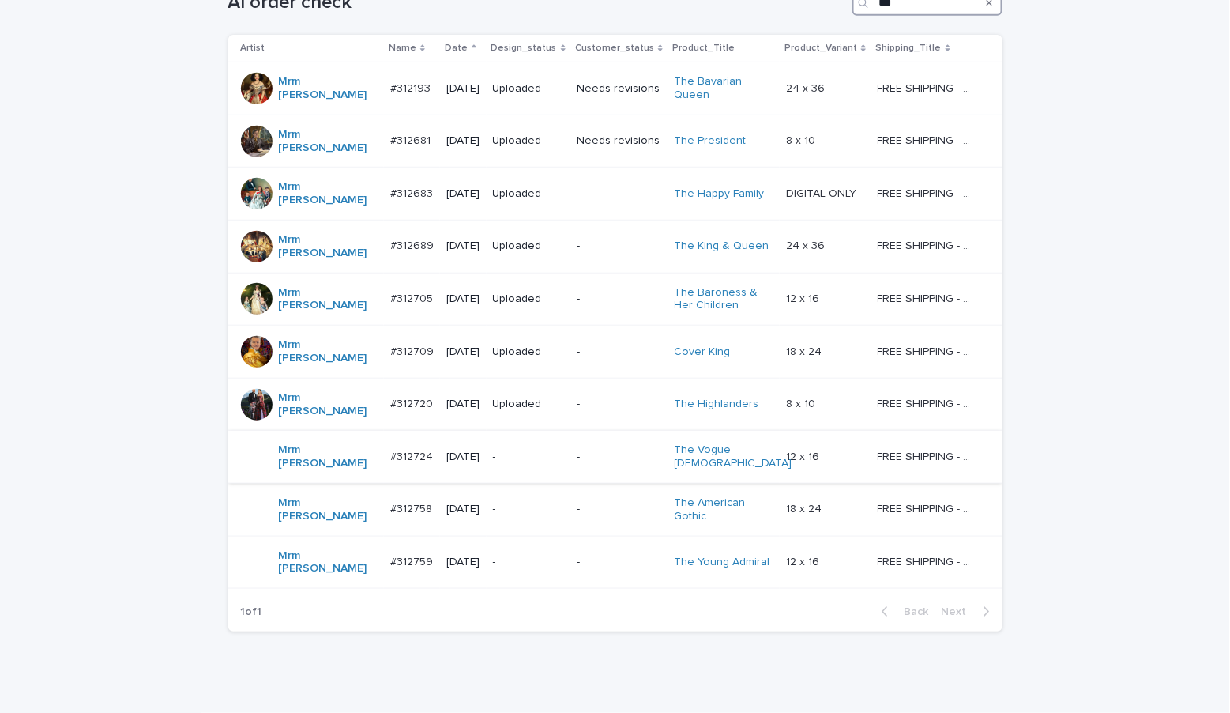
type input "***"
click at [518, 450] on p "-" at bounding box center [529, 456] width 72 height 13
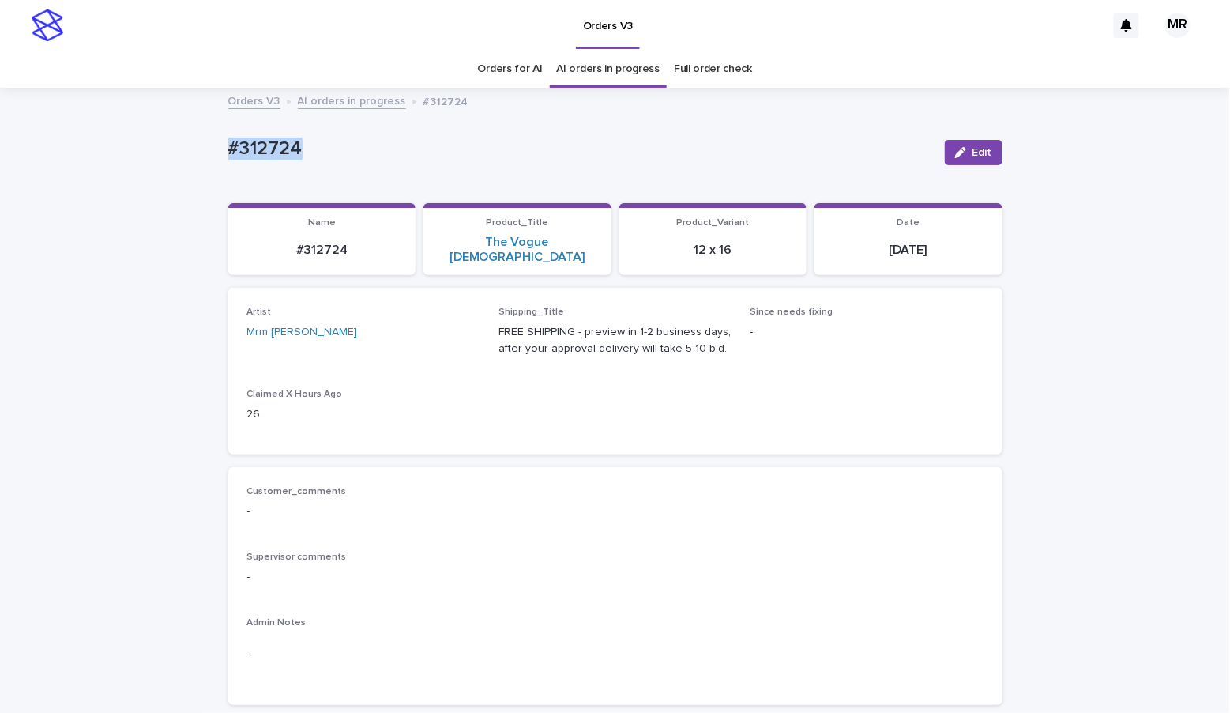
drag, startPoint x: 248, startPoint y: 153, endPoint x: 122, endPoint y: 143, distance: 126.9
copy p "#312724"
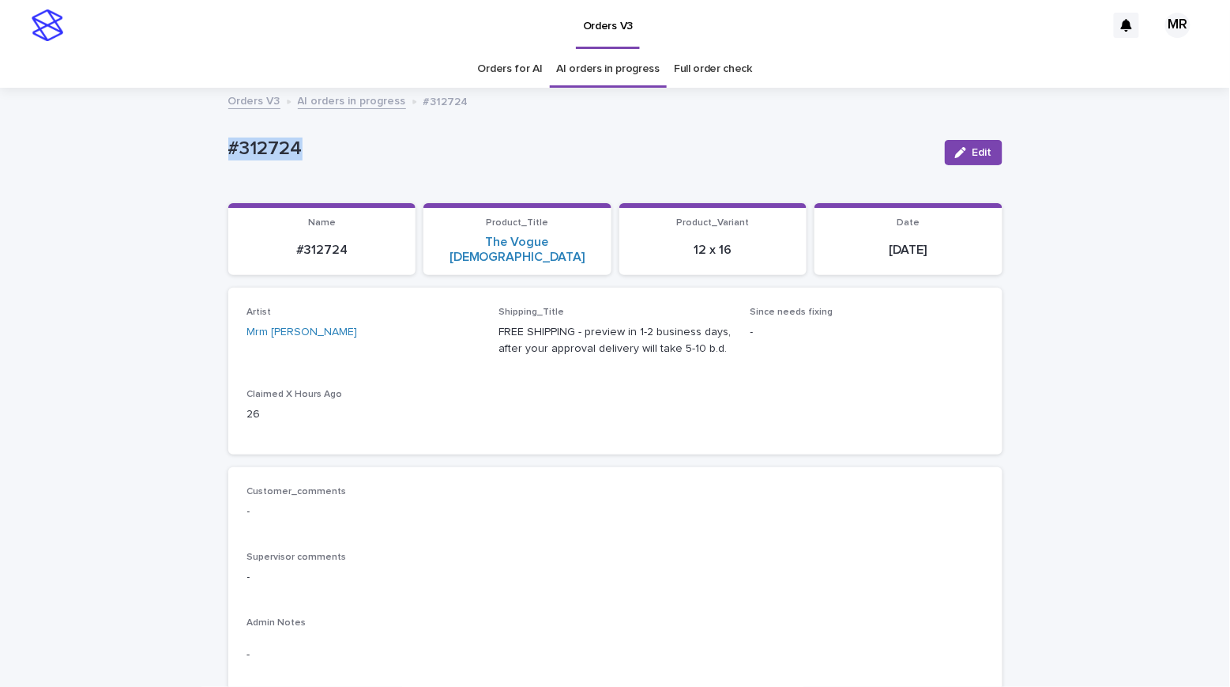
copy p "#312724"
click at [960, 148] on div "button" at bounding box center [963, 152] width 17 height 11
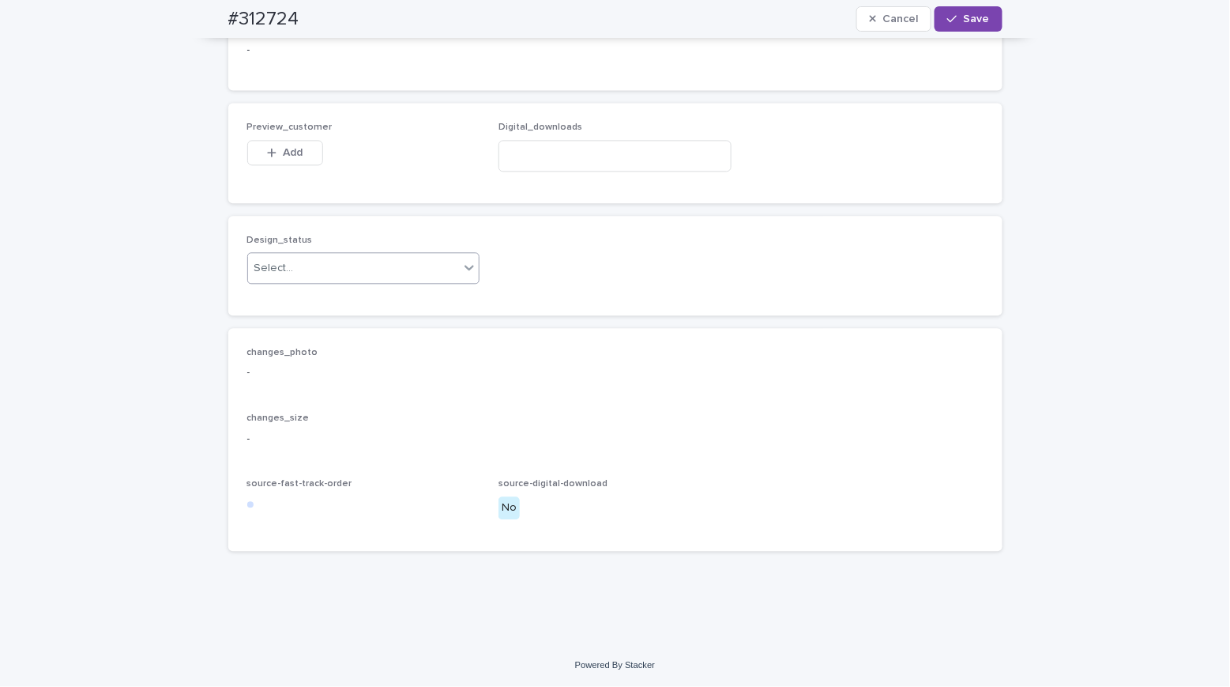
click at [272, 277] on div "Select..." at bounding box center [274, 268] width 40 height 17
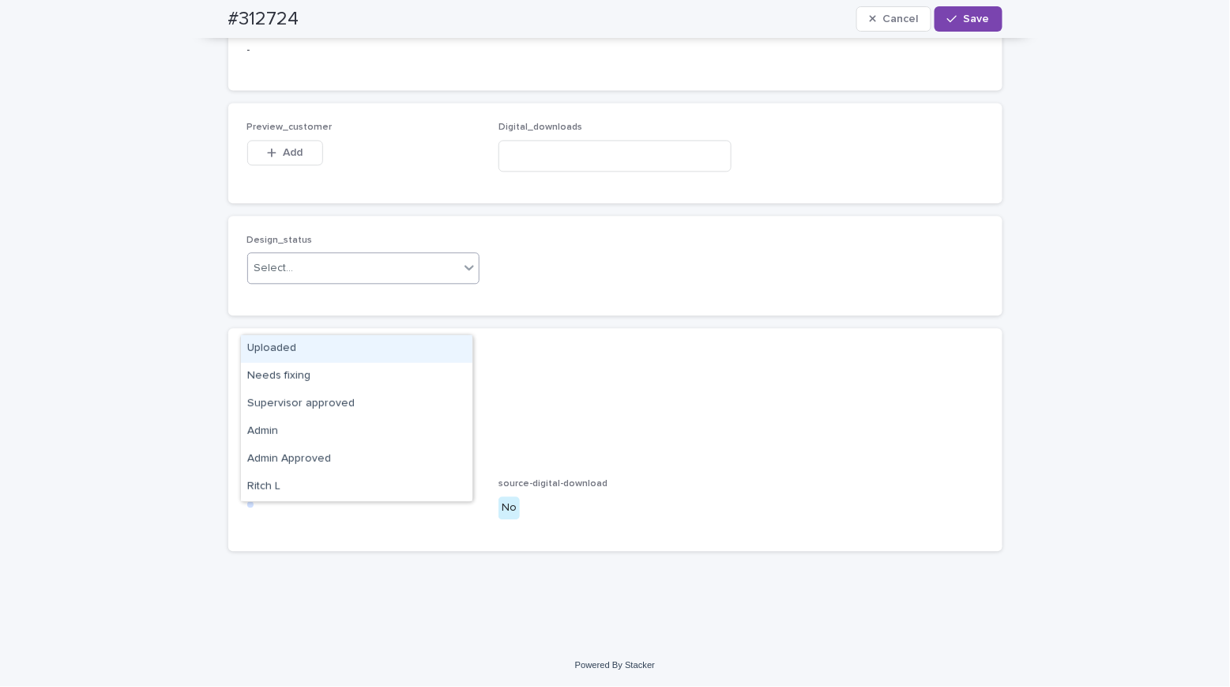
click at [277, 347] on div "Uploaded" at bounding box center [357, 349] width 232 height 28
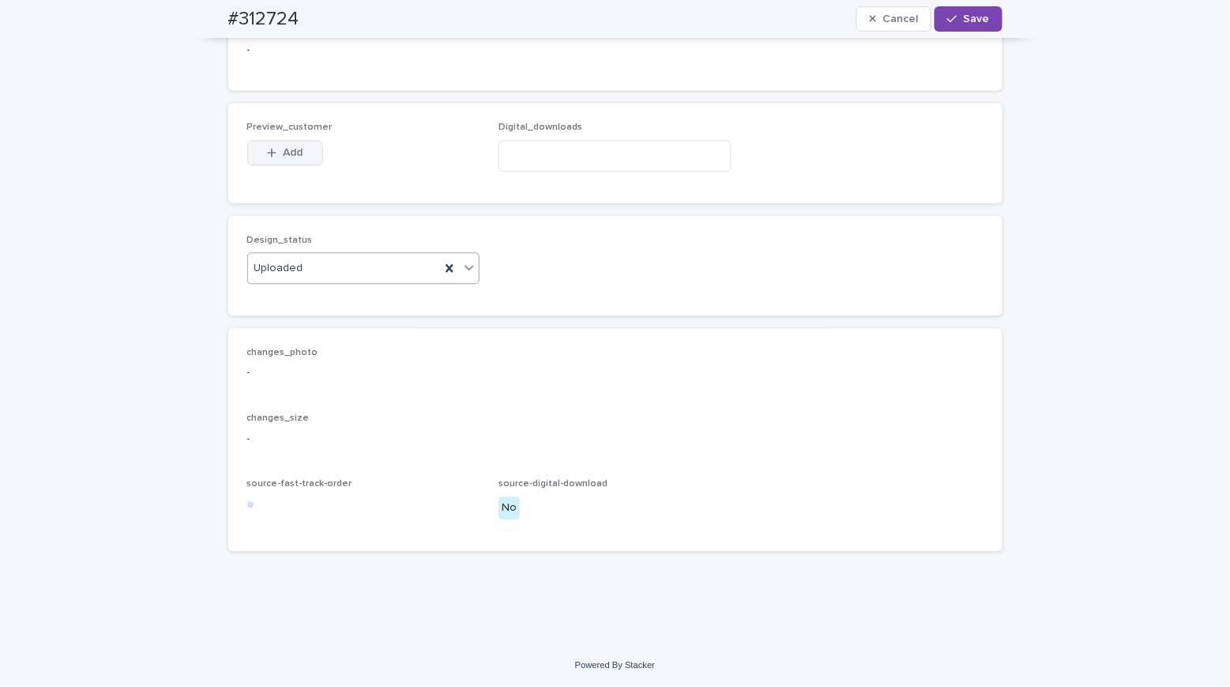
click at [292, 158] on span "Add" at bounding box center [293, 152] width 20 height 11
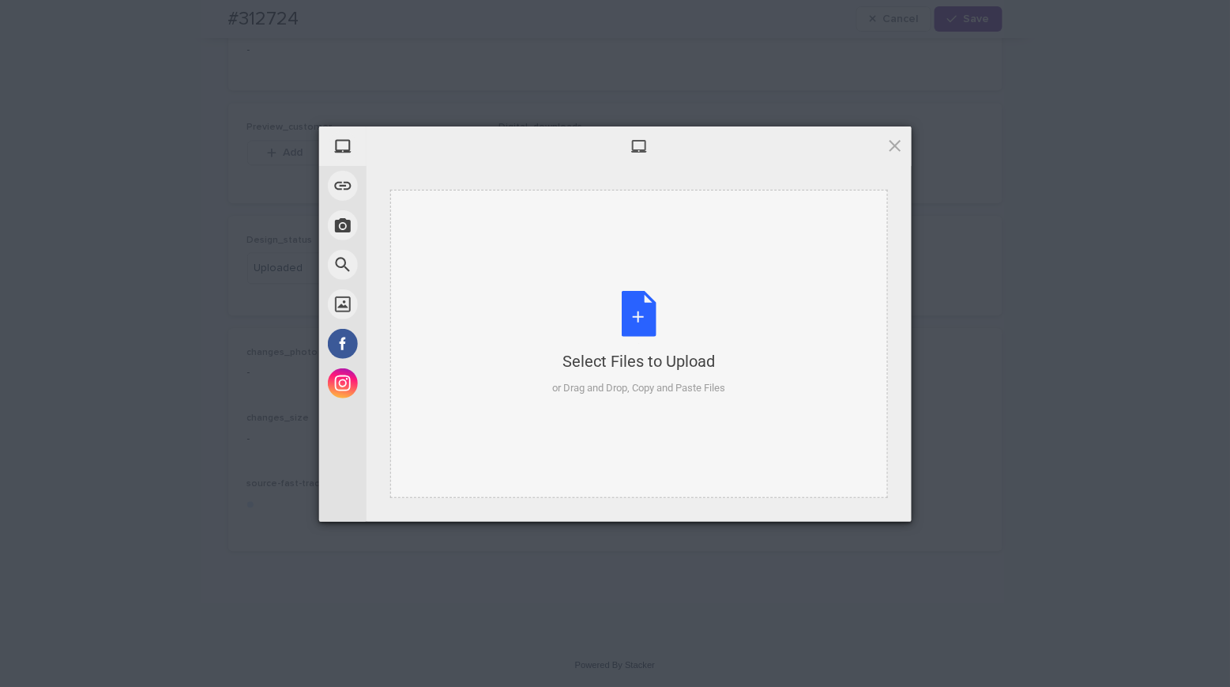
click at [639, 308] on div "Select Files to Upload or Drag and Drop, Copy and Paste Files" at bounding box center [638, 343] width 173 height 105
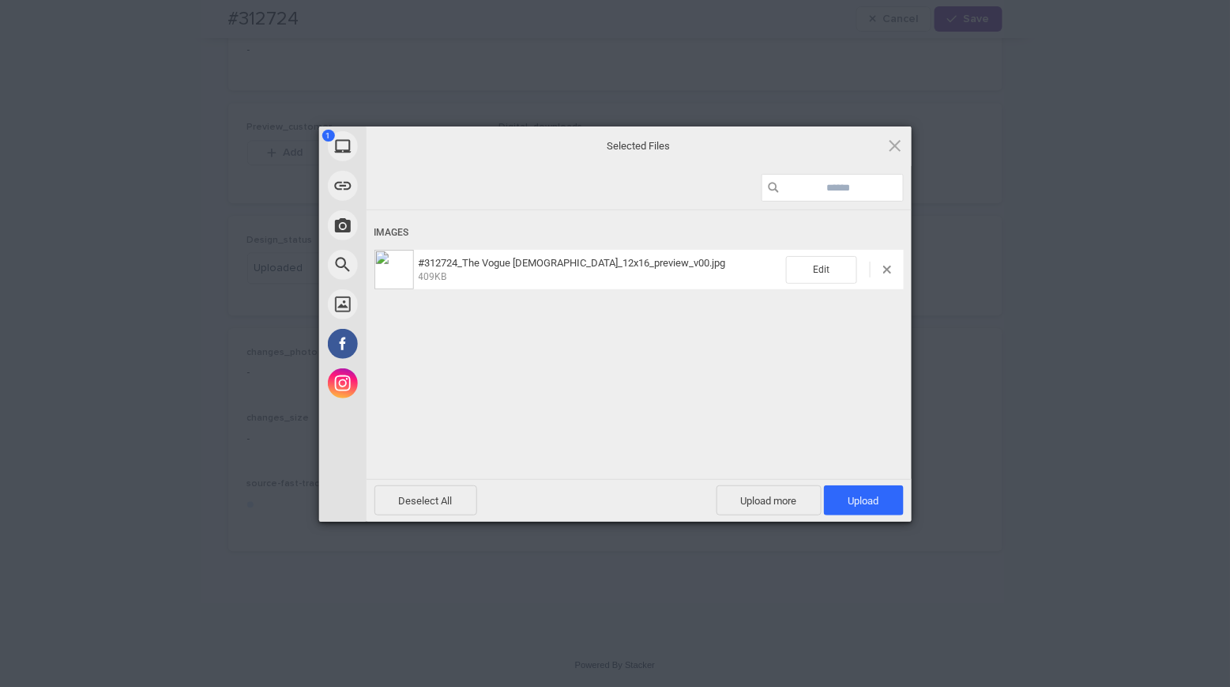
drag, startPoint x: 883, startPoint y: 509, endPoint x: 823, endPoint y: 438, distance: 93.6
click at [883, 509] on span "Upload 1" at bounding box center [864, 500] width 80 height 30
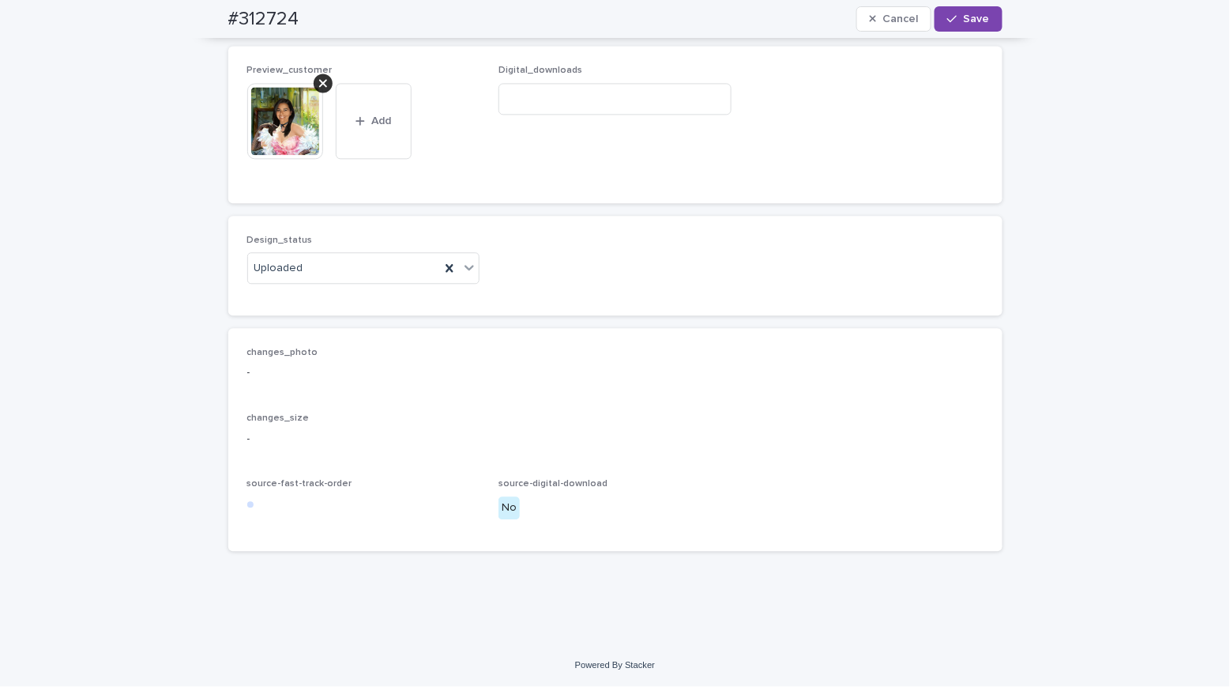
scroll to position [1110, 0]
click at [964, 15] on span "Save" at bounding box center [977, 18] width 26 height 11
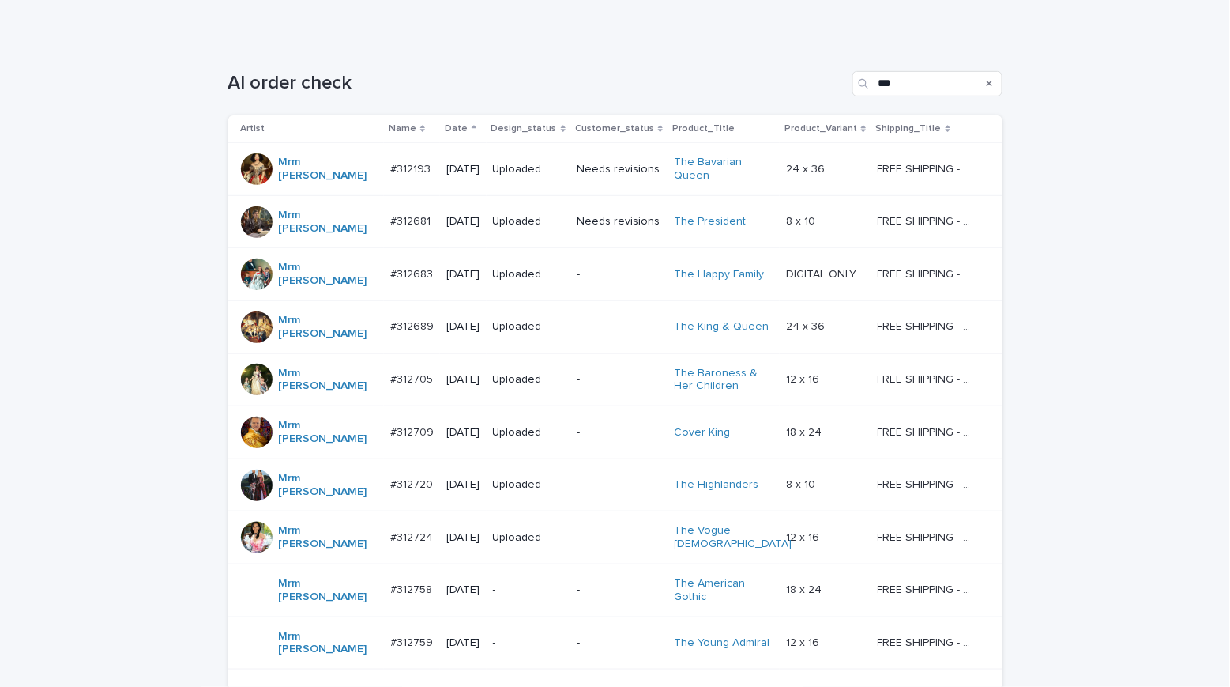
scroll to position [315, 0]
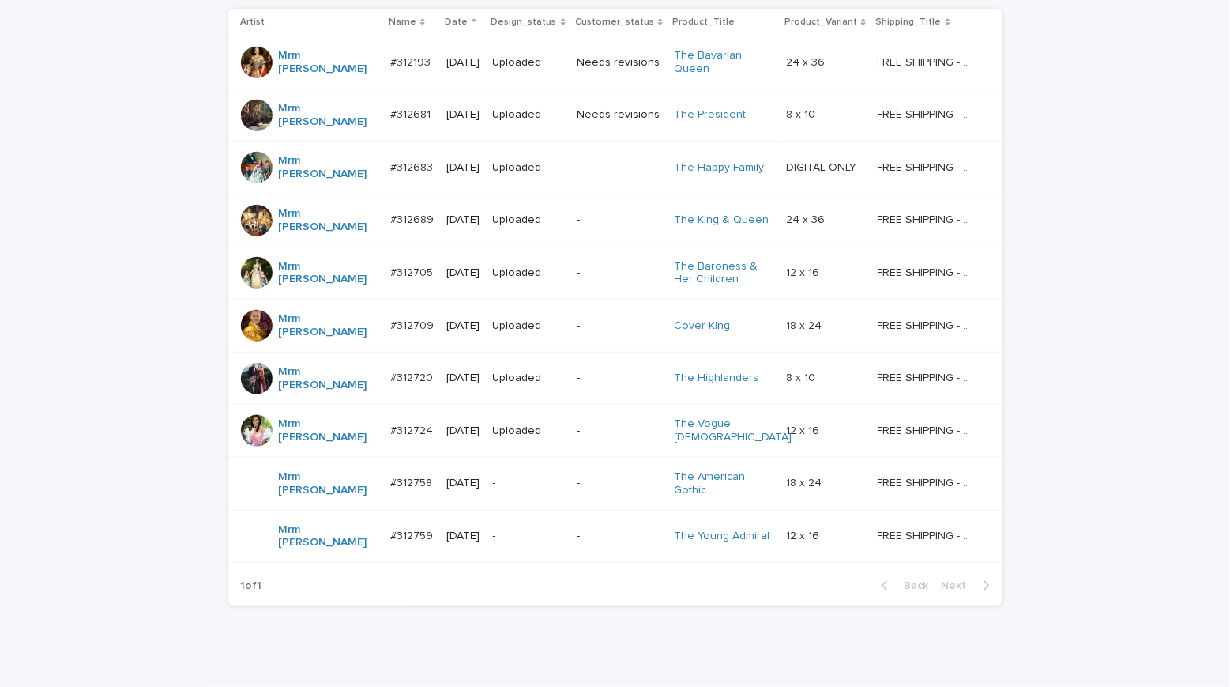
click at [91, 110] on div "Loading... Saving… Loading... Saving… AI order check *** Artist Name Date Desig…" at bounding box center [615, 315] width 1230 height 764
drag, startPoint x: 178, startPoint y: 177, endPoint x: 171, endPoint y: 169, distance: 10.1
click at [177, 176] on div "Loading... Saving… Loading... Saving… AI order check *** Artist Name Date Desig…" at bounding box center [615, 315] width 1230 height 764
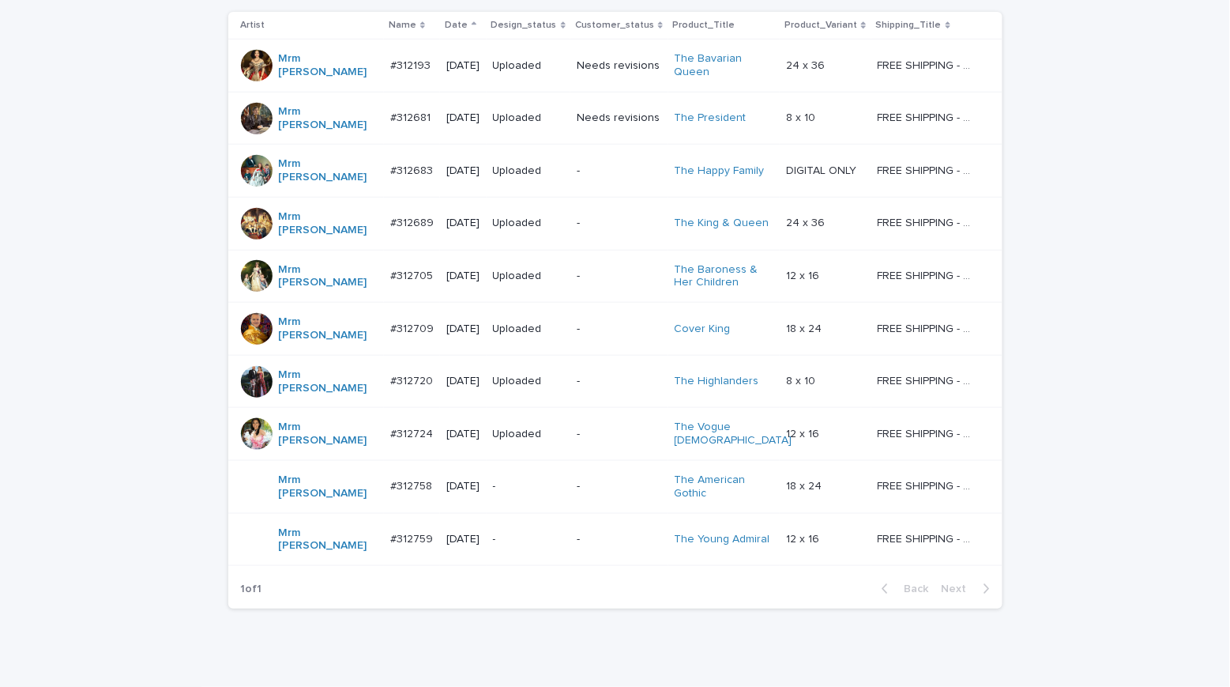
scroll to position [307, 0]
